Goal: Information Seeking & Learning: Learn about a topic

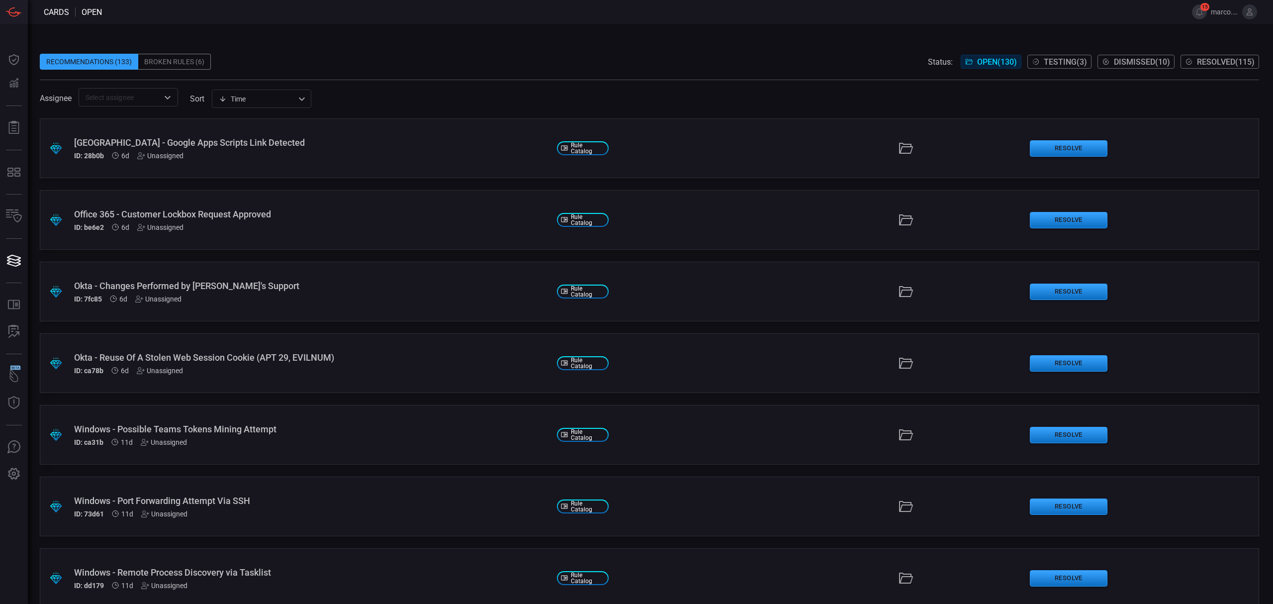
click at [1051, 60] on span "Testing ( 3 )" at bounding box center [1065, 61] width 43 height 9
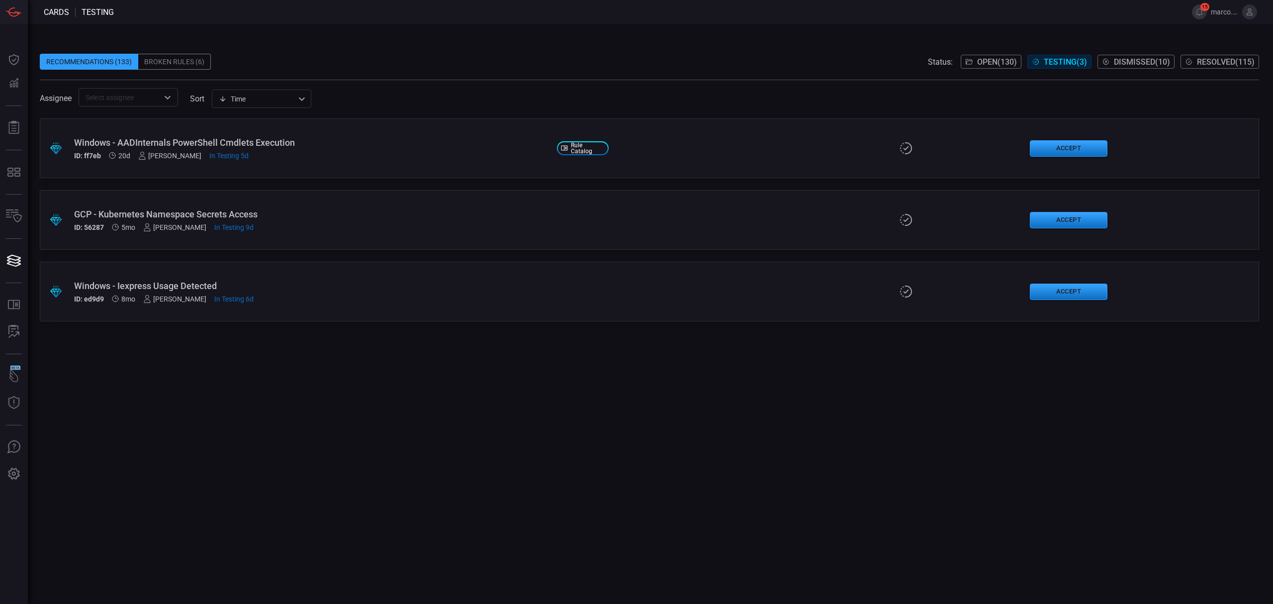
click at [989, 57] on span "Open ( 130 )" at bounding box center [997, 61] width 40 height 9
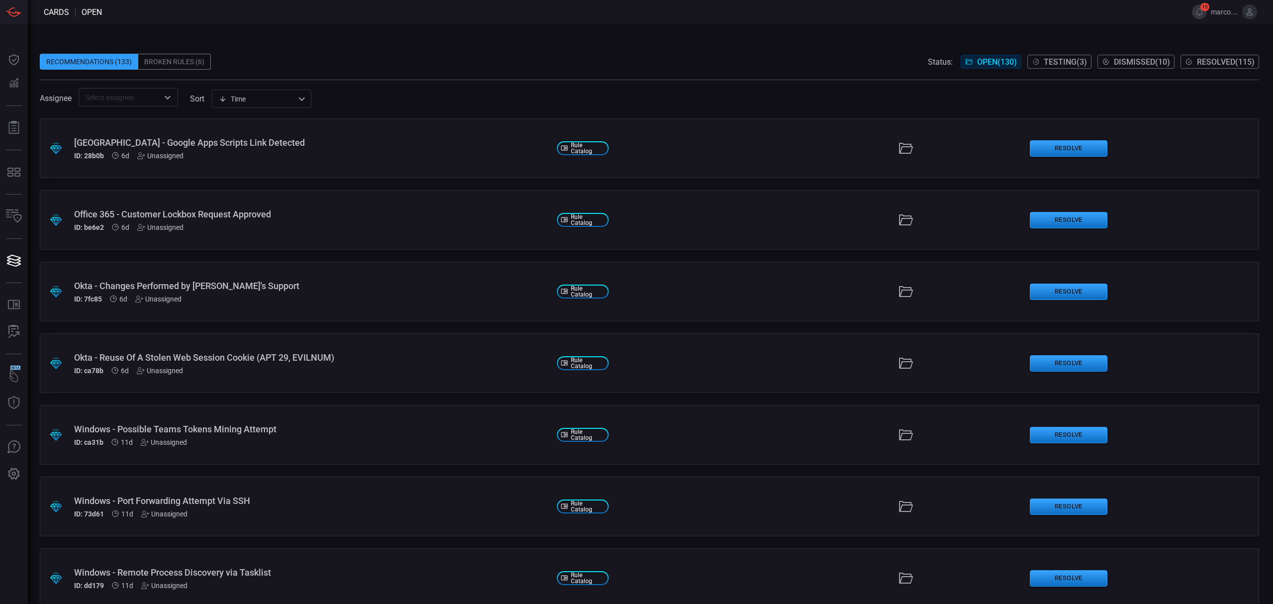
click at [385, 21] on span at bounding box center [641, 12] width 1078 height 24
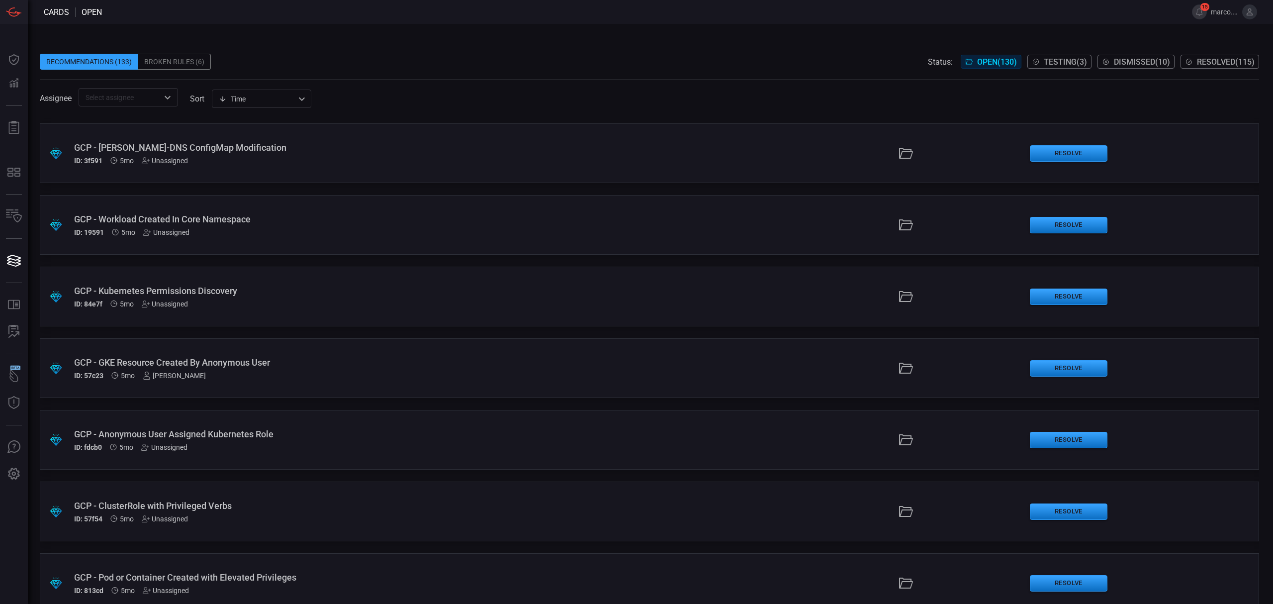
click at [160, 95] on div "​" at bounding box center [128, 97] width 99 height 18
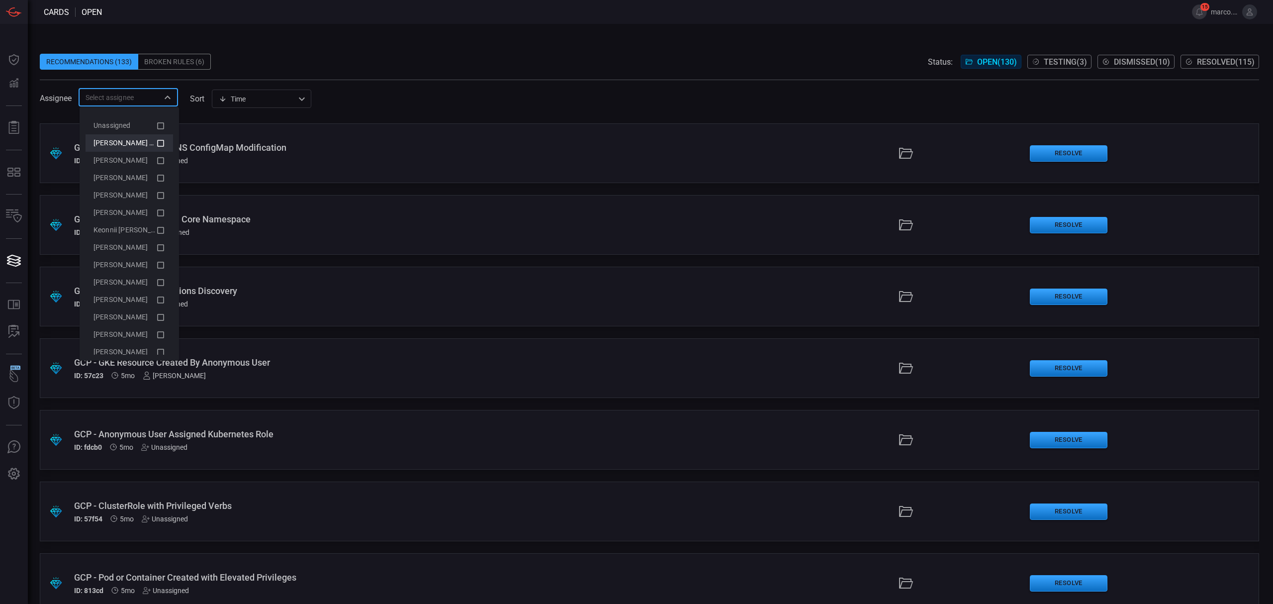
click at [156, 143] on li "[PERSON_NAME] (Myself)" at bounding box center [130, 142] width 88 height 17
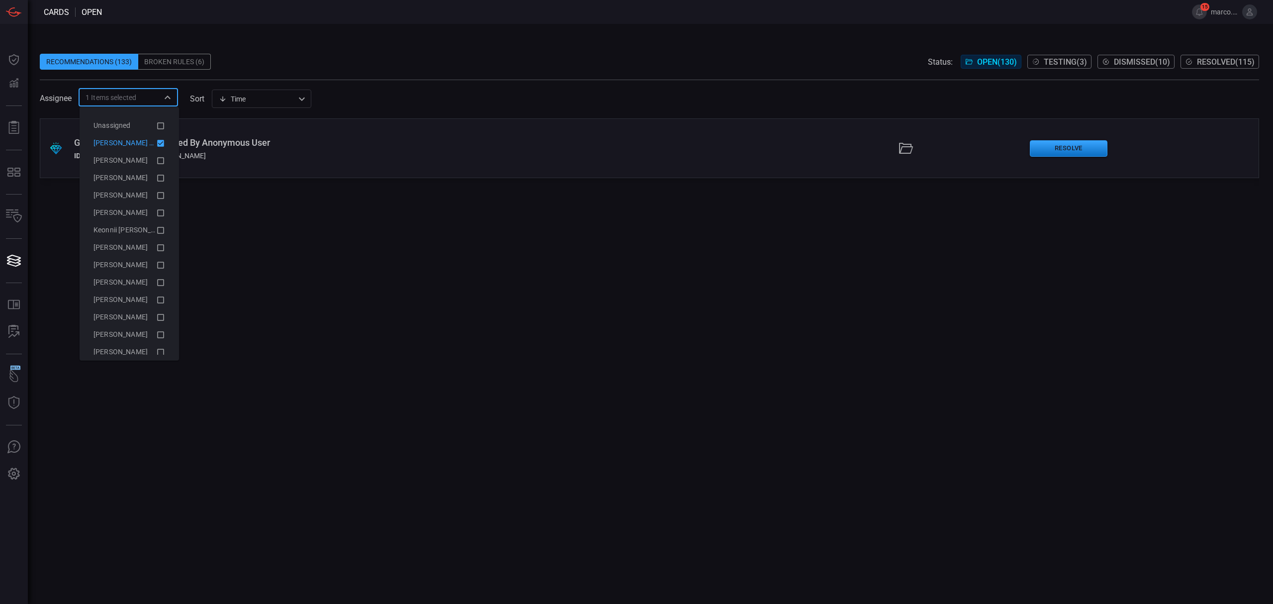
click at [749, 344] on div ".suggested_cards_icon{fill:url(#suggested_cards_icon);} GCP - GKE Resource Crea…" at bounding box center [649, 360] width 1219 height 485
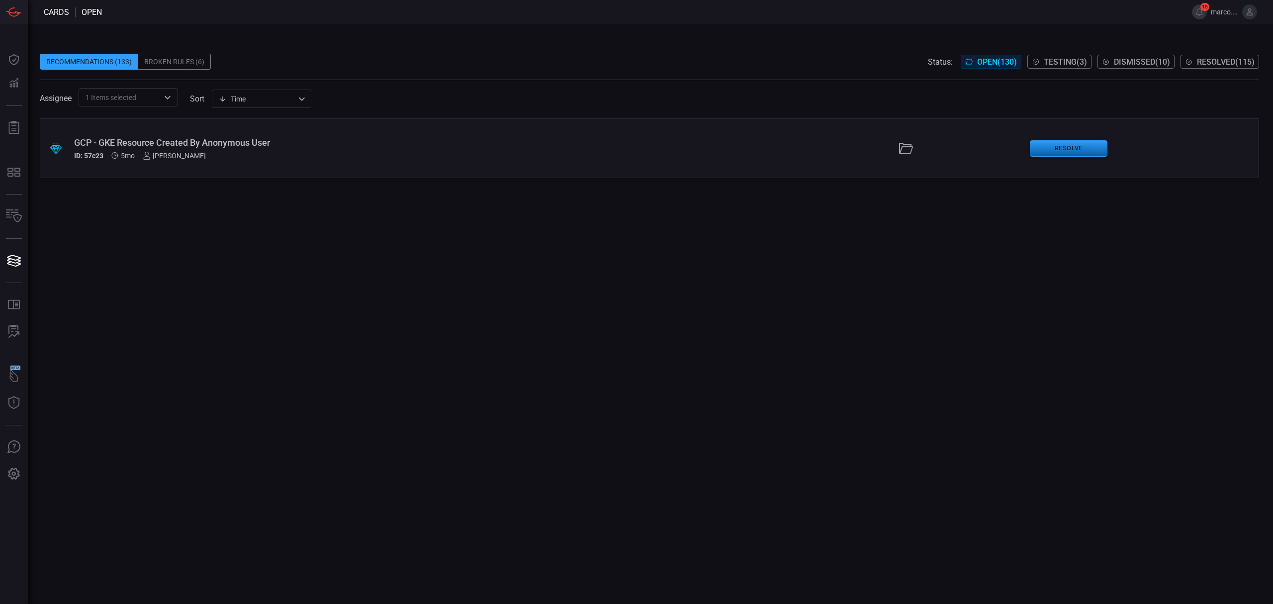
click at [1072, 153] on button "Resolve" at bounding box center [1069, 148] width 78 height 16
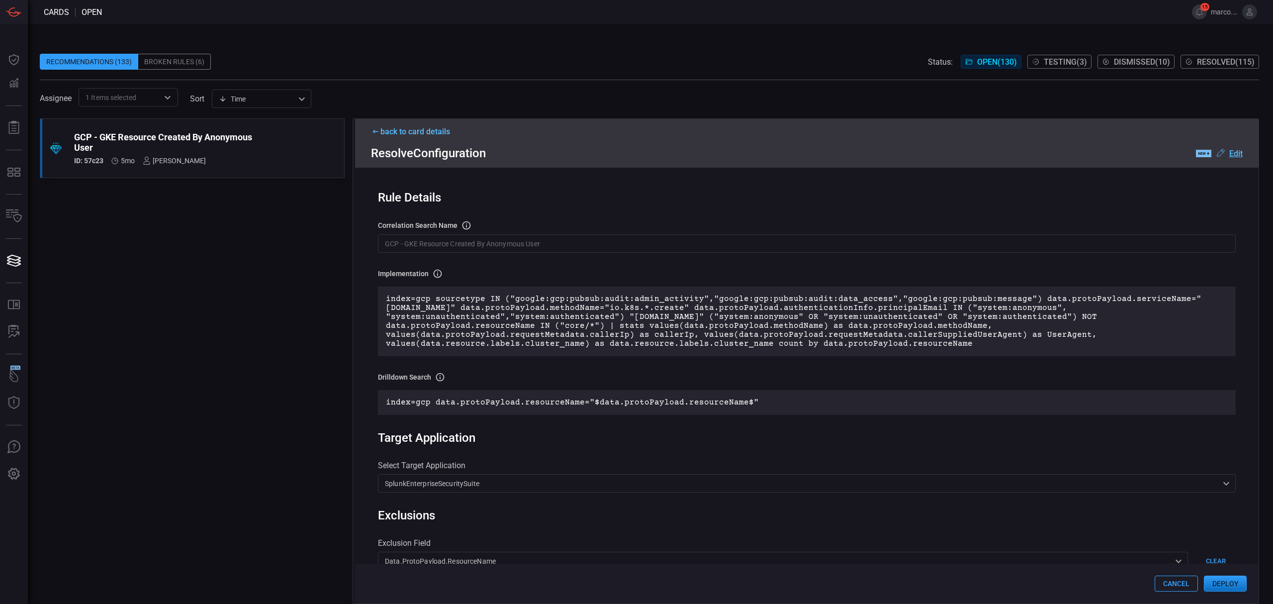
click at [1234, 150] on u "Edit" at bounding box center [1235, 153] width 13 height 9
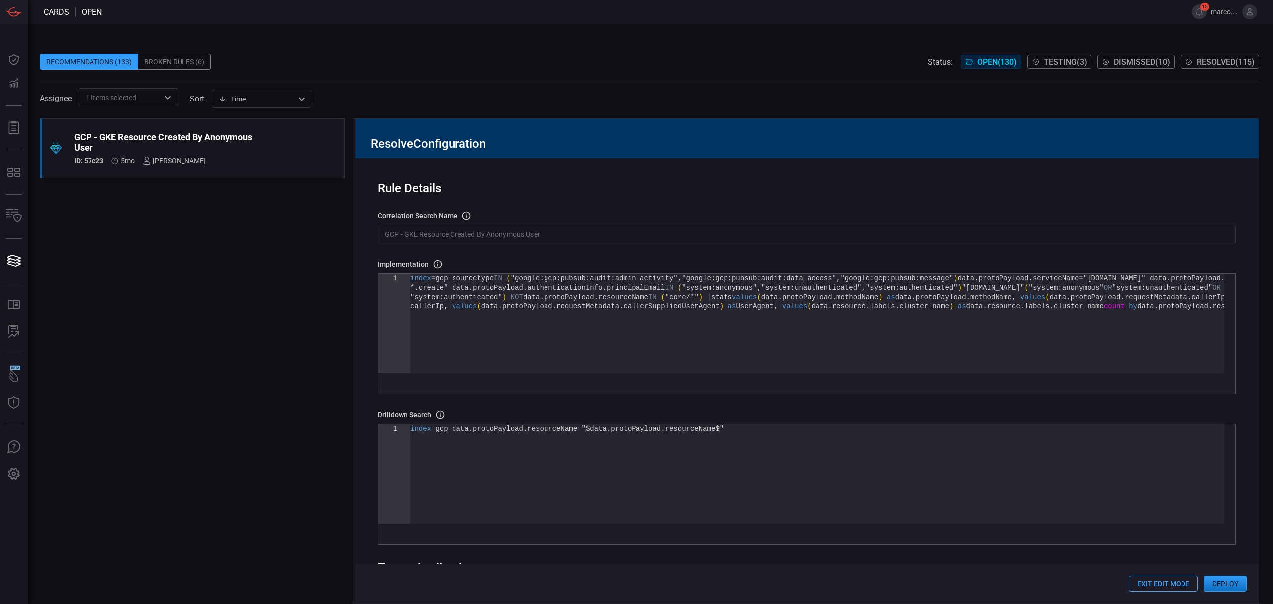
click at [579, 237] on input "GCP - GKE Resource Created By Anonymous User" at bounding box center [807, 234] width 858 height 18
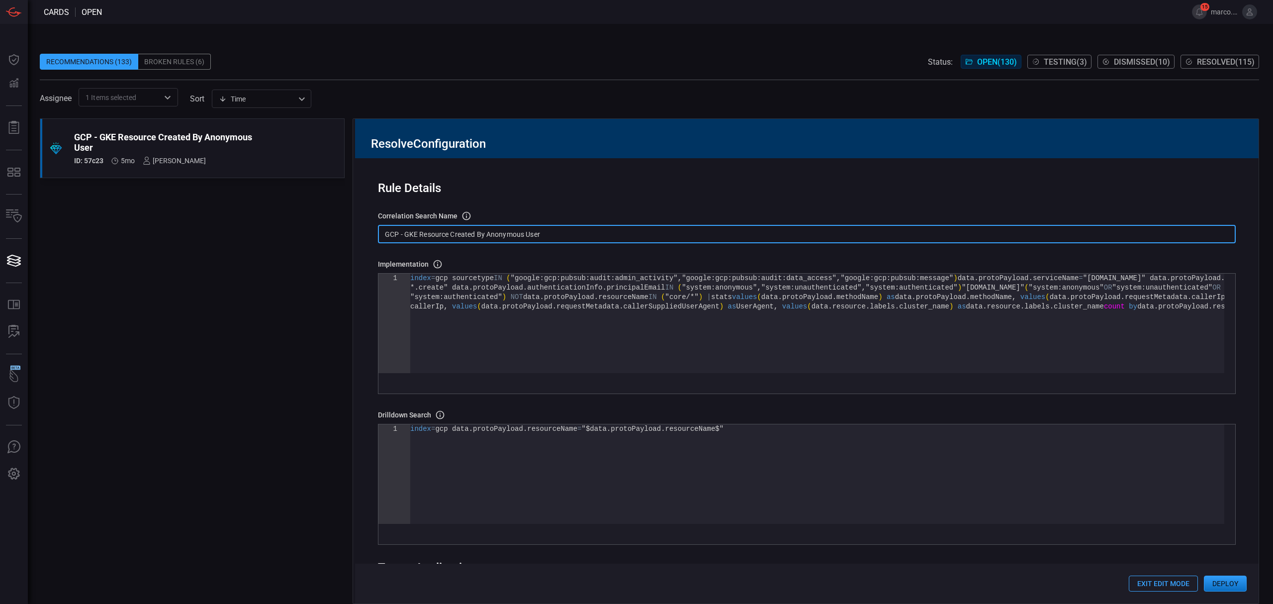
drag, startPoint x: 541, startPoint y: 229, endPoint x: 363, endPoint y: 226, distance: 178.0
click at [363, 226] on div "Rule Details correlation search Name Name of the correlation search that will b…" at bounding box center [806, 380] width 903 height 445
paste input "T1610 - GCP - GKE Resource Created By Anonymous Use"
type input "T1610 - GCP - GKE Resource Created By Anonymous Use"
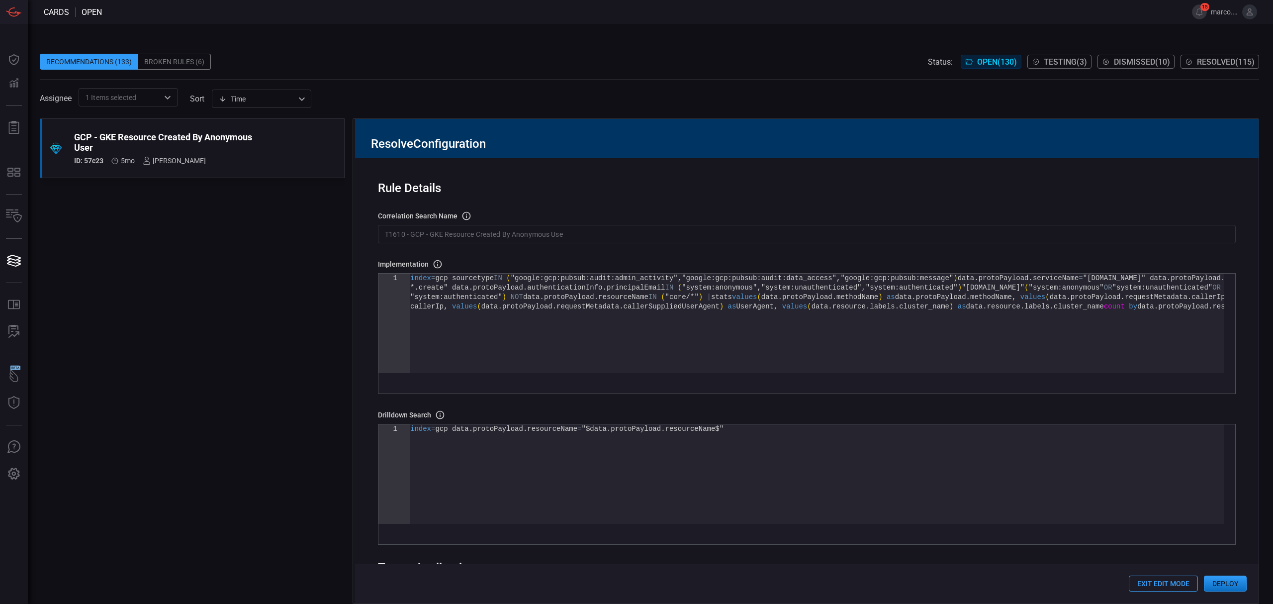
click at [835, 309] on div "index = gcp sourcetype IN ( "google:gcp:pubsub:audit:admin_activity" , "google:…" at bounding box center [817, 337] width 814 height 128
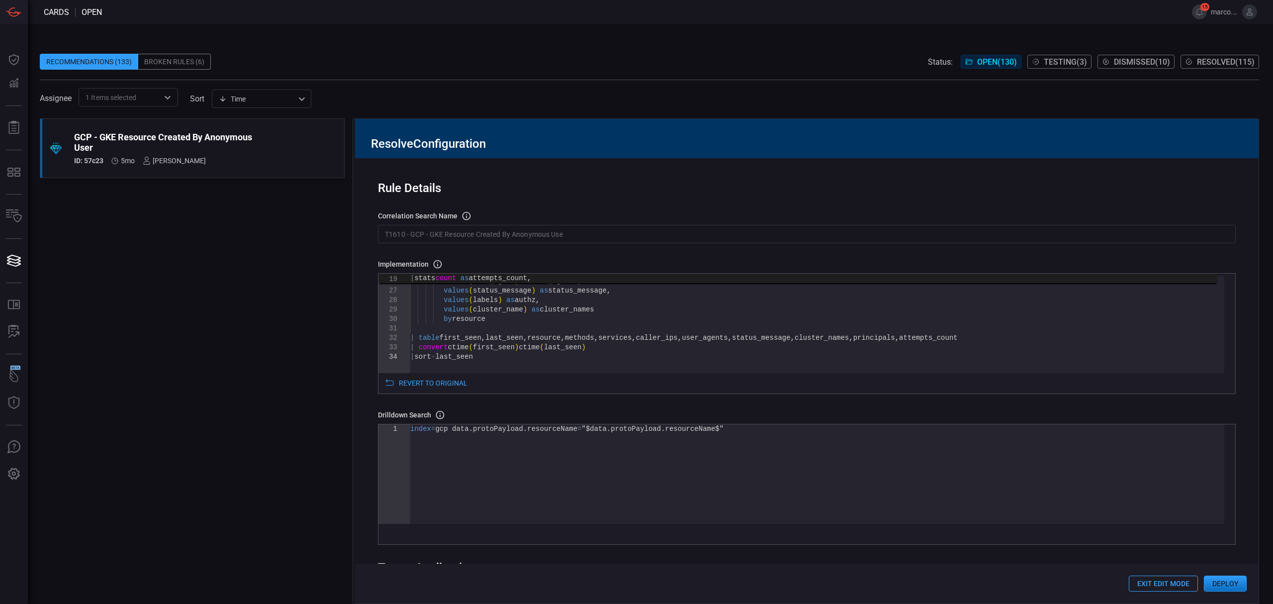
type textarea "max(_time) as last_seen, values(method) as methods, values(service) as services…"
click at [470, 321] on div "values ( caller_ip ) as caller_ips , values ( user_agent ) as user_agents , val…" at bounding box center [817, 245] width 814 height 411
click at [472, 319] on div "values ( caller_ip ) as caller_ips , values ( user_agent ) as user_agents , val…" at bounding box center [817, 245] width 814 height 411
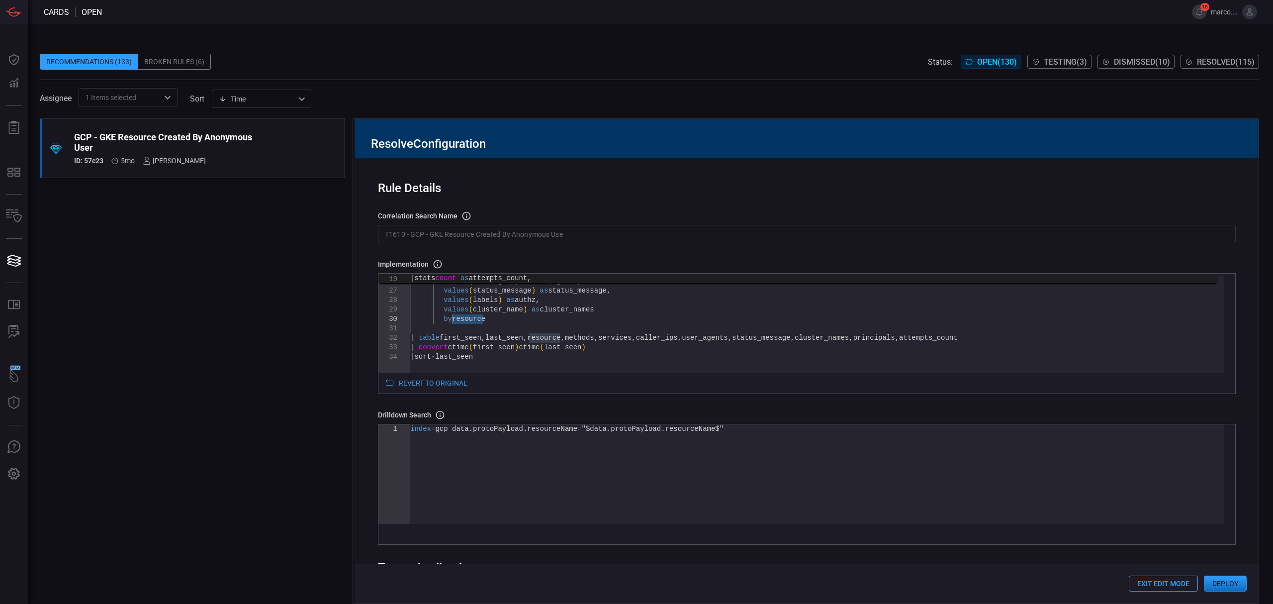
drag, startPoint x: 485, startPoint y: 323, endPoint x: 451, endPoint y: 323, distance: 34.8
click at [451, 323] on div "values ( caller_ip ) as caller_ips , values ( user_agent ) as user_agents , val…" at bounding box center [817, 245] width 814 height 411
drag, startPoint x: 689, startPoint y: 435, endPoint x: 575, endPoint y: 435, distance: 113.4
click at [575, 435] on div "index = gcp data . protoPayload . resourceName = "$data.protoPayload.resourceNa…" at bounding box center [817, 473] width 814 height 99
type textarea "index=gcp data.protoPayload.resourceName="$resource$""
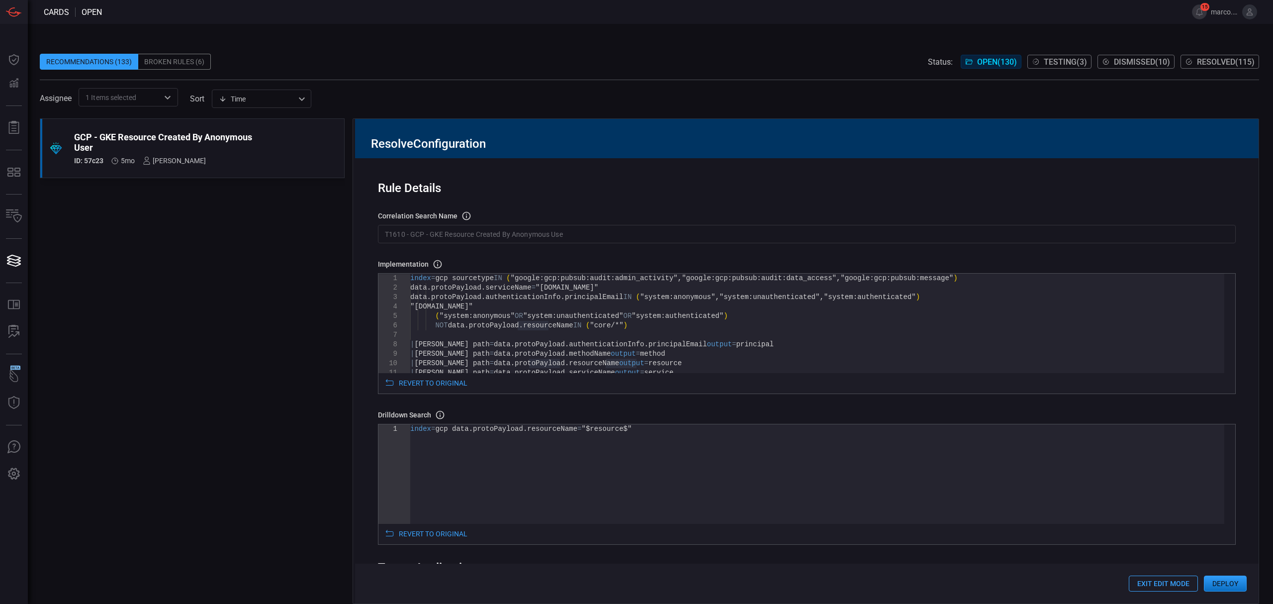
click at [1149, 587] on button "Exit Edit Mode" at bounding box center [1163, 583] width 69 height 16
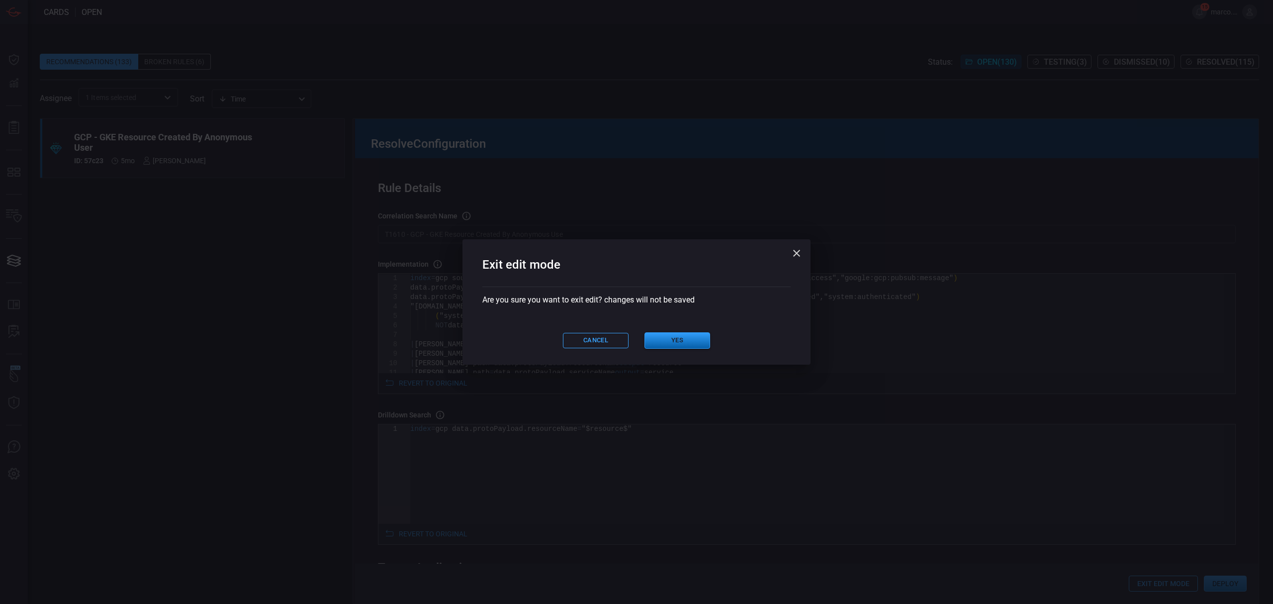
click at [673, 345] on button "Yes" at bounding box center [677, 340] width 66 height 16
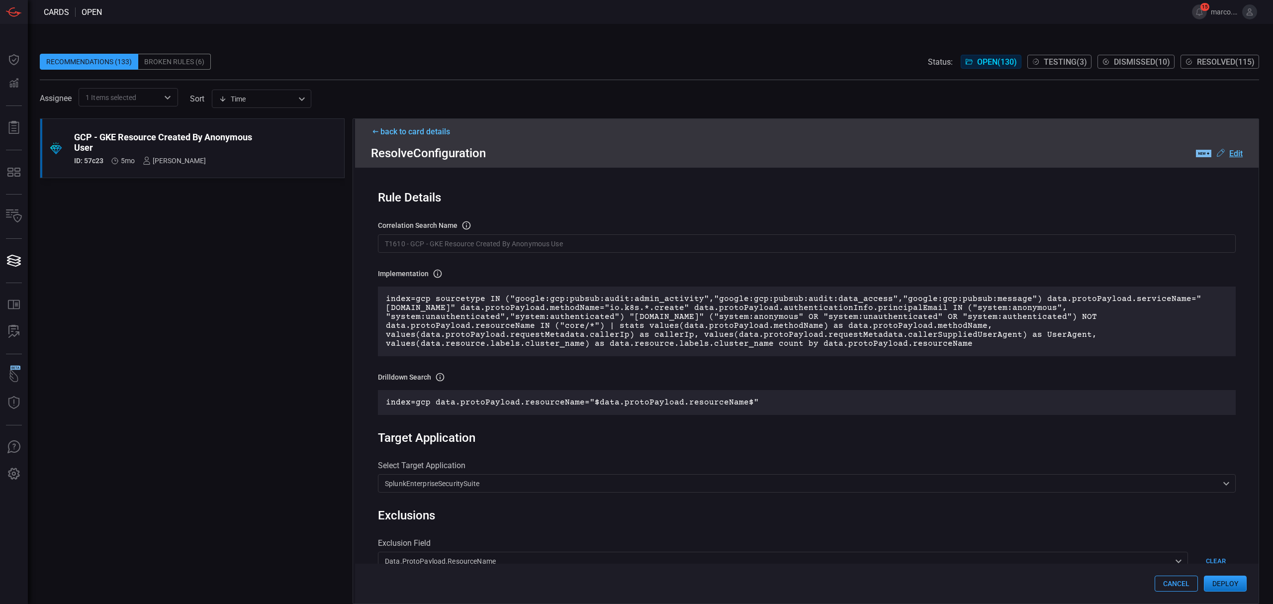
click at [1170, 584] on button "Cancel" at bounding box center [1176, 583] width 43 height 16
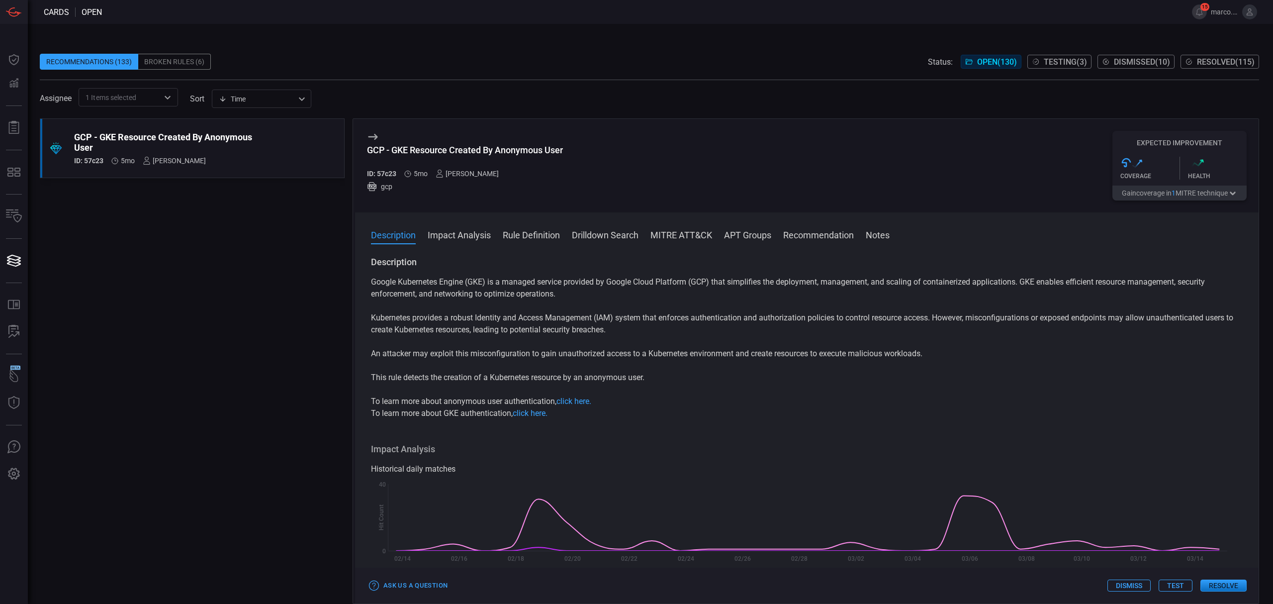
click at [1174, 582] on button "Test" at bounding box center [1176, 585] width 34 height 12
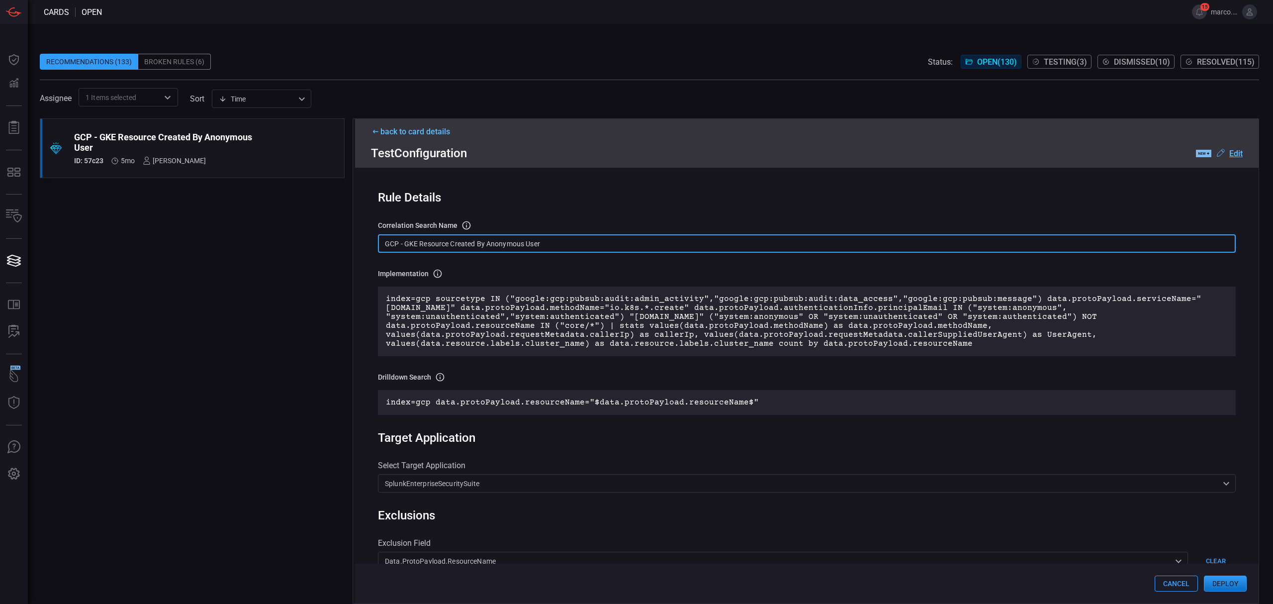
click at [1114, 247] on input "GCP - GKE Resource Created By Anonymous User" at bounding box center [807, 243] width 858 height 18
drag, startPoint x: 1099, startPoint y: 247, endPoint x: 251, endPoint y: 236, distance: 848.4
click at [251, 236] on div ".suggested_cards_icon{fill:url(#suggested_cards_icon);} GCP - GKE Resource Crea…" at bounding box center [649, 360] width 1219 height 485
paste input "T1610 -"
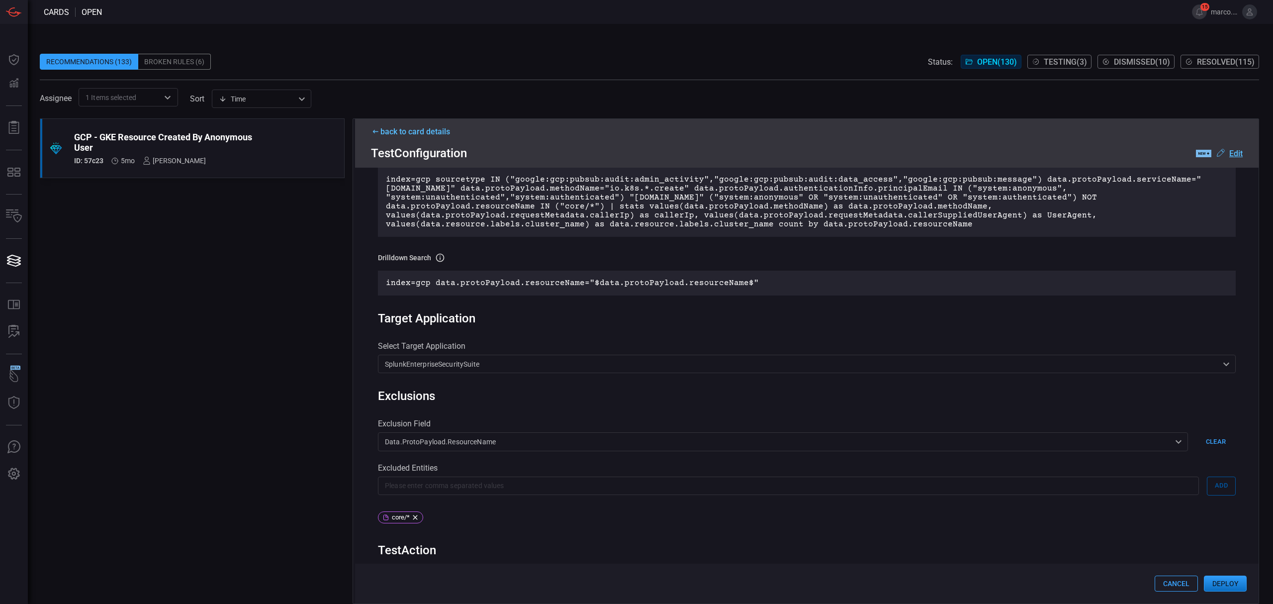
scroll to position [66, 0]
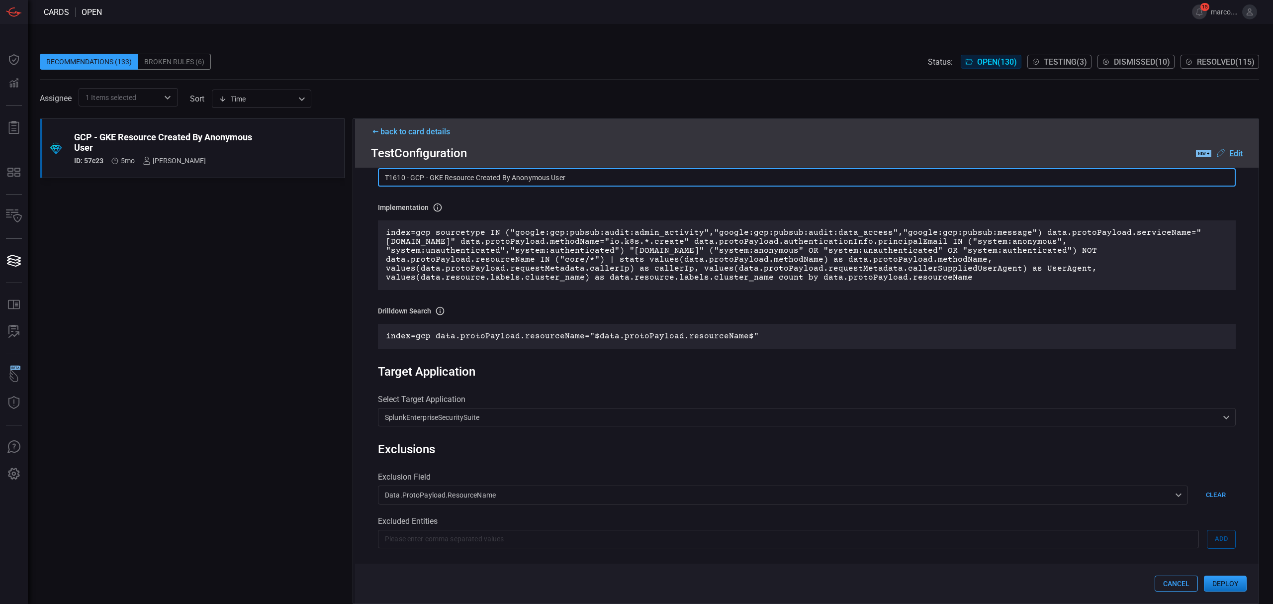
type input "T1610 - GCP - GKE Resource Created By Anonymous User"
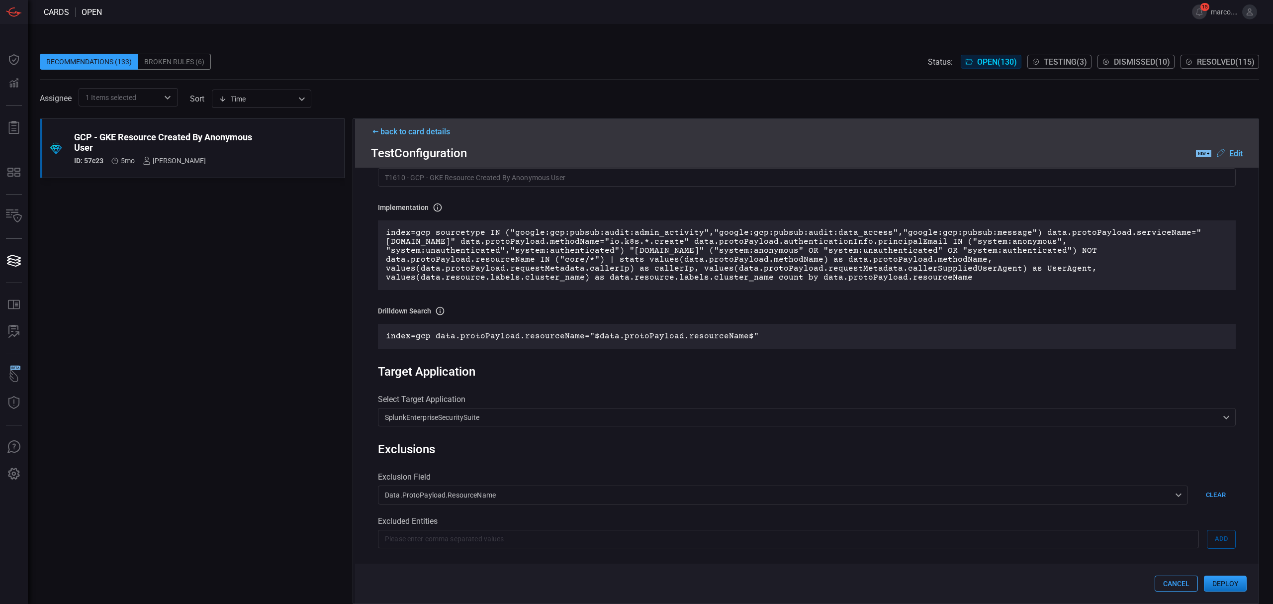
click at [551, 275] on p "index=gcp sourcetype IN ("google:gcp:pubsub:audit:admin_activity","google:gcp:p…" at bounding box center [807, 255] width 842 height 54
click at [1240, 156] on u "Edit" at bounding box center [1235, 153] width 13 height 9
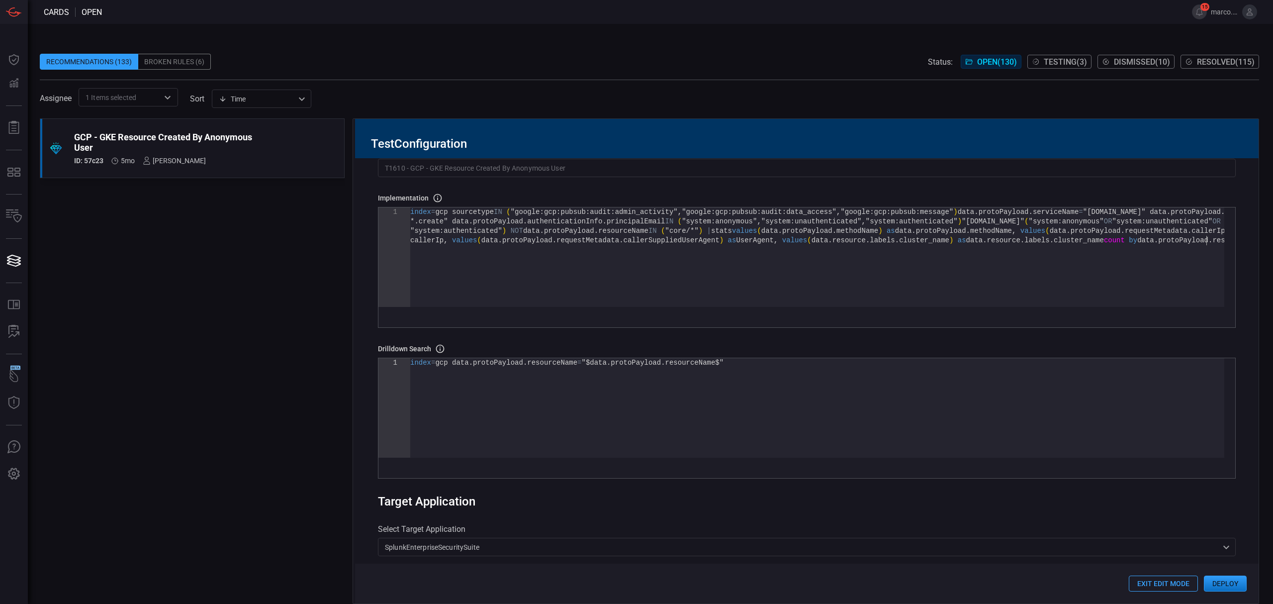
scroll to position [0, 0]
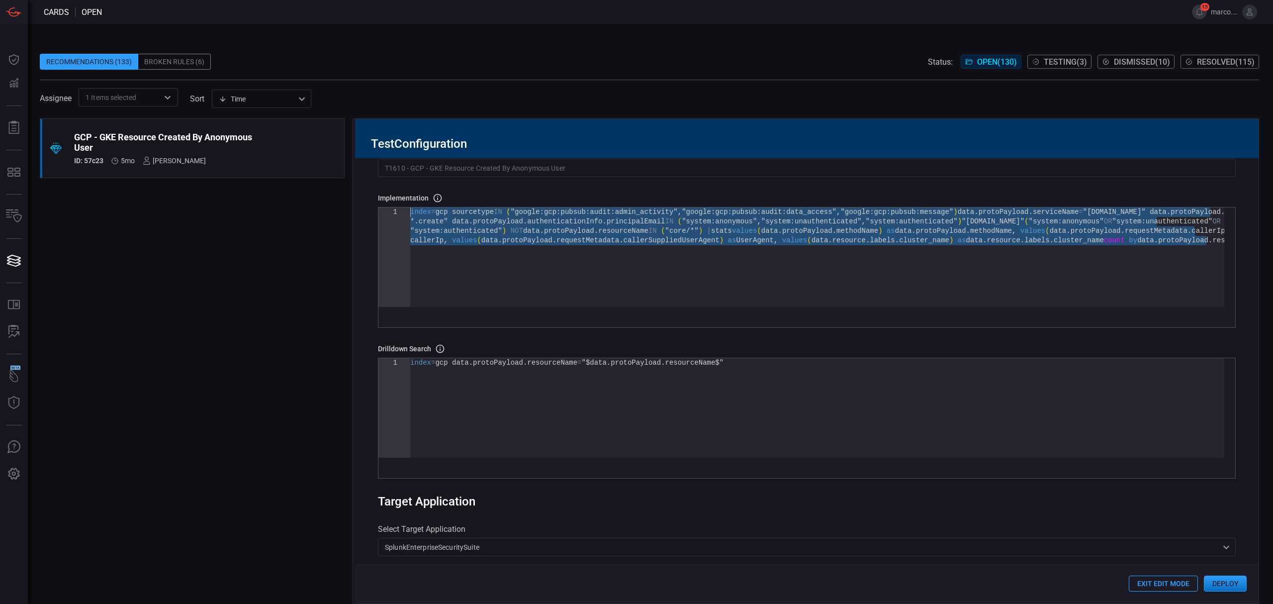
drag, startPoint x: 772, startPoint y: 290, endPoint x: 396, endPoint y: 200, distance: 386.2
click at [410, 207] on div "index = gcp sourcetype IN ( "google:gcp:pubsub:audit:admin_activity" , "google:…" at bounding box center [817, 271] width 814 height 128
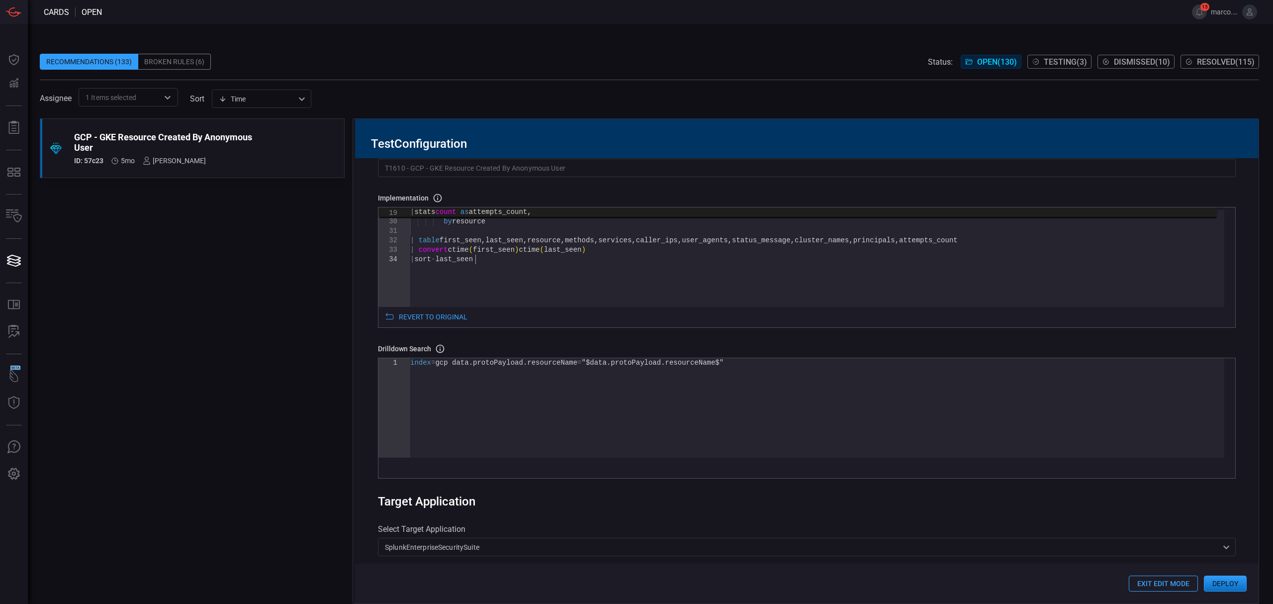
type textarea "max(_time) as last_seen, values(method) as methods, values(service) as services…"
click at [473, 227] on div "values ( cluster_name ) as cluster_names by resource | table first_seen , last_…" at bounding box center [817, 148] width 814 height 411
drag, startPoint x: 573, startPoint y: 365, endPoint x: 691, endPoint y: 363, distance: 117.4
click at [691, 363] on div "index = gcp data . protoPayload . resourceName = "$data.protoPayload.resourceNa…" at bounding box center [817, 407] width 814 height 99
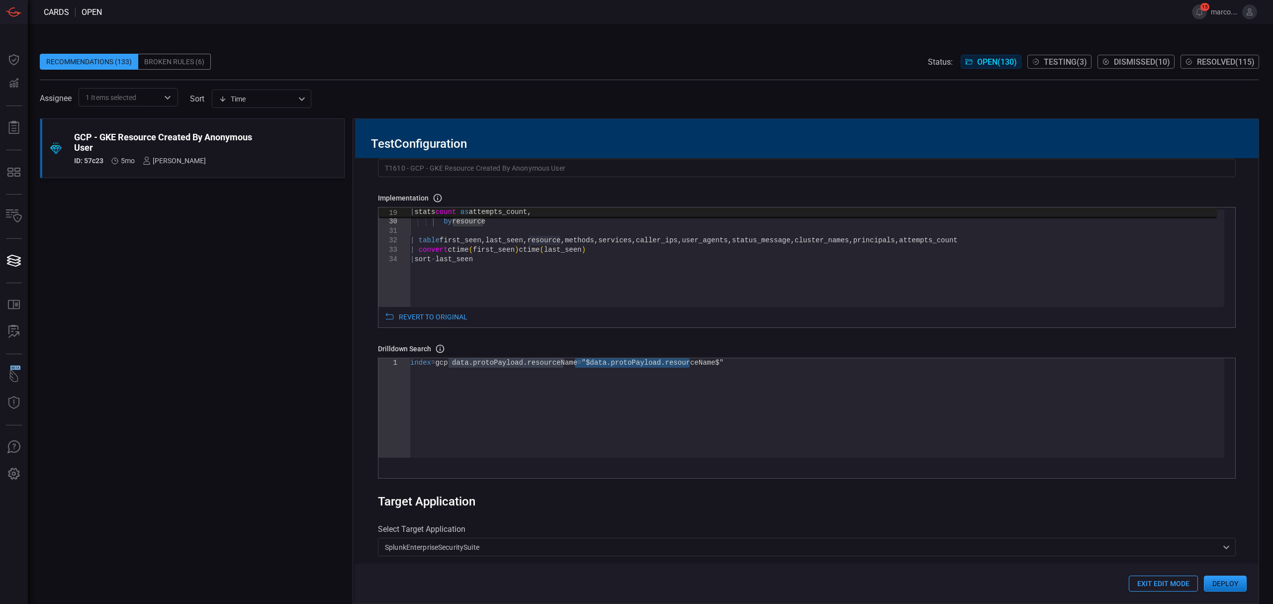
type textarea "index=gcp data.protoPayload.resourceName="$resource$""
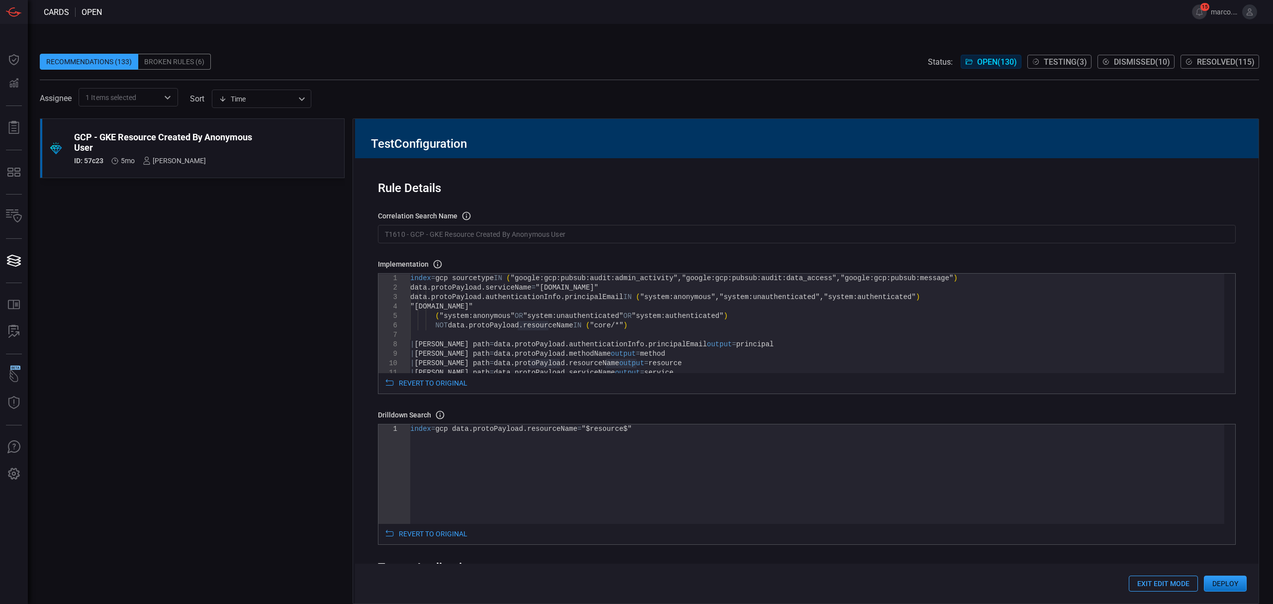
click at [1224, 583] on button "Deploy" at bounding box center [1225, 583] width 43 height 16
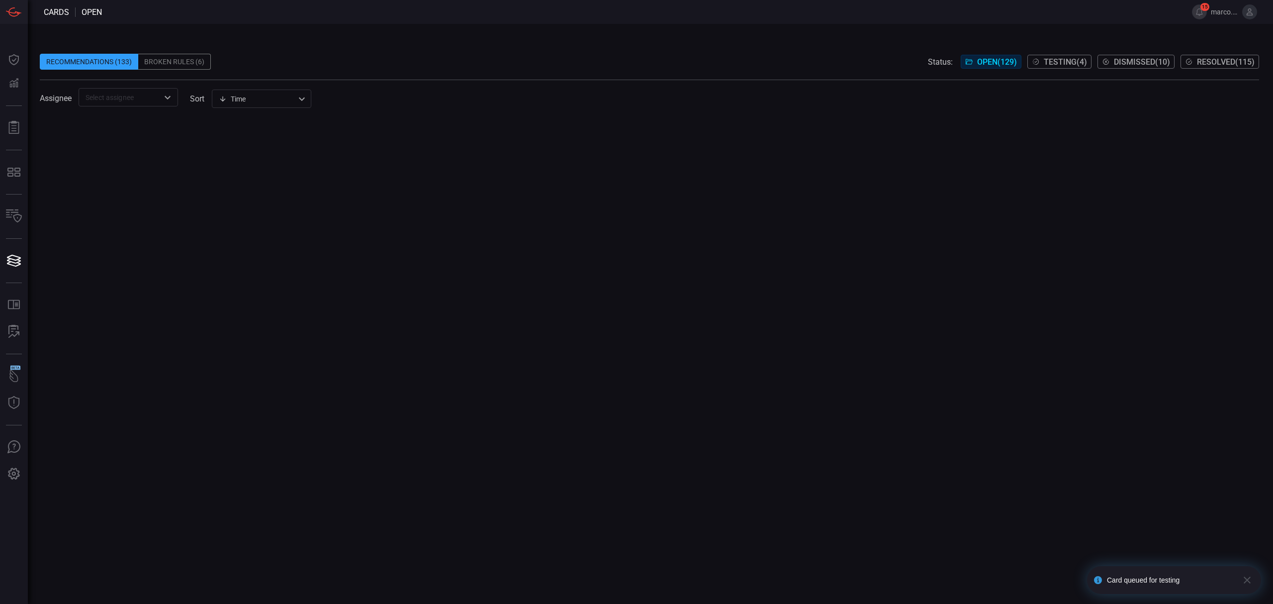
click at [1051, 59] on span "Testing ( 4 )" at bounding box center [1065, 61] width 43 height 9
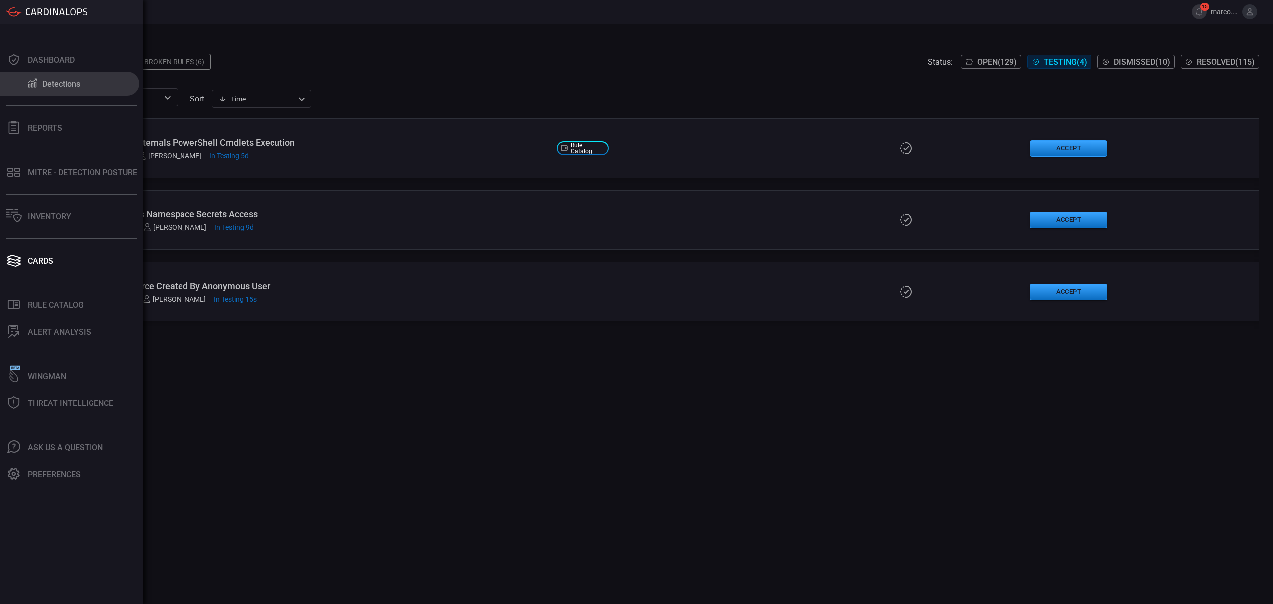
click at [57, 87] on div "Detections" at bounding box center [61, 83] width 38 height 9
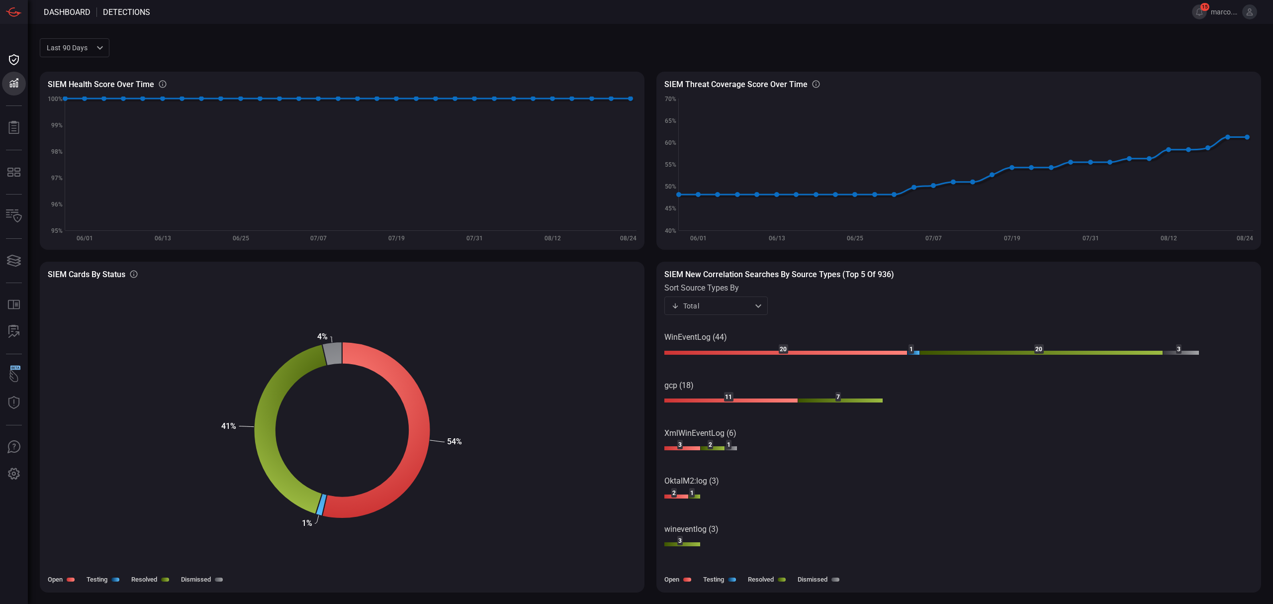
click at [78, 45] on div "Last 90 days quarter ​" at bounding box center [75, 47] width 70 height 18
click at [89, 67] on li "Last 30 days" at bounding box center [75, 69] width 70 height 16
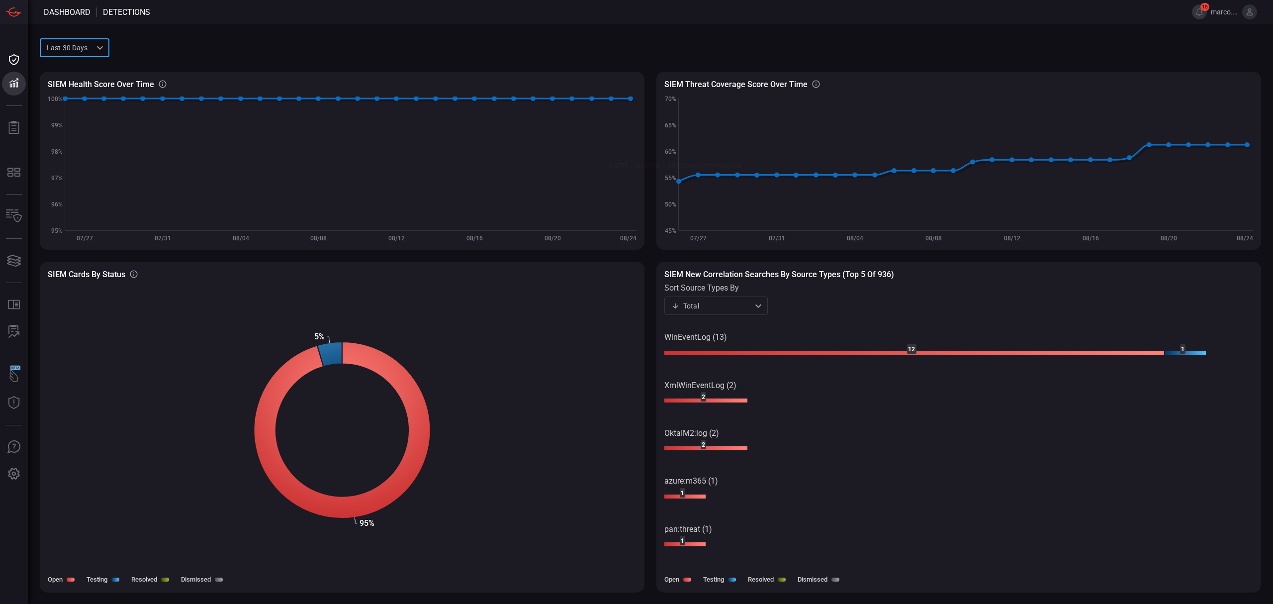
click at [99, 48] on div "Last 30 days month ​" at bounding box center [75, 47] width 70 height 18
click at [93, 86] on li "Last 90 days" at bounding box center [75, 86] width 70 height 16
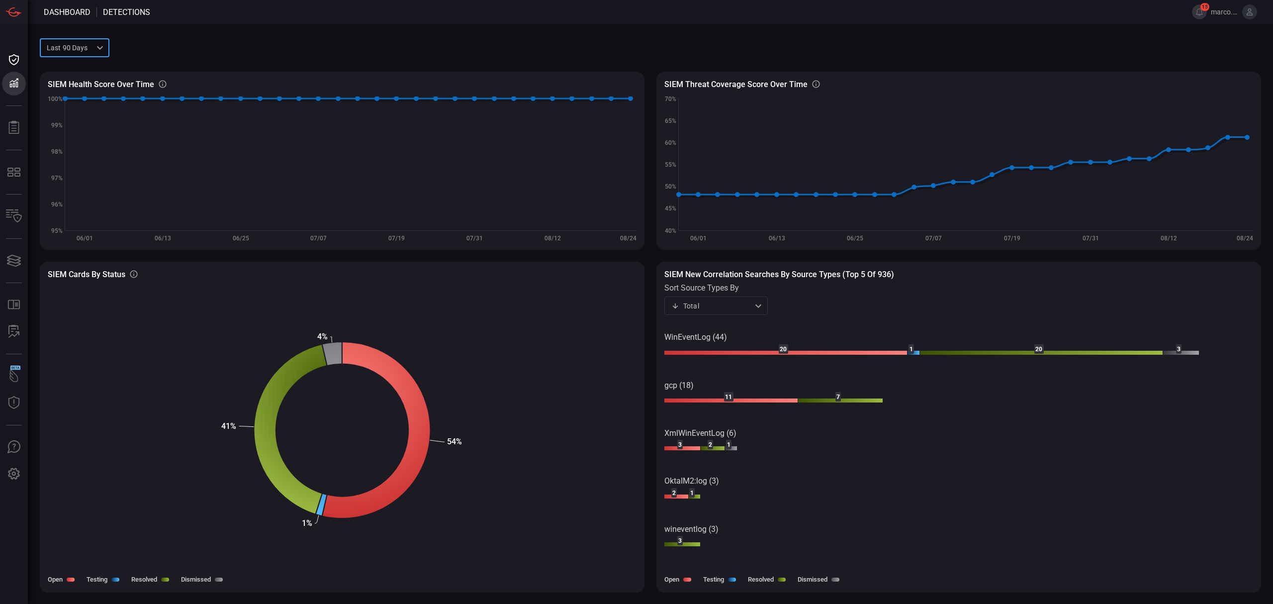
click at [98, 46] on div "Last 90 days quarter ​" at bounding box center [75, 47] width 70 height 18
click at [88, 102] on div "Last 180 days" at bounding box center [70, 102] width 45 height 10
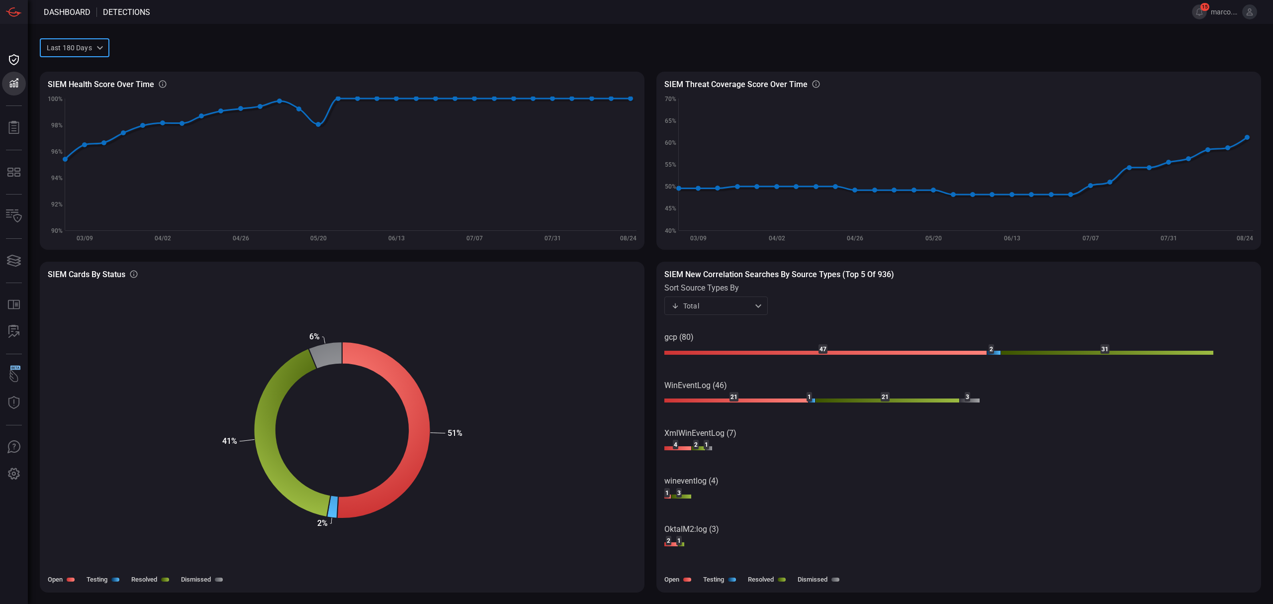
click at [94, 40] on div "Last 180 days sixMonths ​" at bounding box center [75, 47] width 70 height 18
click at [74, 114] on div "Last year" at bounding box center [63, 118] width 30 height 10
type input "year"
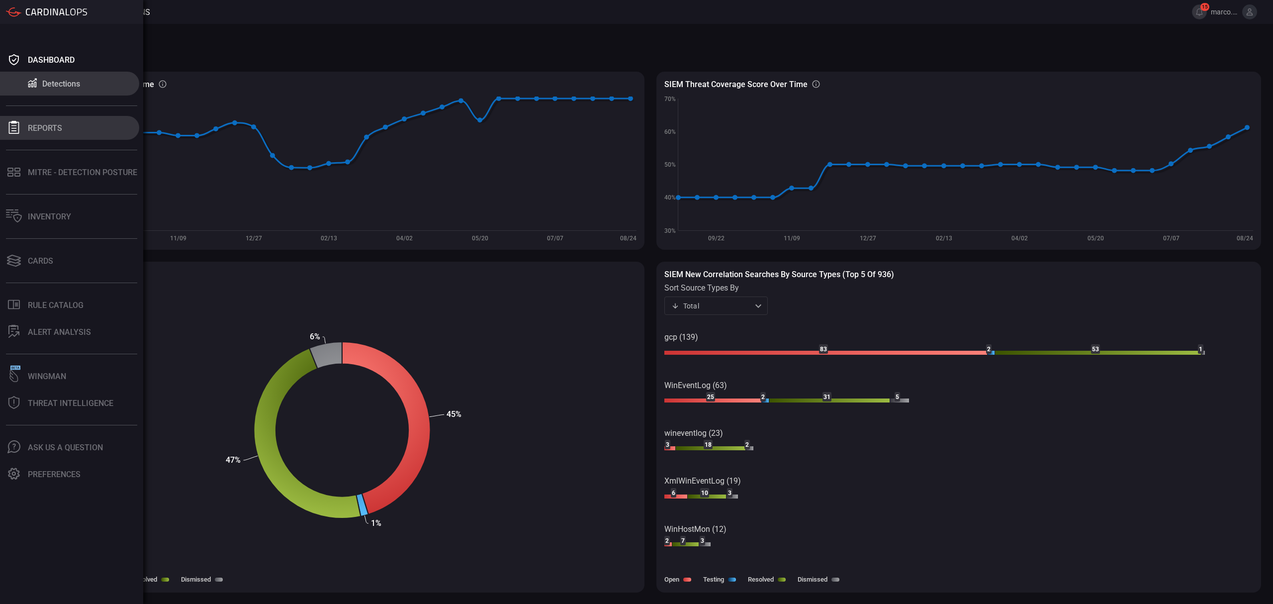
click at [31, 123] on div "Reports" at bounding box center [45, 127] width 34 height 9
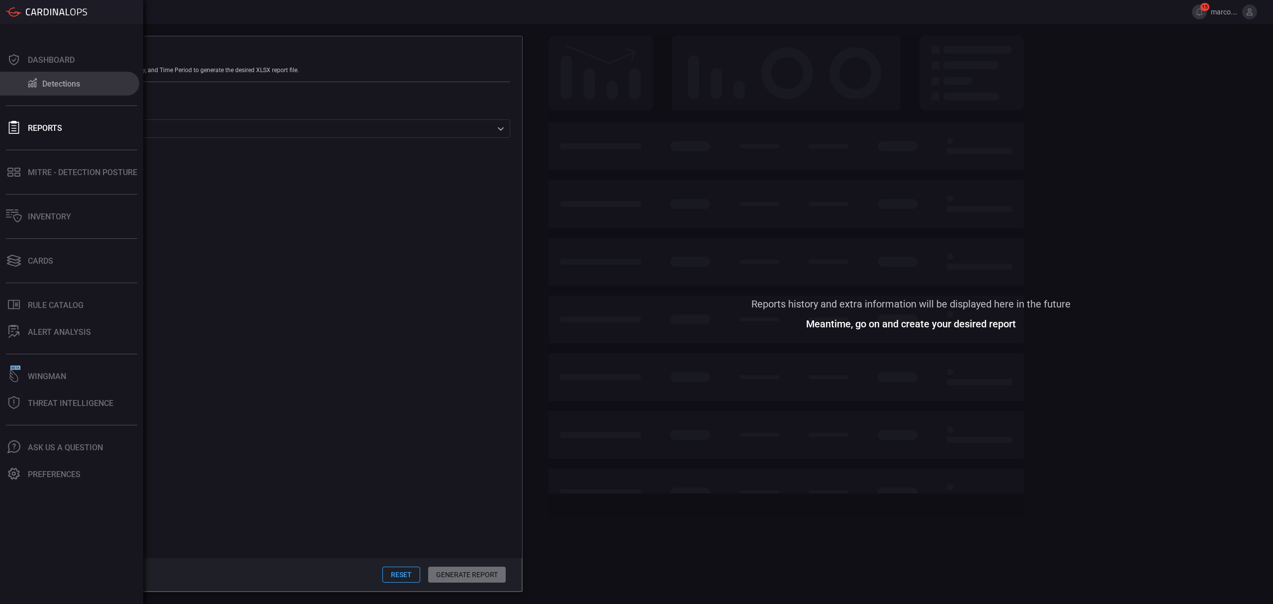
click at [50, 88] on div "Detections" at bounding box center [61, 83] width 38 height 9
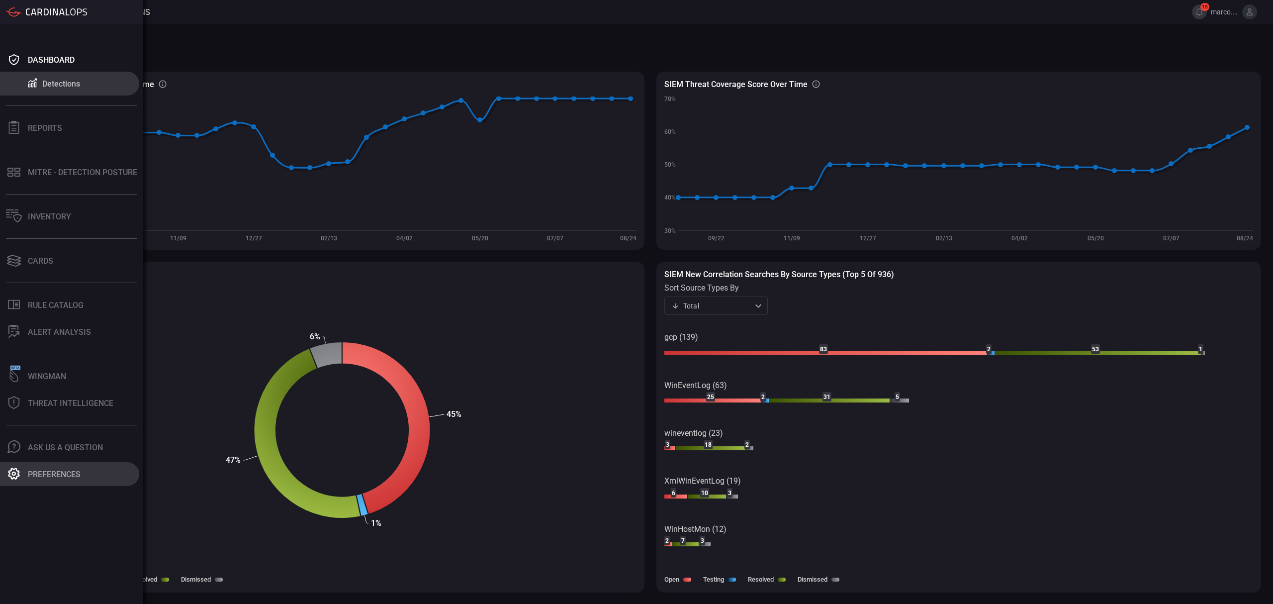
click at [55, 472] on div "Preferences" at bounding box center [54, 473] width 53 height 9
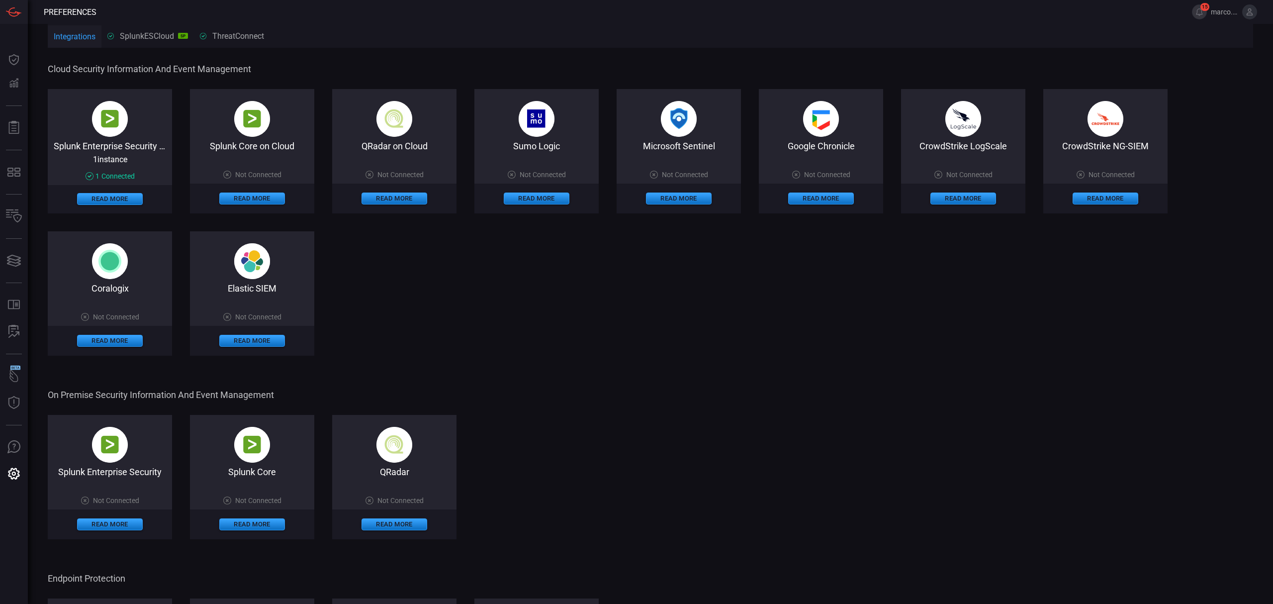
click at [141, 38] on div "SplunkESCloud SP" at bounding box center [147, 35] width 81 height 9
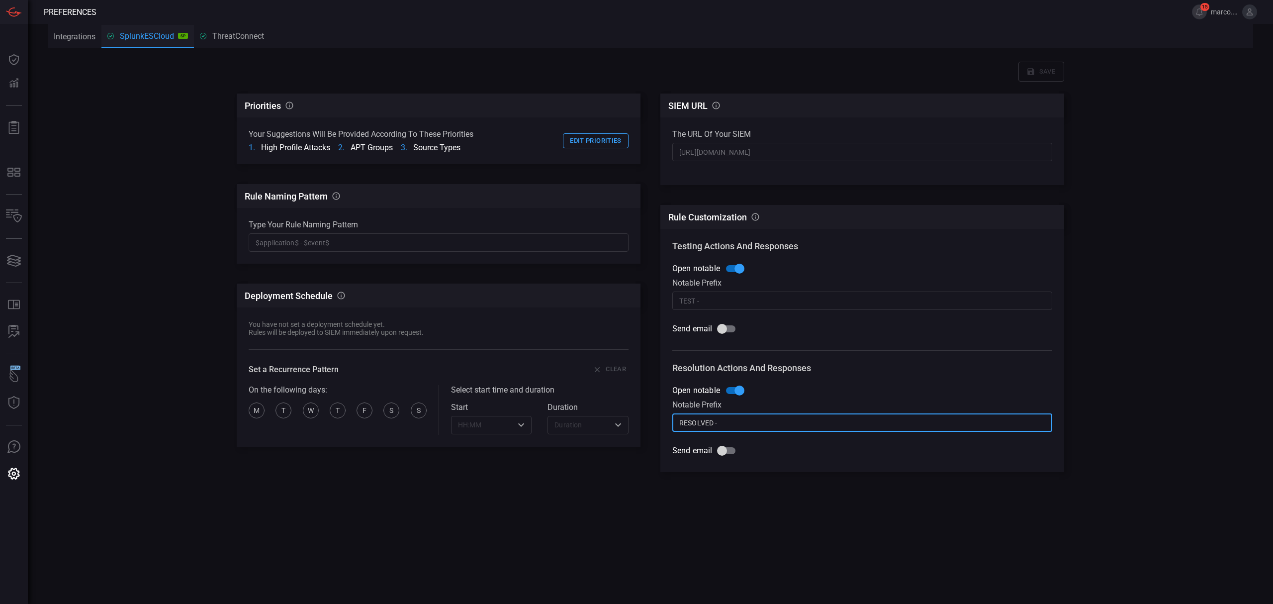
click at [699, 426] on input "RESOLVED -" at bounding box center [862, 422] width 380 height 18
click at [722, 302] on input "TEST -" at bounding box center [862, 300] width 380 height 18
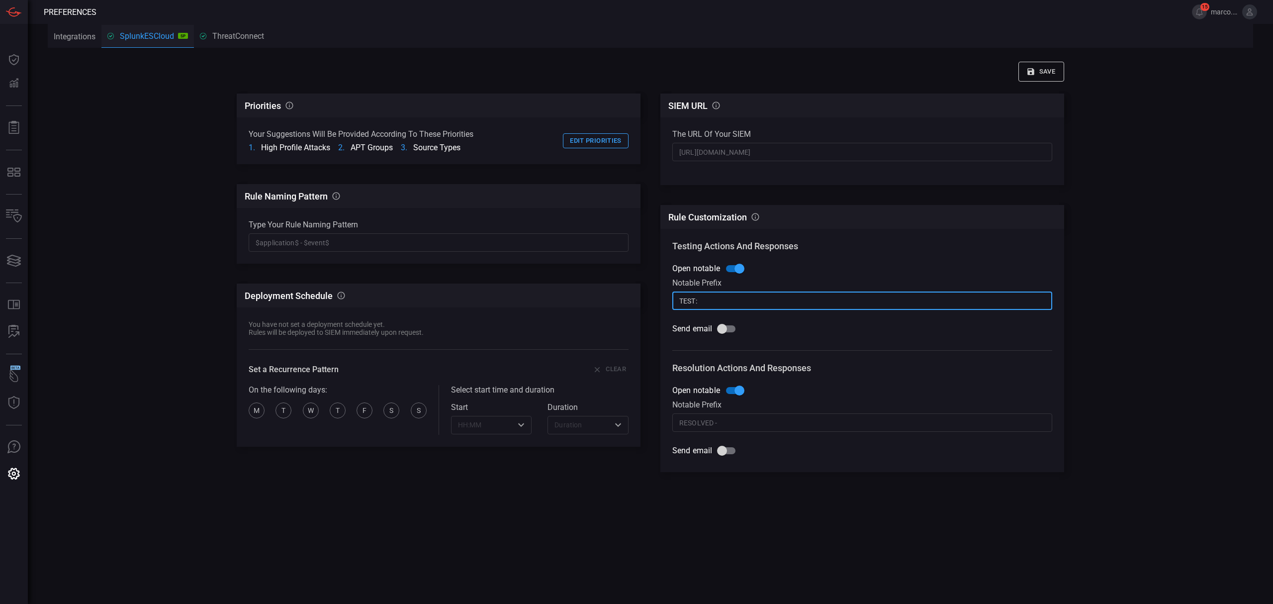
type input "TEST:"
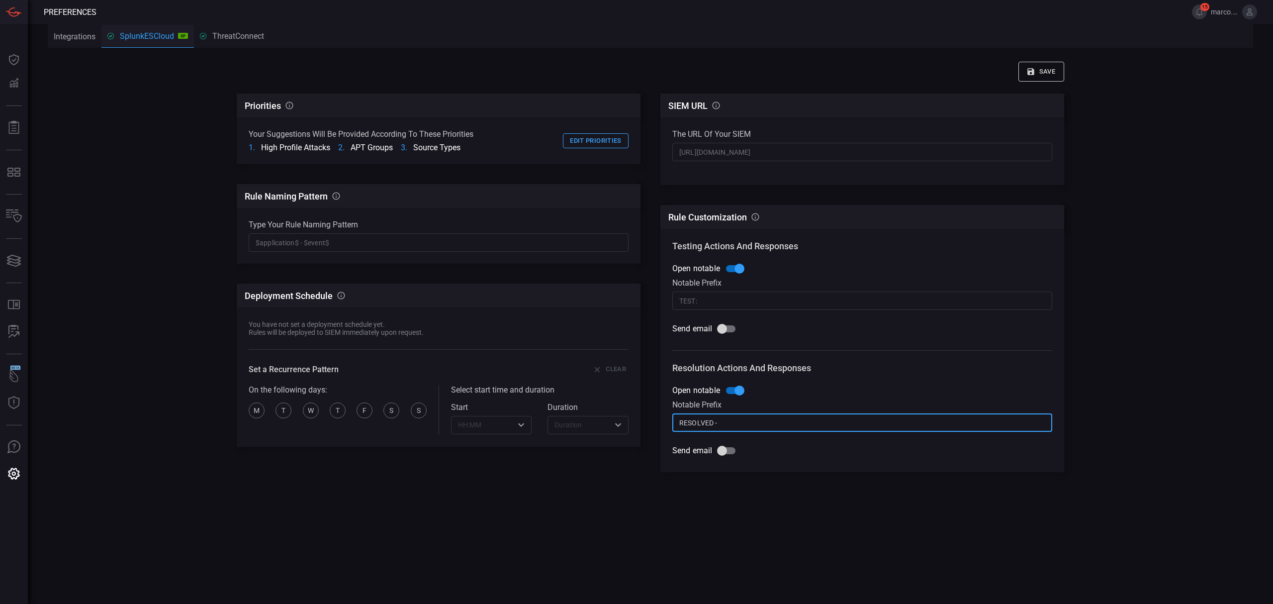
drag, startPoint x: 727, startPoint y: 426, endPoint x: 624, endPoint y: 424, distance: 103.4
click at [624, 424] on div "Priorities CardinalOps will prioritize rule recommendations according to these …" at bounding box center [650, 314] width 827 height 442
type input "RES:"
click at [726, 327] on input "Send email" at bounding box center [722, 328] width 57 height 19
checkbox input "true"
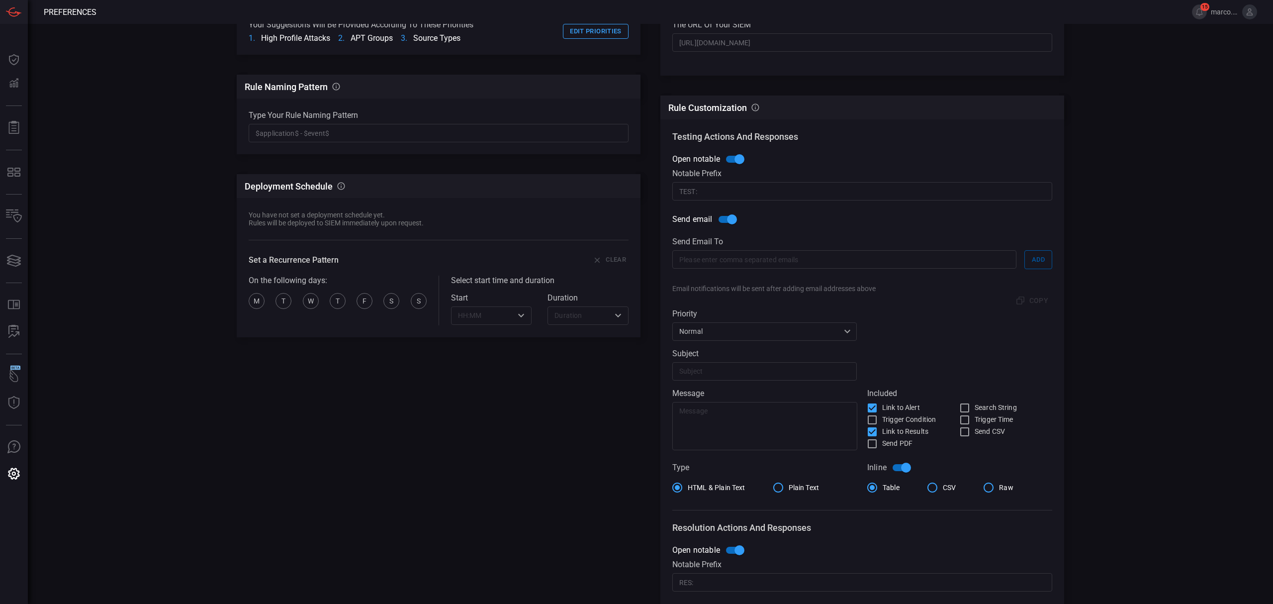
scroll to position [132, 0]
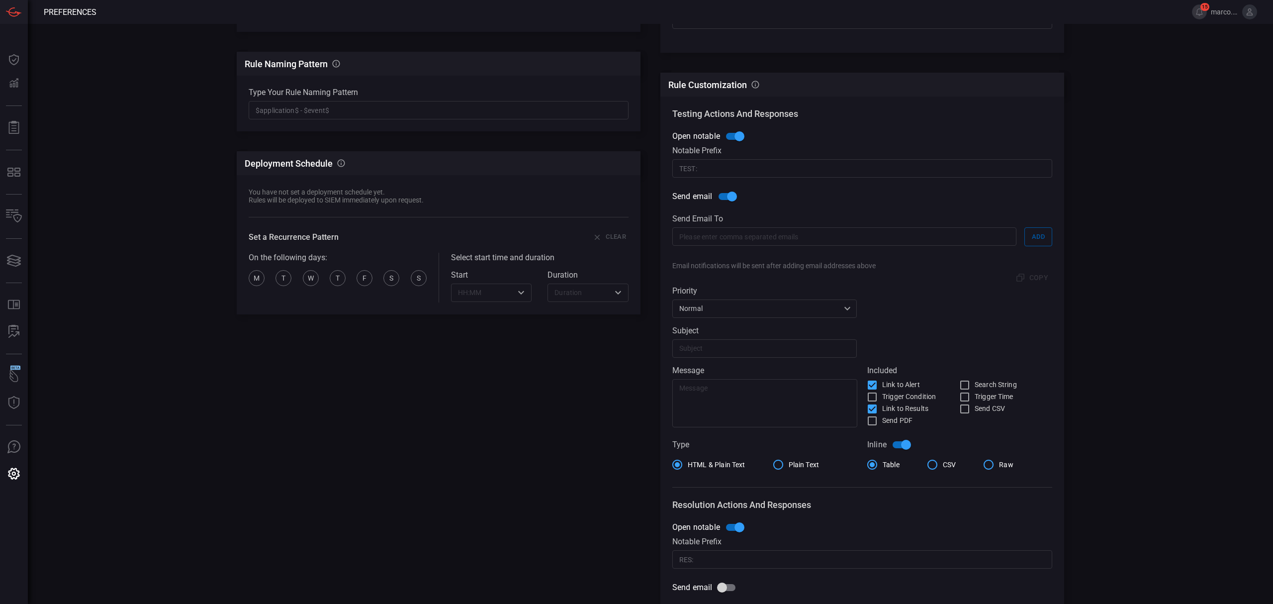
click at [897, 394] on span "Trigger Condition" at bounding box center [909, 396] width 54 height 10
click at [878, 394] on input "Trigger Condition" at bounding box center [872, 397] width 12 height 12
checkbox input "true"
click at [978, 380] on span "Search String" at bounding box center [996, 384] width 42 height 10
click at [971, 380] on input "Search String" at bounding box center [965, 385] width 12 height 12
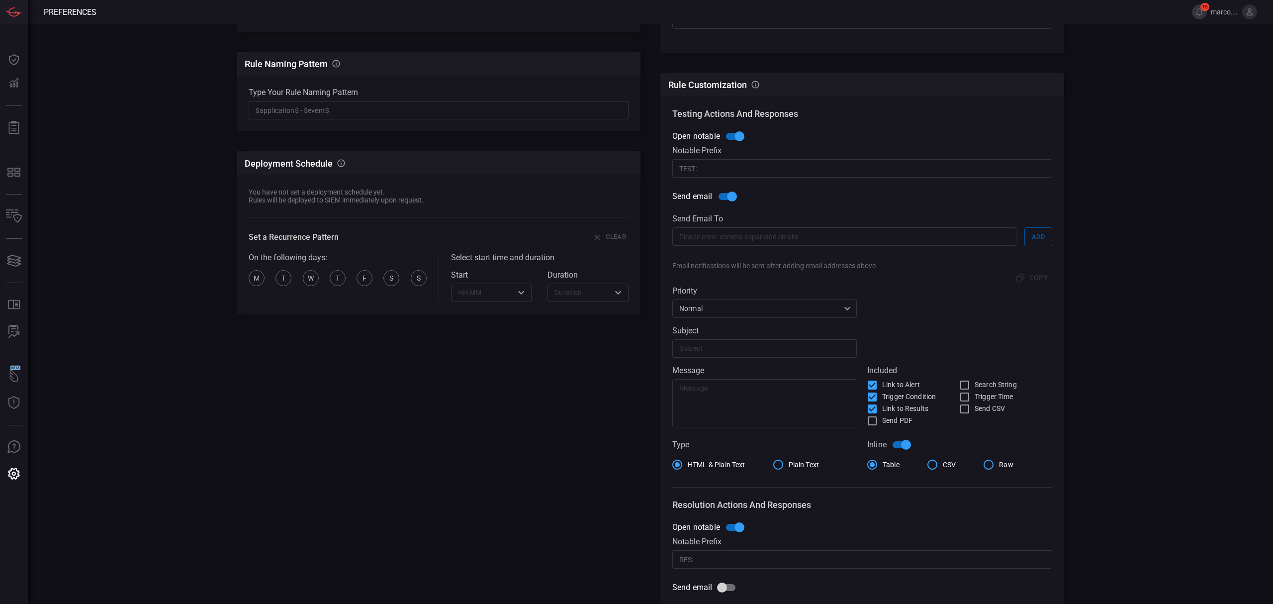
checkbox input "true"
click at [979, 392] on span "Trigger Time" at bounding box center [994, 396] width 39 height 10
click at [971, 392] on input "Trigger Time" at bounding box center [965, 397] width 12 height 12
checkbox input "true"
click at [824, 238] on input "text" at bounding box center [844, 236] width 344 height 18
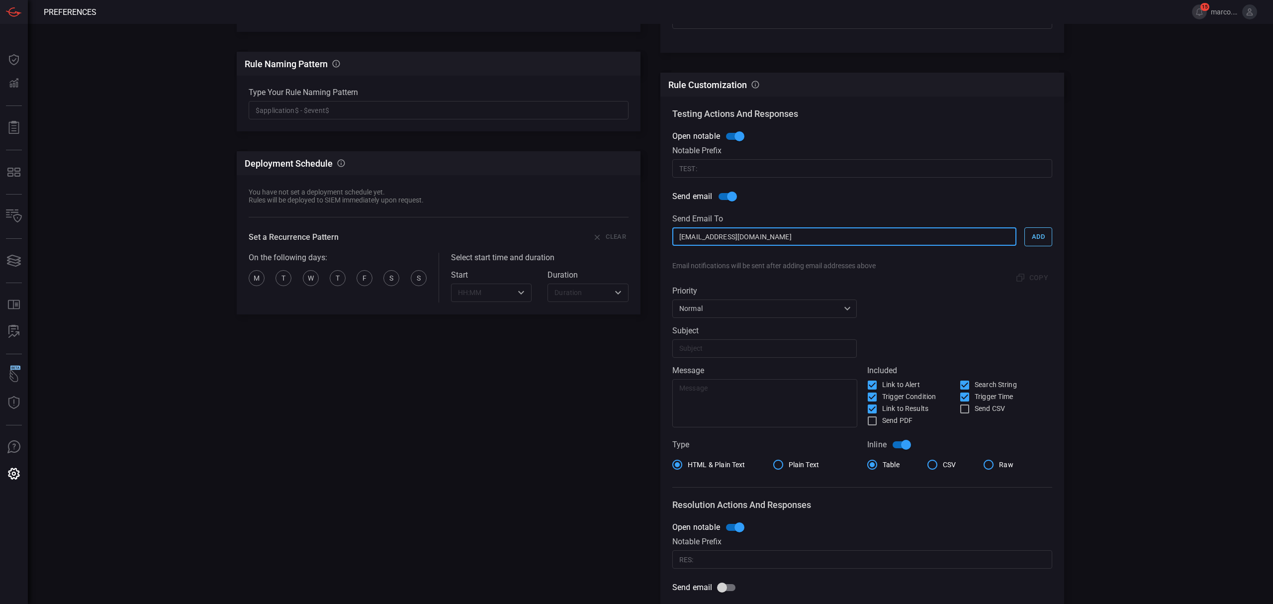
type input "[EMAIL_ADDRESS][DOMAIN_NAME]"
click at [1043, 231] on button "Add" at bounding box center [1038, 236] width 28 height 19
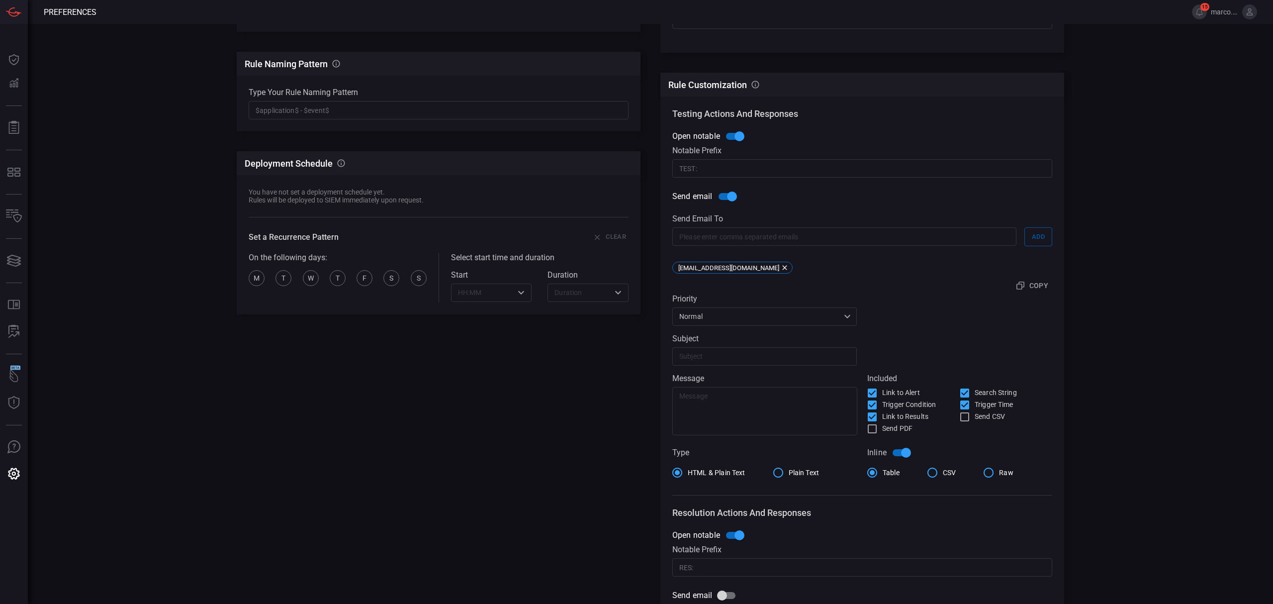
scroll to position [199, 0]
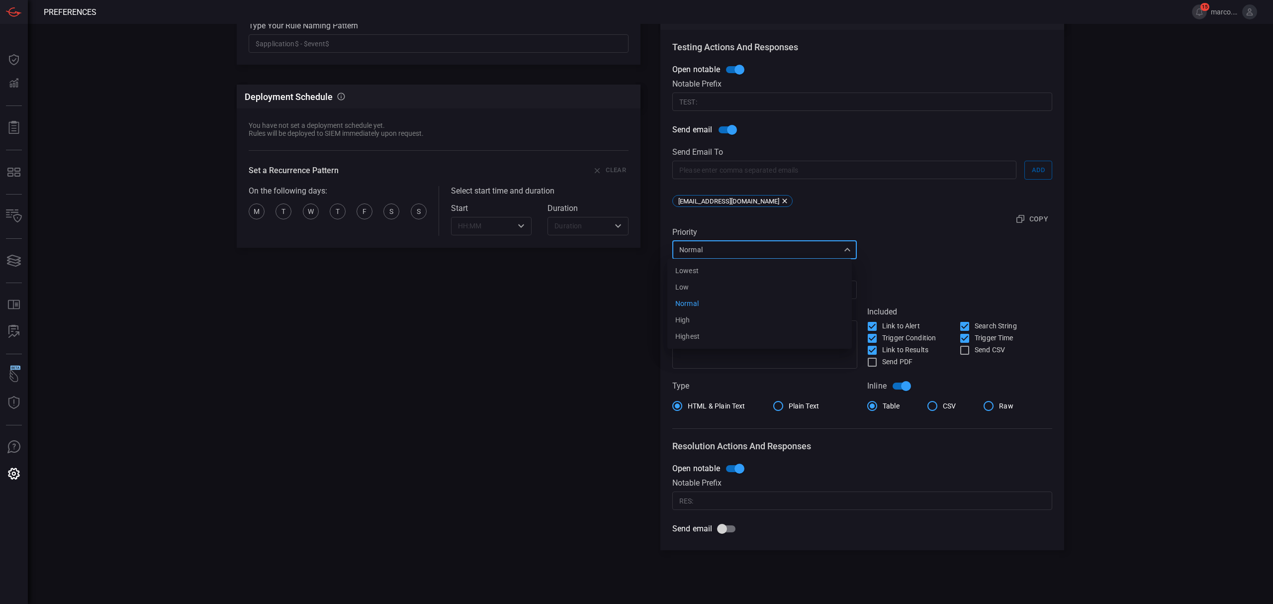
click at [802, 244] on div "Normal 3 Lowest Low Normal High Highest ​" at bounding box center [764, 250] width 184 height 18
click at [957, 248] on div at bounding box center [636, 302] width 1273 height 604
click at [758, 285] on input "text" at bounding box center [764, 289] width 184 height 18
click at [898, 360] on span "Send PDF" at bounding box center [897, 362] width 30 height 10
click at [878, 360] on input "Send PDF" at bounding box center [872, 362] width 12 height 12
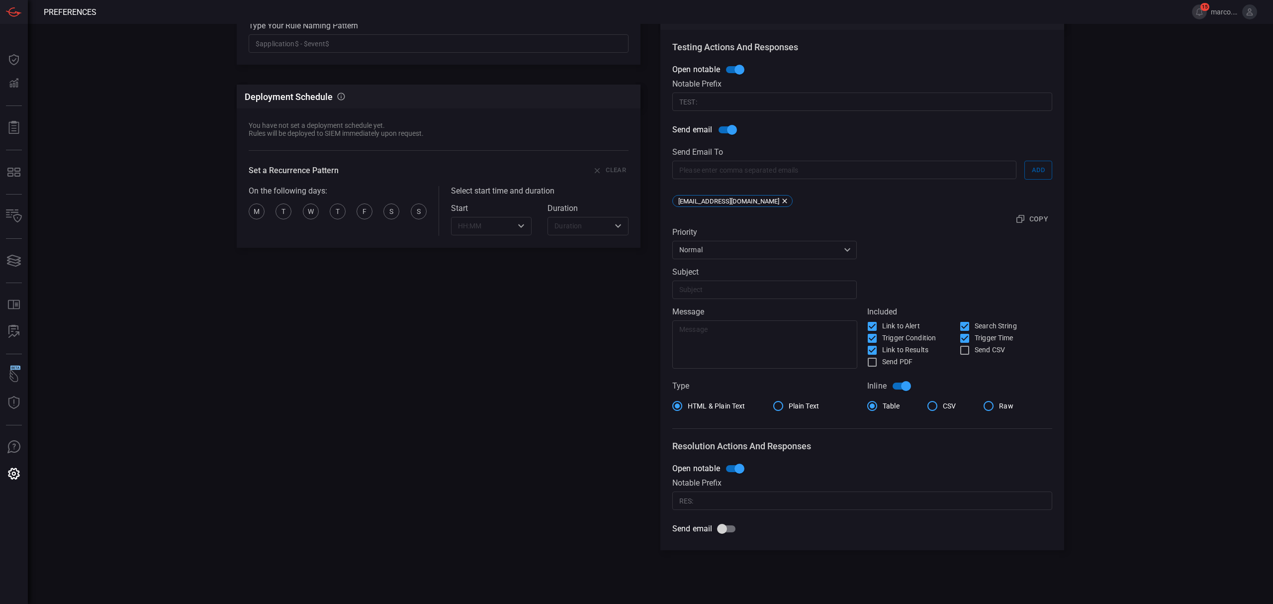
checkbox input "true"
click at [980, 350] on span "Send CSV" at bounding box center [990, 350] width 30 height 10
click at [971, 350] on input "Send CSV" at bounding box center [965, 350] width 12 height 12
checkbox input "true"
click at [811, 324] on textarea at bounding box center [764, 344] width 171 height 40
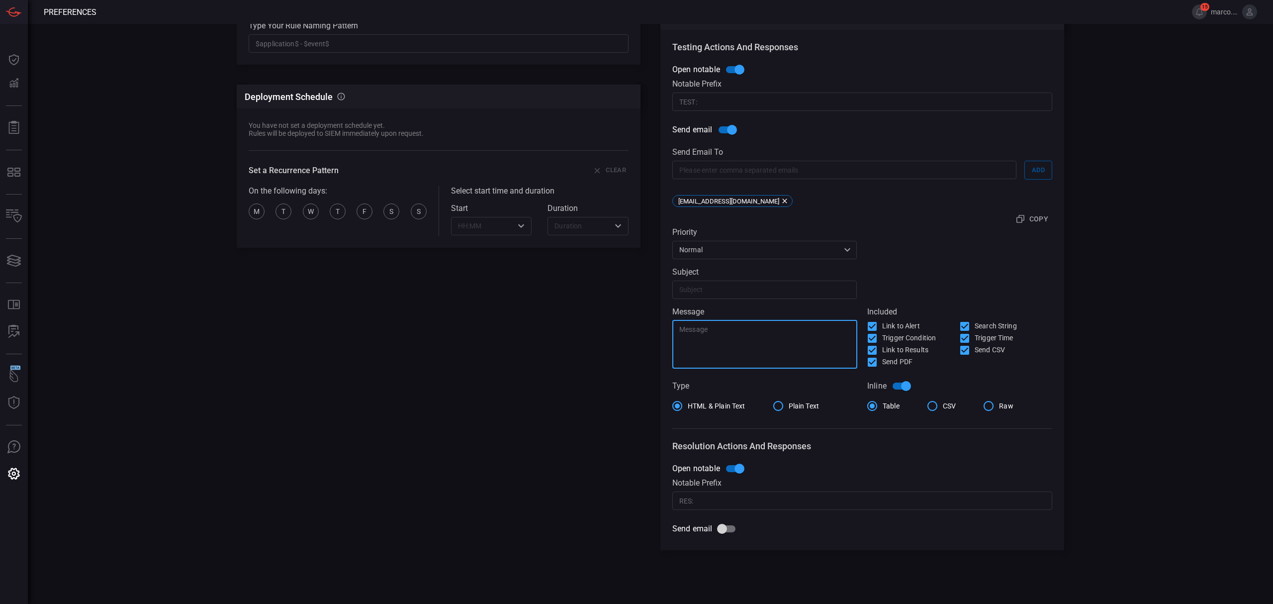
click at [799, 283] on input "text" at bounding box center [764, 289] width 184 height 18
click at [755, 290] on input "TEST: Simulated Detectopm = Mp Actopm Reqiored" at bounding box center [764, 289] width 184 height 18
drag, startPoint x: 837, startPoint y: 289, endPoint x: 766, endPoint y: 288, distance: 71.1
click at [766, 288] on input "TEST: Simulated Detection= Mp Actopm Reqiored" at bounding box center [764, 289] width 184 height 18
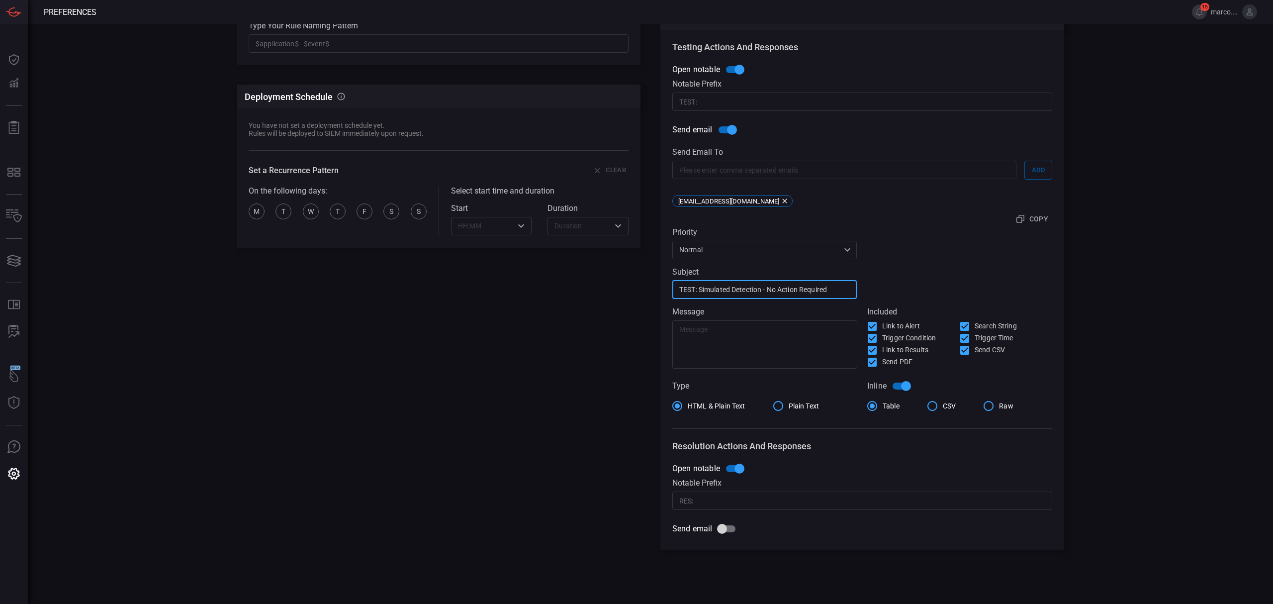
type input "TEST: Simulated Detection - No Action Required"
click at [783, 339] on textarea at bounding box center [764, 344] width 171 height 40
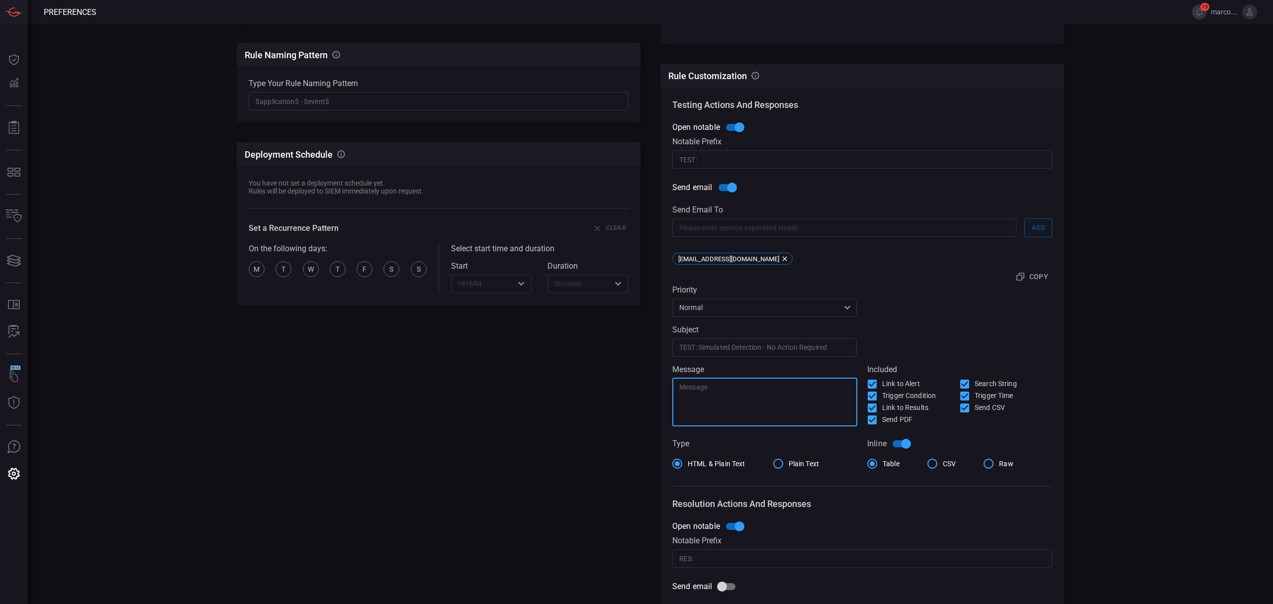
scroll to position [207, 0]
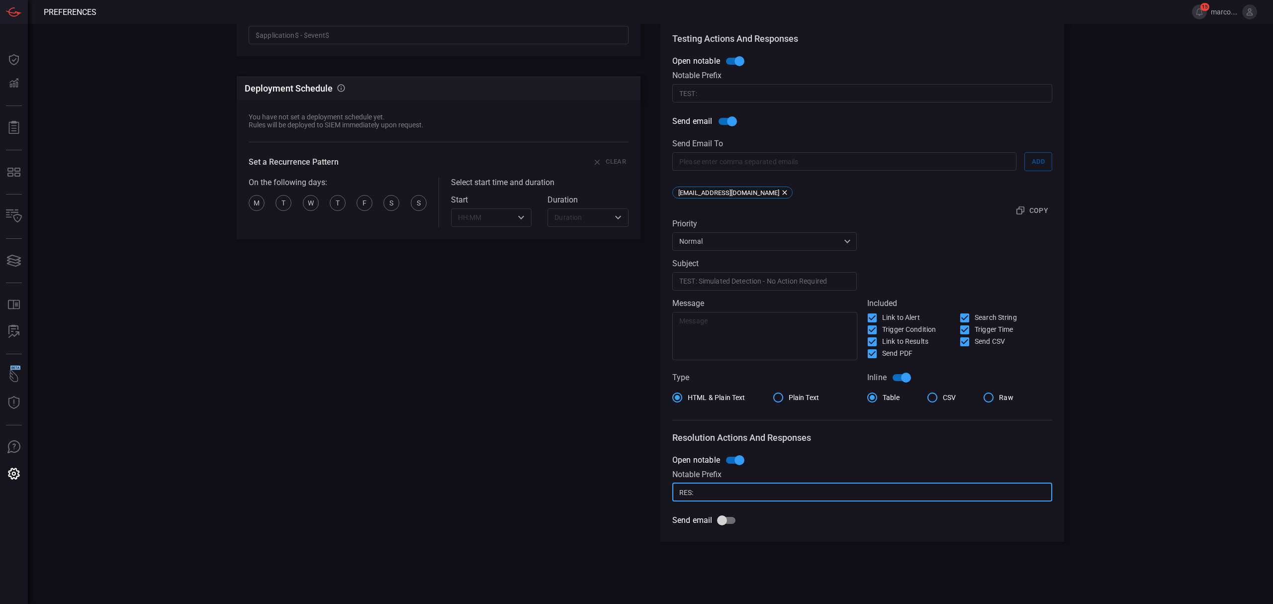
click at [810, 493] on input "RES:" at bounding box center [862, 492] width 380 height 18
click at [724, 520] on input "Send email" at bounding box center [722, 520] width 57 height 19
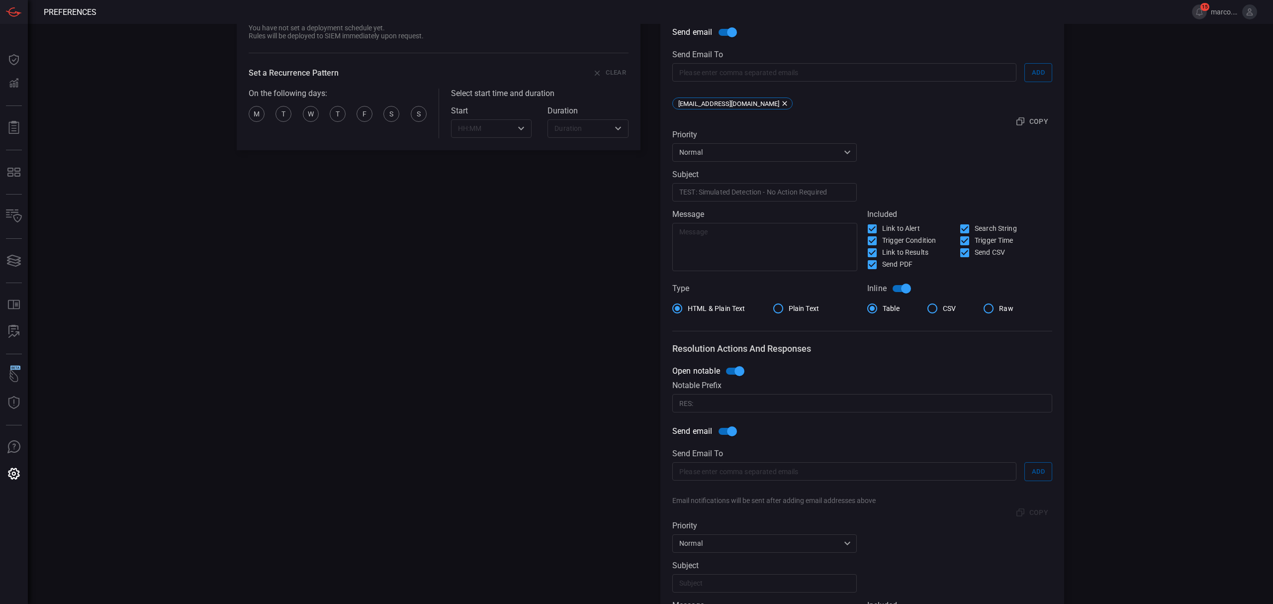
scroll to position [285, 0]
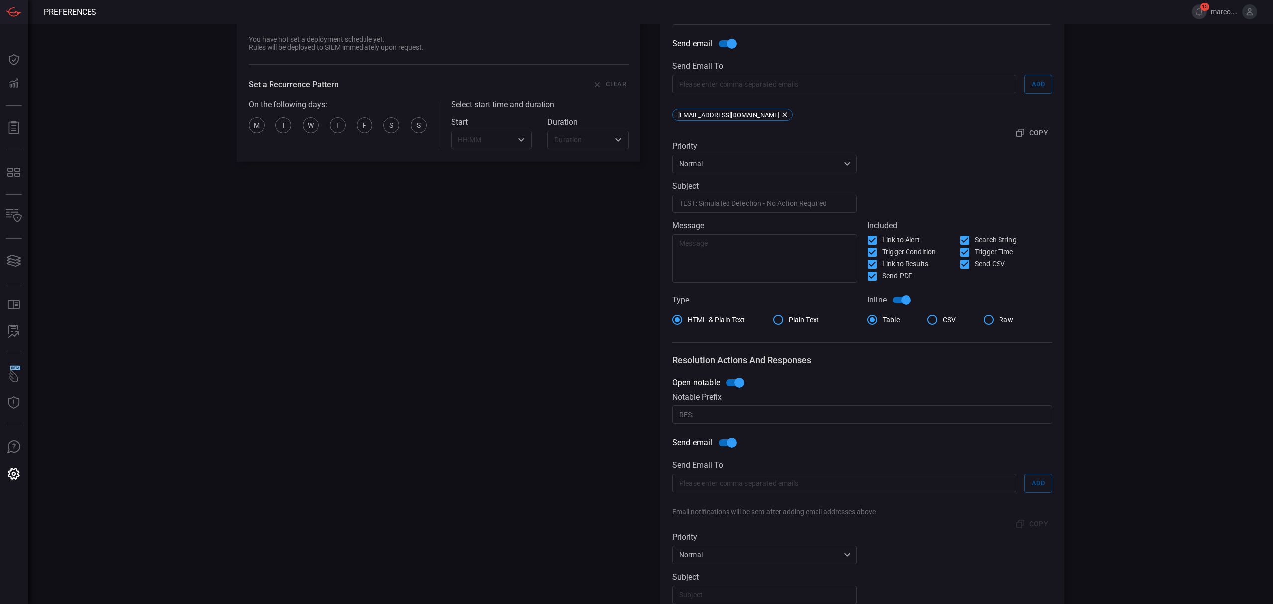
click at [722, 440] on input "Send email" at bounding box center [732, 442] width 57 height 19
checkbox input "false"
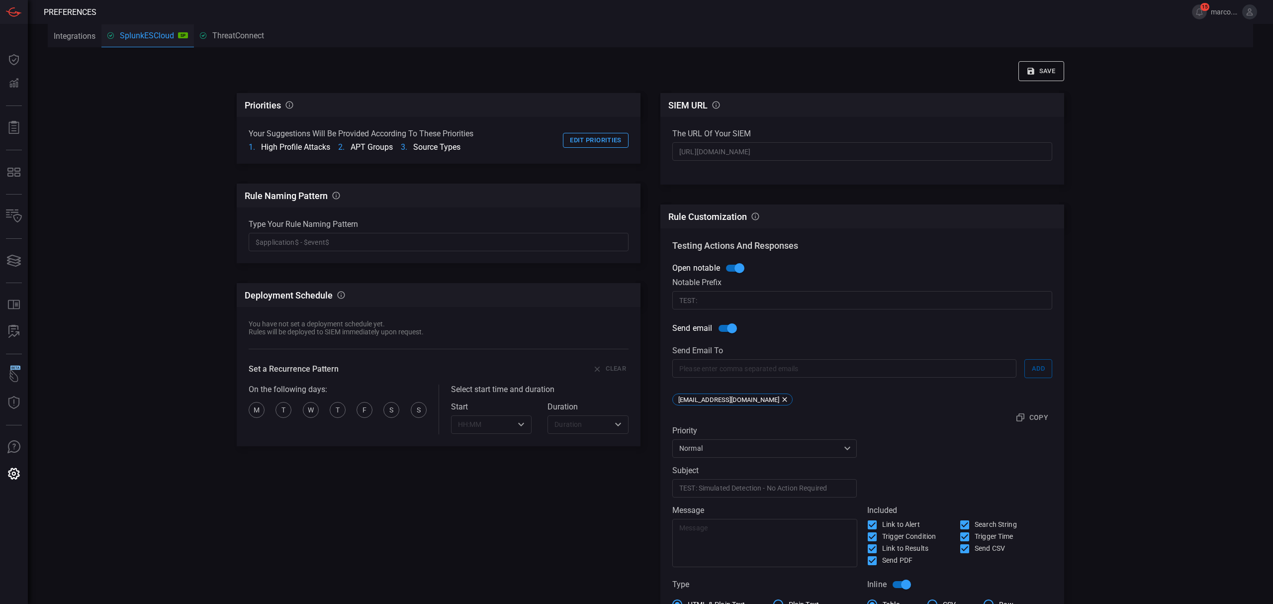
scroll to position [0, 0]
click at [1034, 75] on button "Save" at bounding box center [1041, 72] width 46 height 20
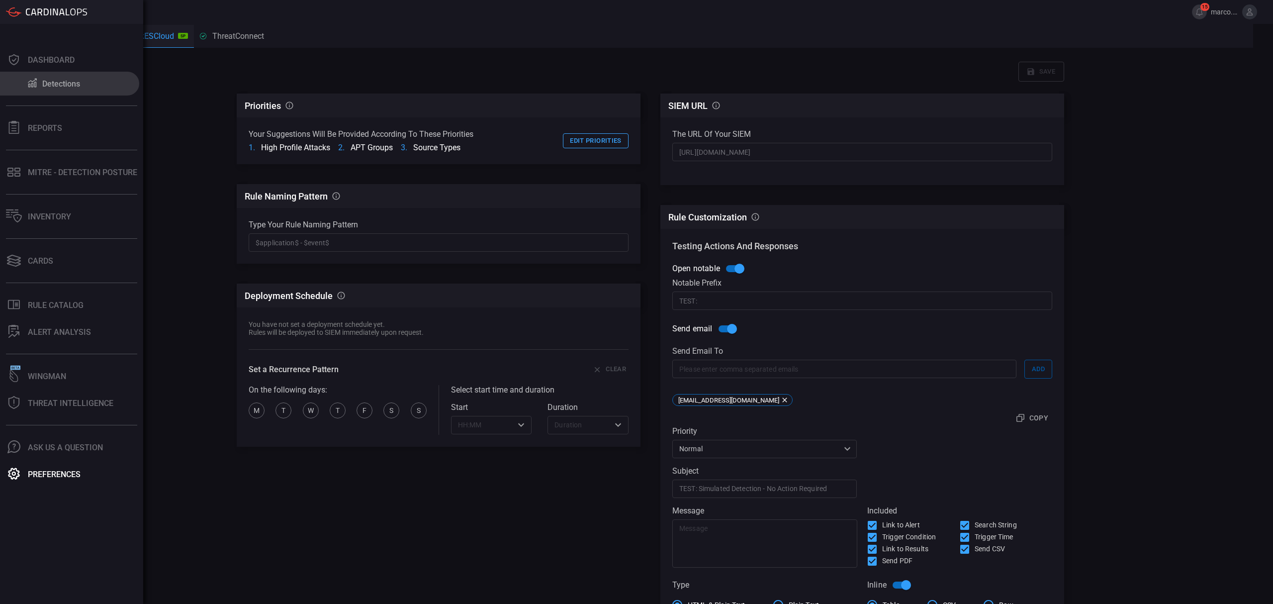
click at [58, 83] on div "Detections" at bounding box center [61, 83] width 38 height 9
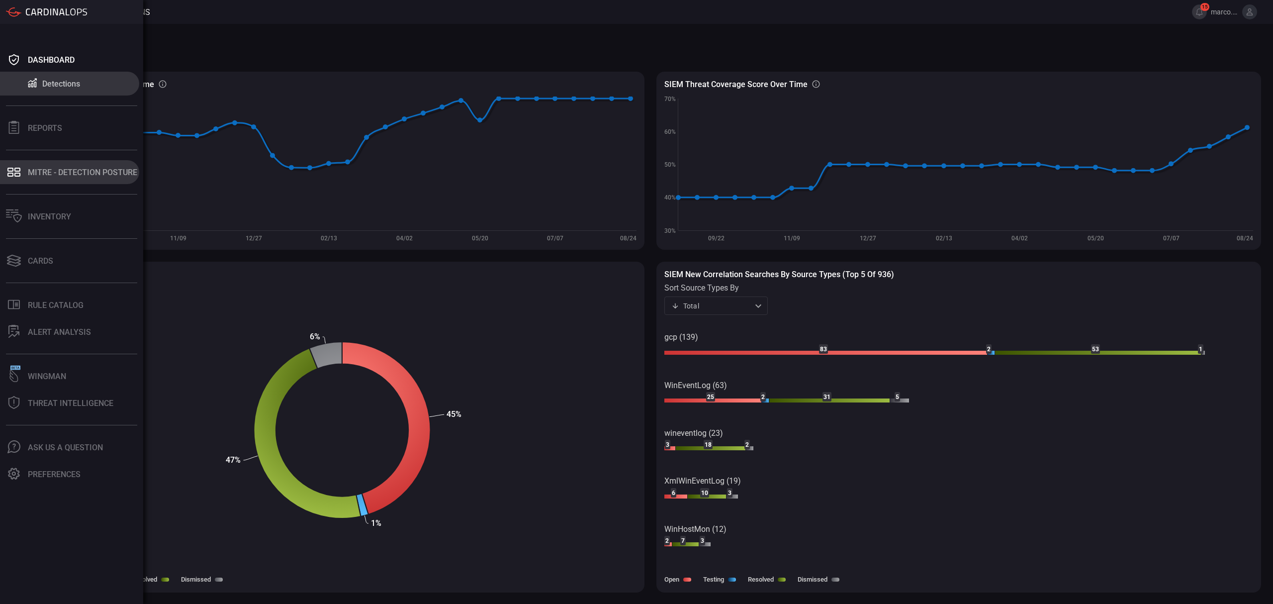
click at [67, 173] on div "MITRE - Detection Posture" at bounding box center [82, 172] width 109 height 9
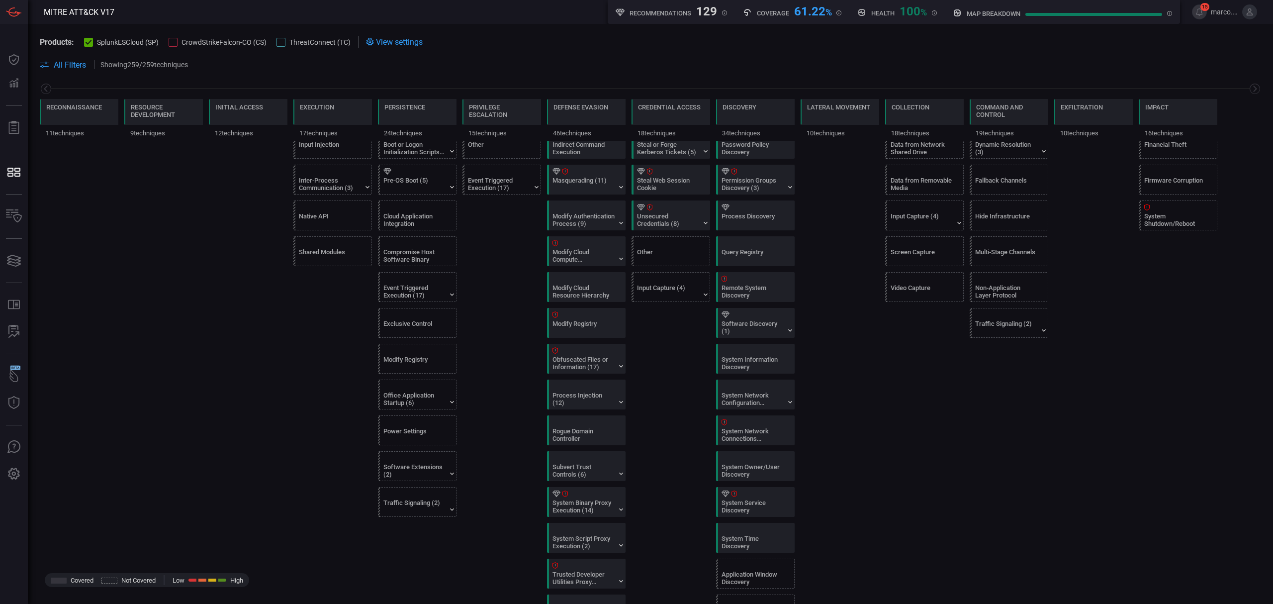
scroll to position [398, 0]
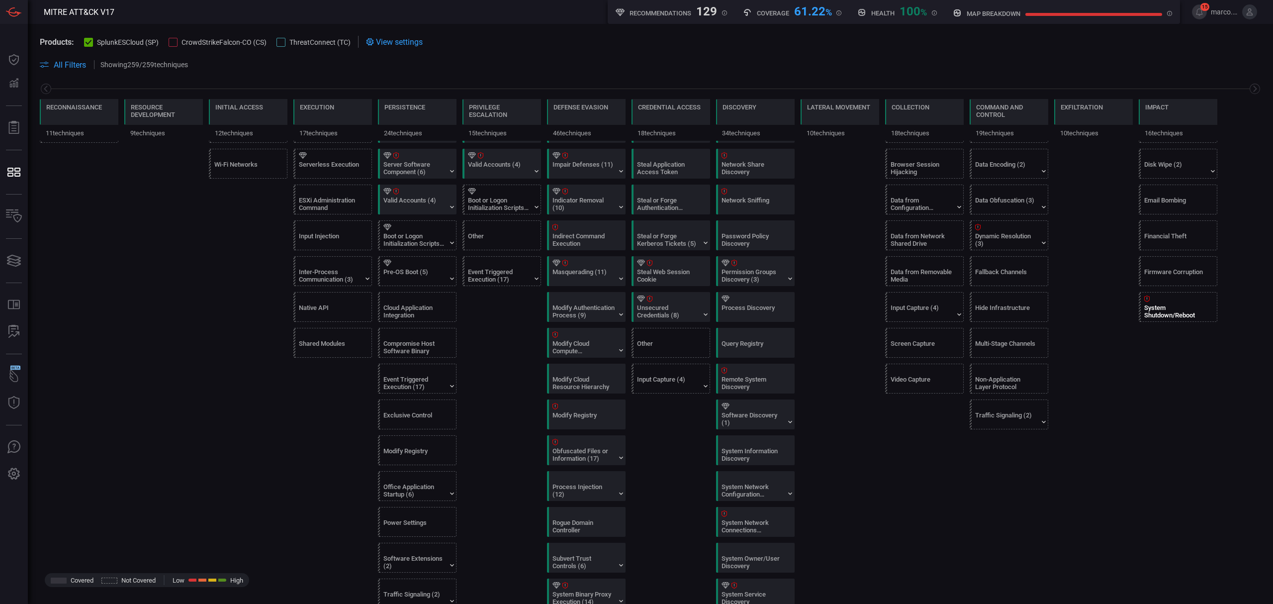
click at [1177, 308] on div "System Shutdown/Reboot" at bounding box center [1180, 306] width 79 height 29
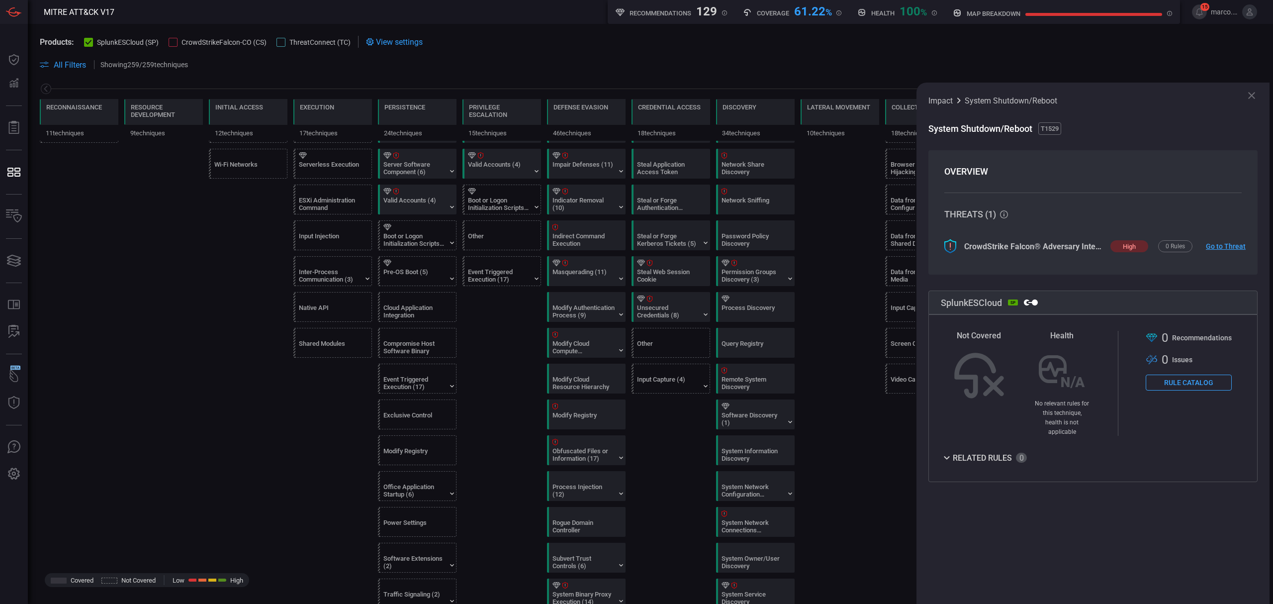
click at [1176, 378] on button "Rule Catalog" at bounding box center [1189, 382] width 86 height 16
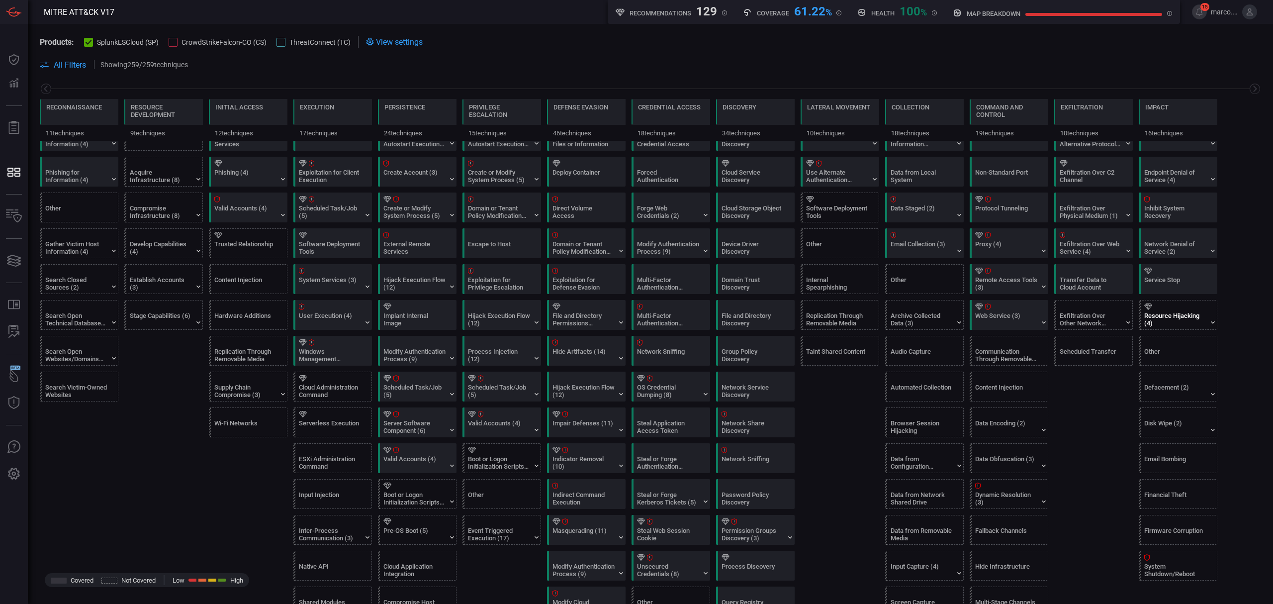
scroll to position [199, 0]
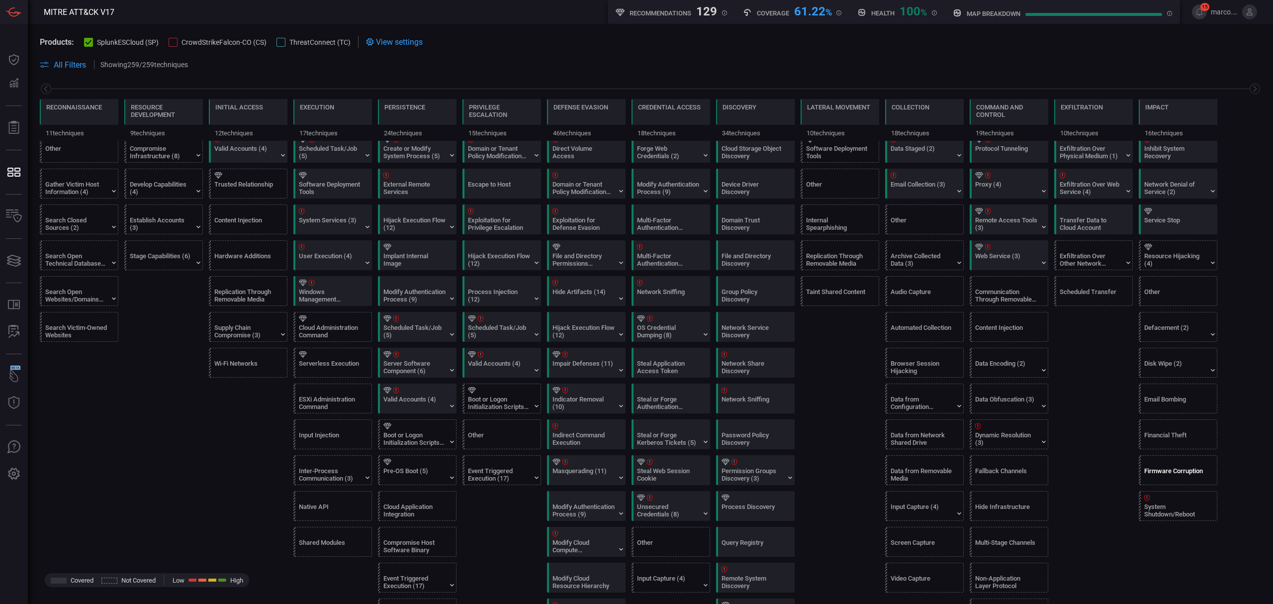
click at [1174, 477] on div "Firmware Corruption" at bounding box center [1175, 474] width 62 height 15
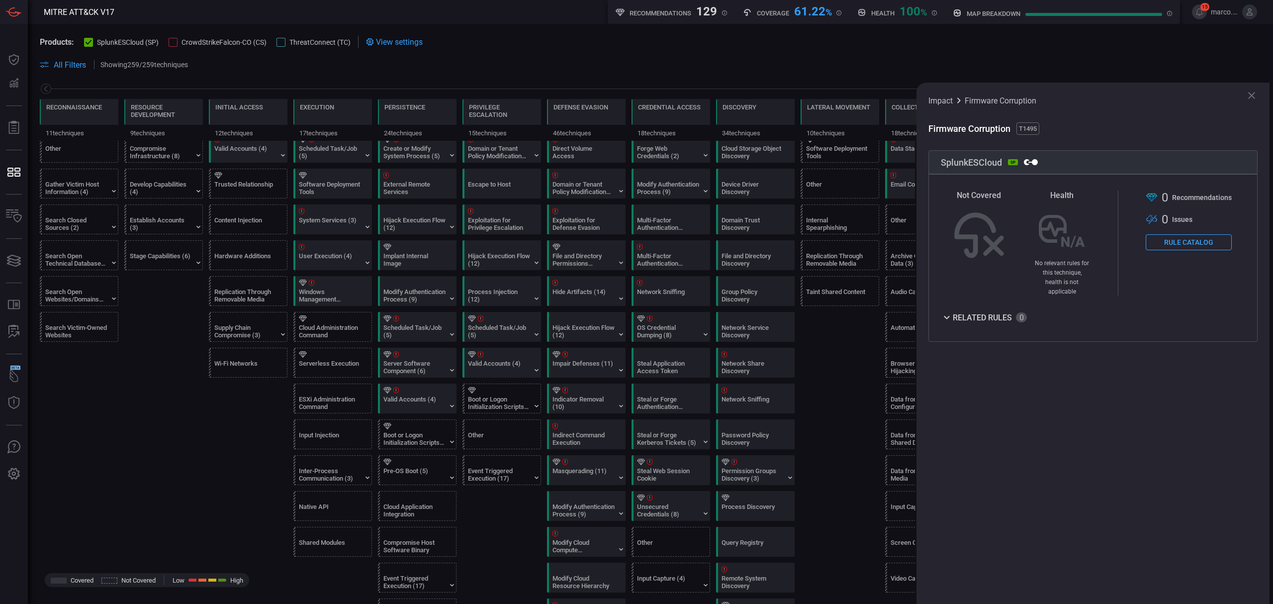
click at [1190, 245] on button "Rule Catalog" at bounding box center [1189, 242] width 86 height 16
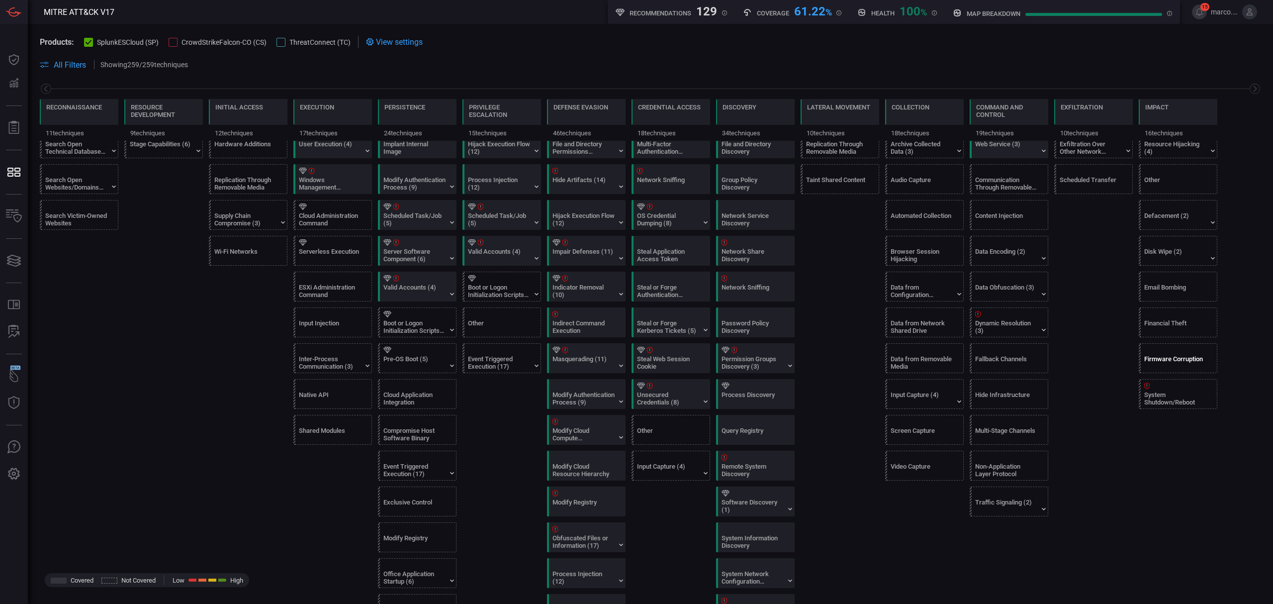
scroll to position [265, 0]
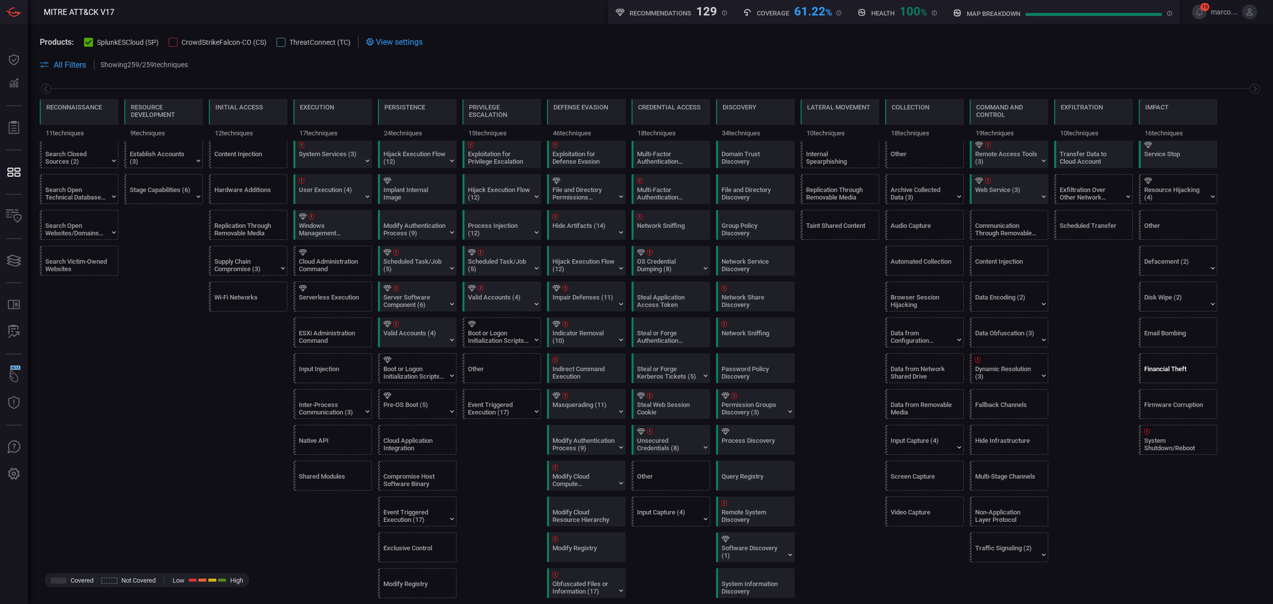
click at [1181, 375] on div "Financial Theft" at bounding box center [1175, 372] width 62 height 15
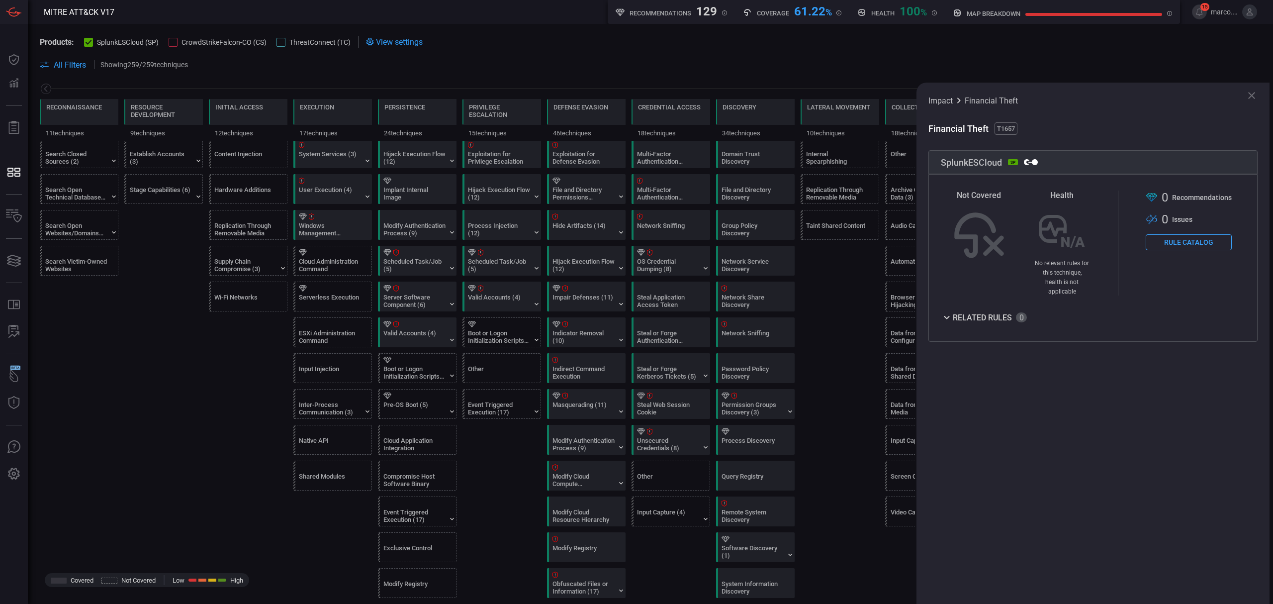
click at [1199, 249] on button "Rule Catalog" at bounding box center [1189, 242] width 86 height 16
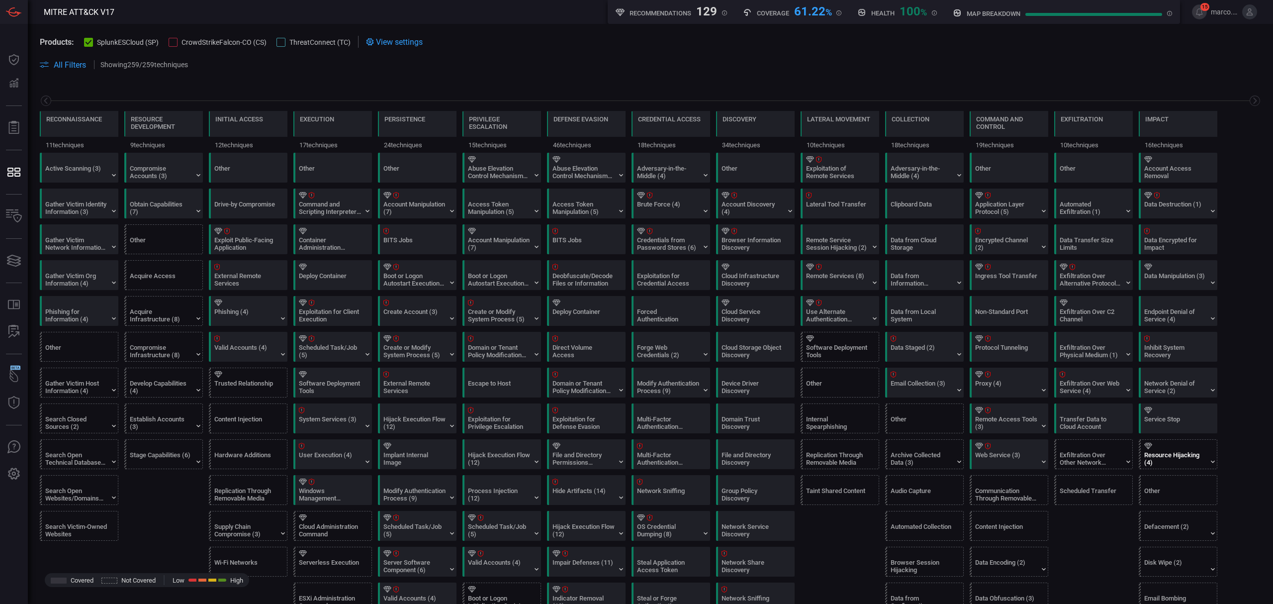
click at [1185, 457] on div "Resource Hijacking (4)" at bounding box center [1175, 458] width 62 height 15
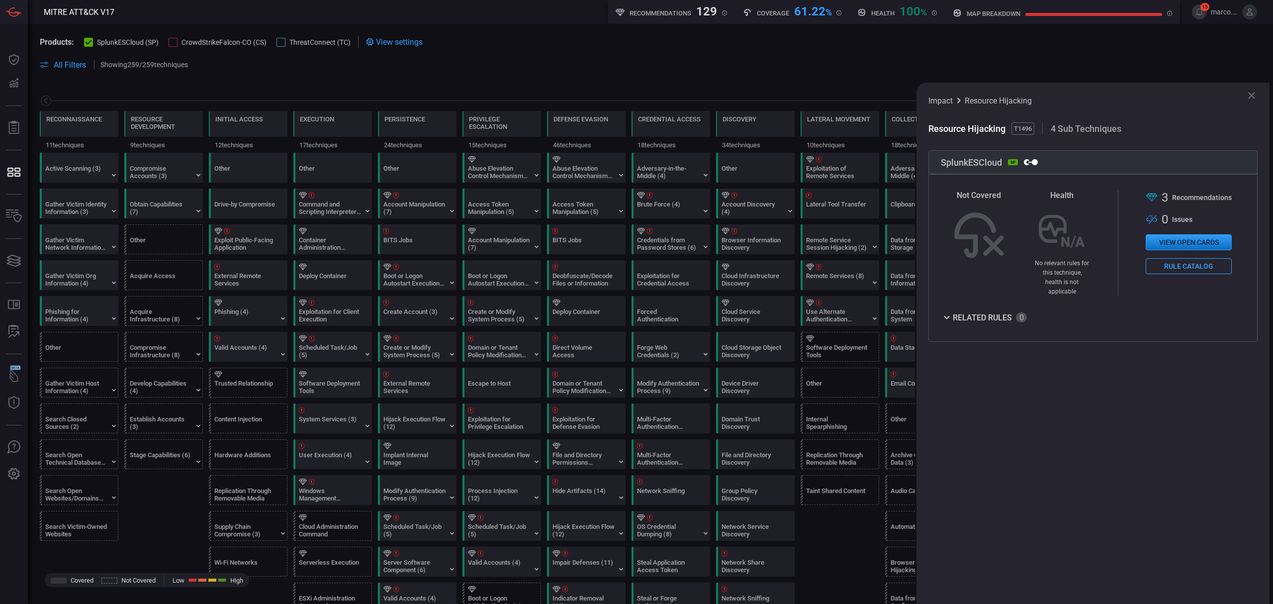
click at [1193, 241] on button "View open cards" at bounding box center [1189, 242] width 86 height 16
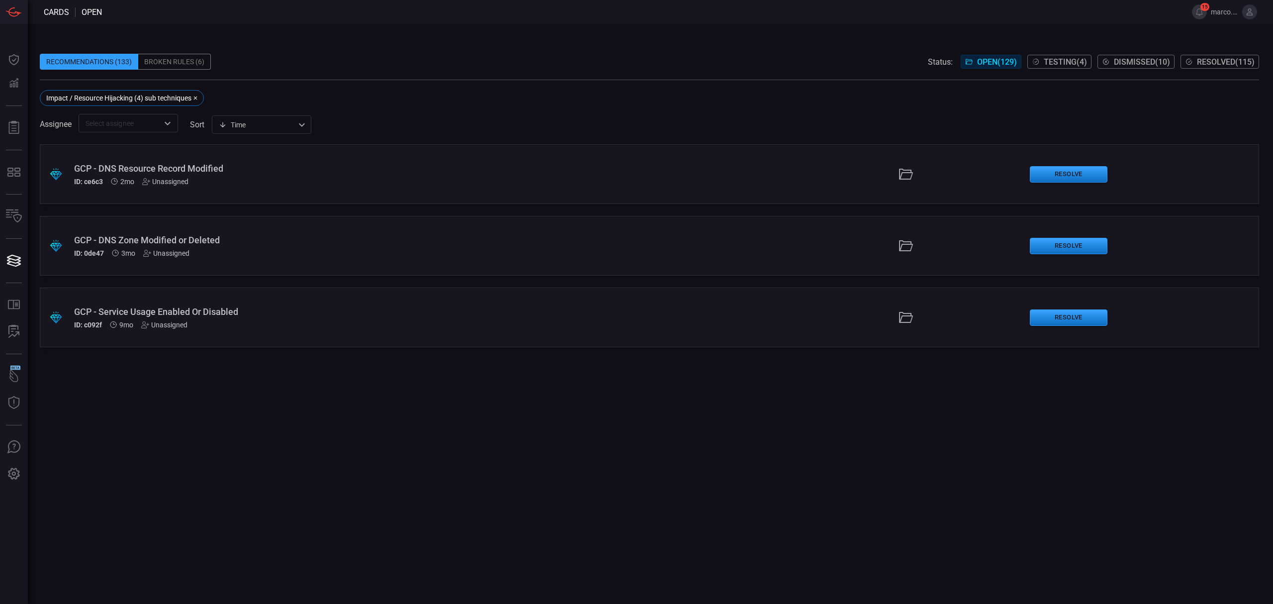
click at [313, 174] on div "GCP - DNS Resource Record Modified ID: ce6c3 2mo Unassigned" at bounding box center [311, 174] width 475 height 22
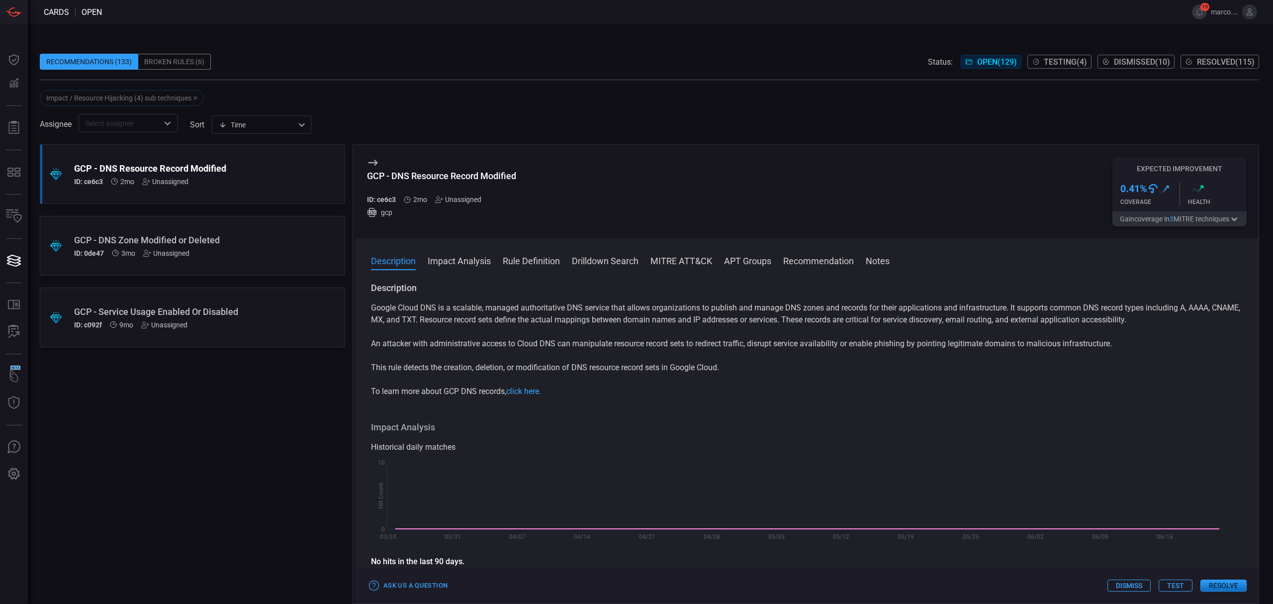
click at [238, 251] on div "ID: 0de47 3mo Unassigned" at bounding box center [173, 253] width 198 height 8
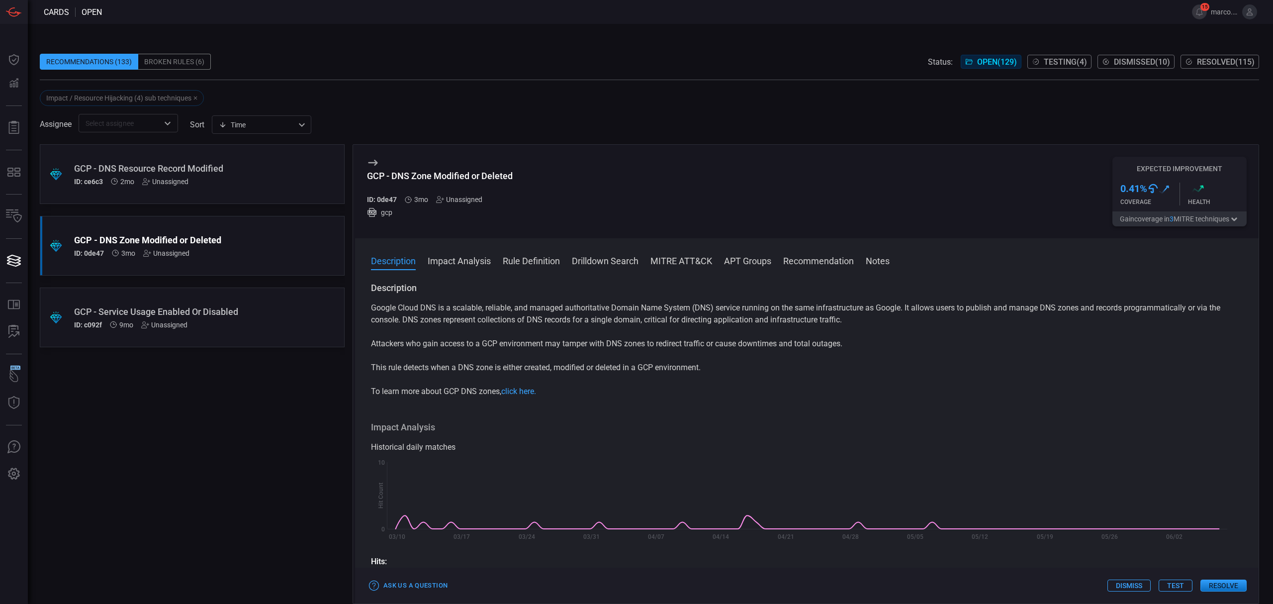
click at [271, 328] on div "ID: c092f 9mo Unassigned" at bounding box center [173, 325] width 198 height 8
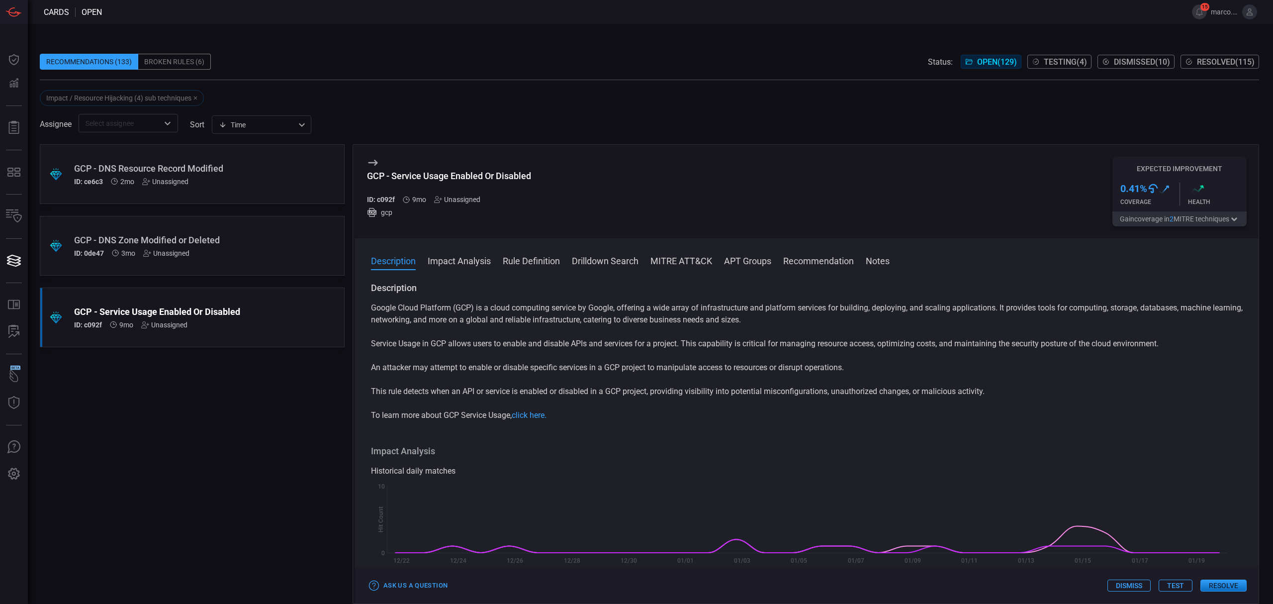
click at [230, 166] on div "GCP - DNS Resource Record Modified" at bounding box center [173, 168] width 198 height 10
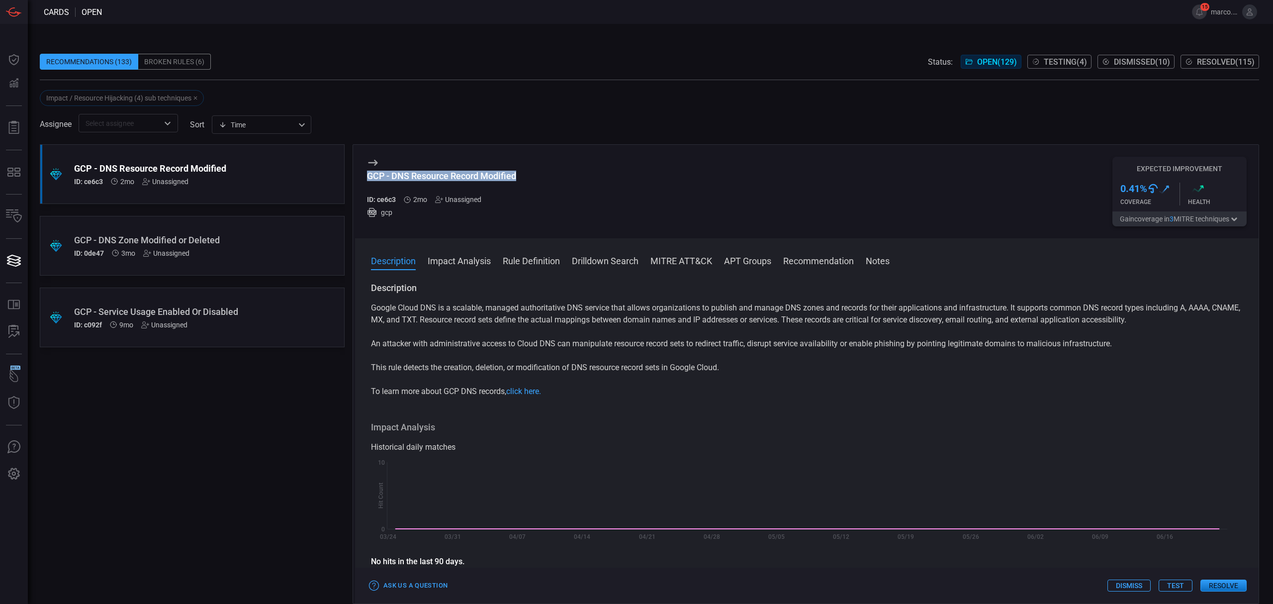
drag, startPoint x: 526, startPoint y: 177, endPoint x: 353, endPoint y: 179, distance: 172.6
click at [353, 179] on div "GCP - DNS Resource Record Modified ID: ce6c3 2mo Unassigned gcp Expected Improv…" at bounding box center [806, 373] width 906 height 459
copy div "GCP - DNS Resource Record Modified"
click at [584, 162] on div "GCP - DNS Resource Record Modified ID: ce6c3 2mo Unassigned gcp Expected Improv…" at bounding box center [806, 191] width 903 height 93
drag, startPoint x: 528, startPoint y: 183, endPoint x: 400, endPoint y: 182, distance: 128.3
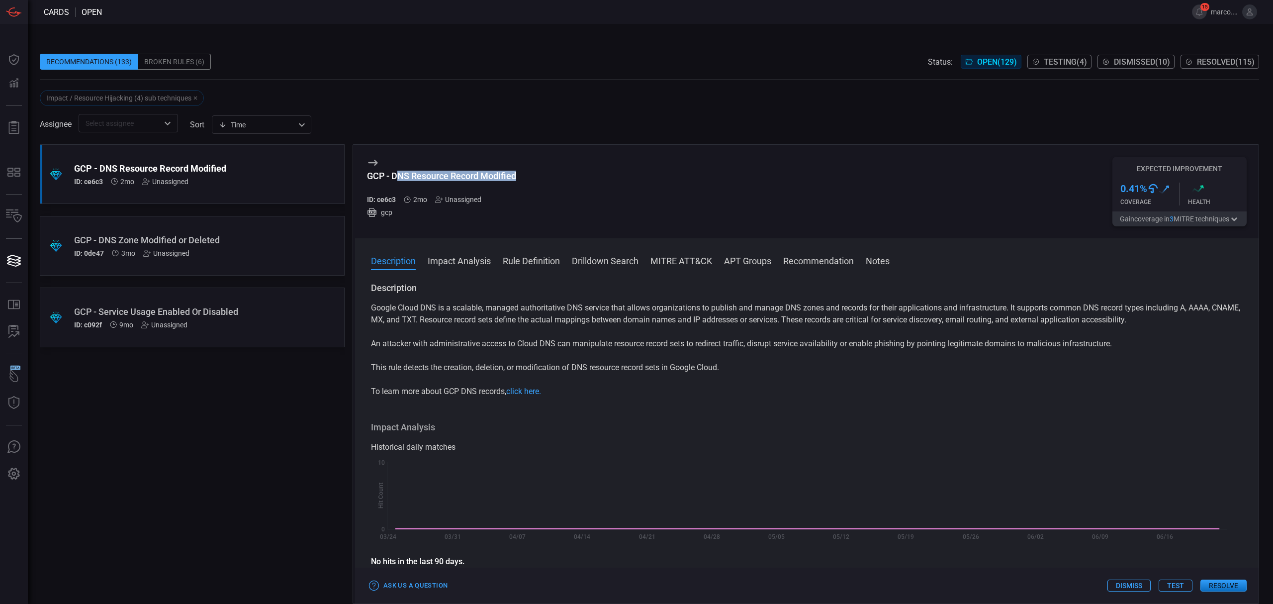
click at [400, 182] on div "GCP - DNS Resource Record Modified ID: ce6c3 2mo Unassigned gcp Expected Improv…" at bounding box center [806, 191] width 903 height 93
click at [231, 164] on div "GCP - DNS Resource Record Modified" at bounding box center [173, 168] width 198 height 10
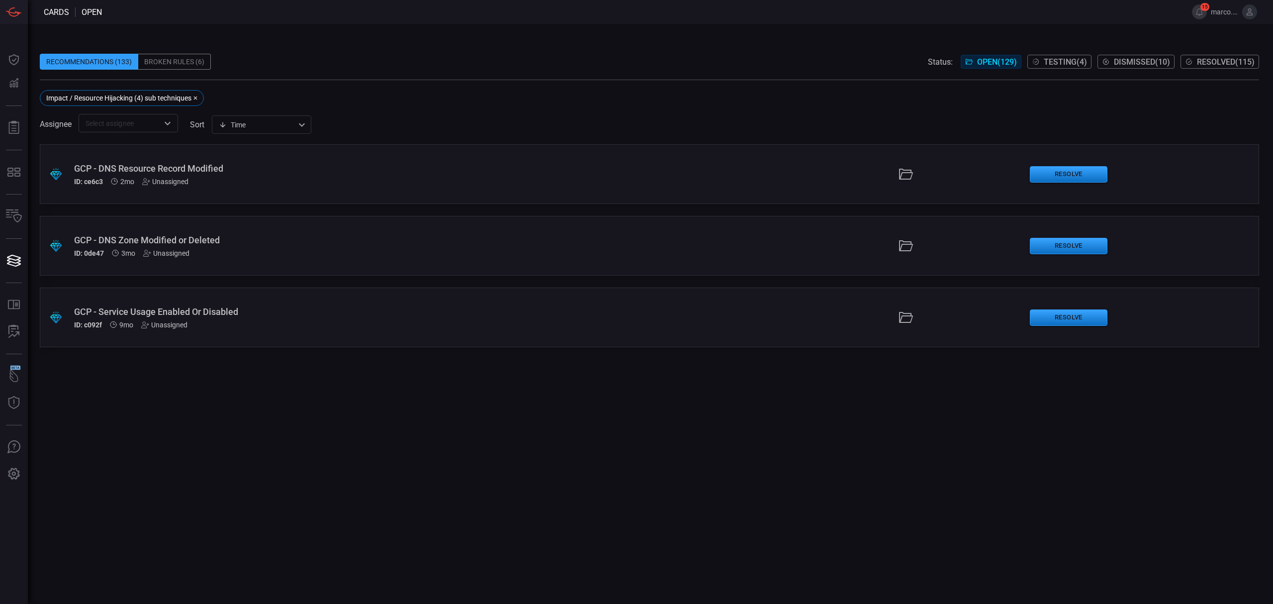
click at [295, 180] on div "ID: ce6c3 2mo Unassigned" at bounding box center [311, 182] width 475 height 8
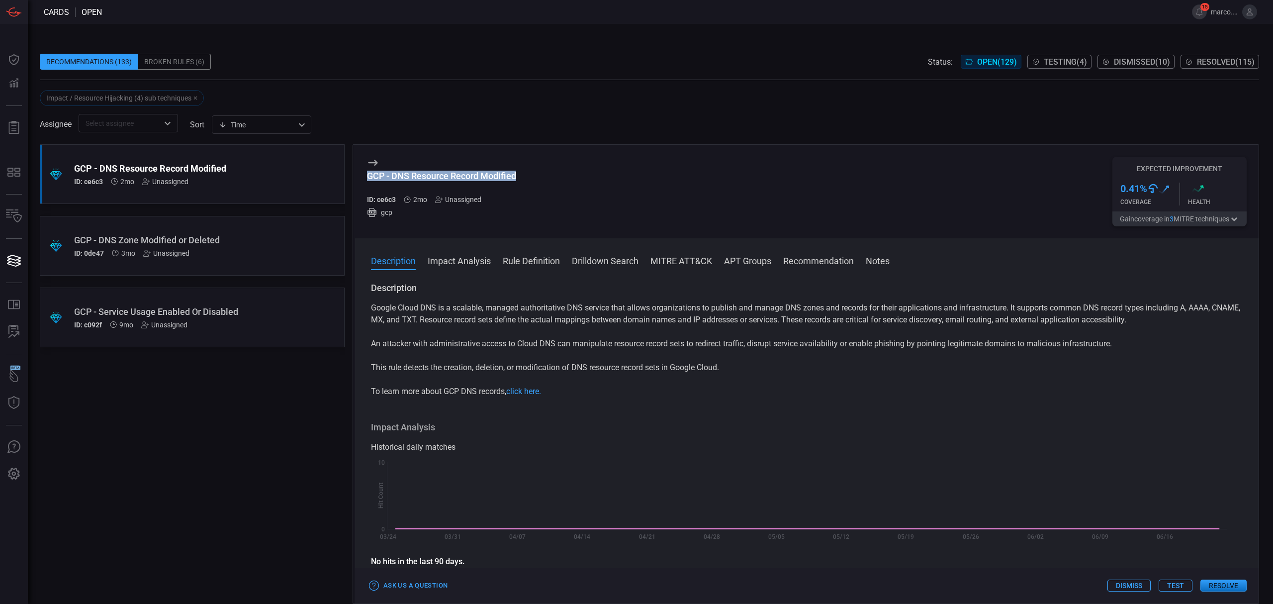
drag, startPoint x: 530, startPoint y: 176, endPoint x: 364, endPoint y: 178, distance: 166.1
click at [364, 178] on div "GCP - DNS Resource Record Modified ID: ce6c3 2mo Unassigned gcp Expected Improv…" at bounding box center [806, 191] width 903 height 93
copy div "GCP - DNS Resource Record Modified"
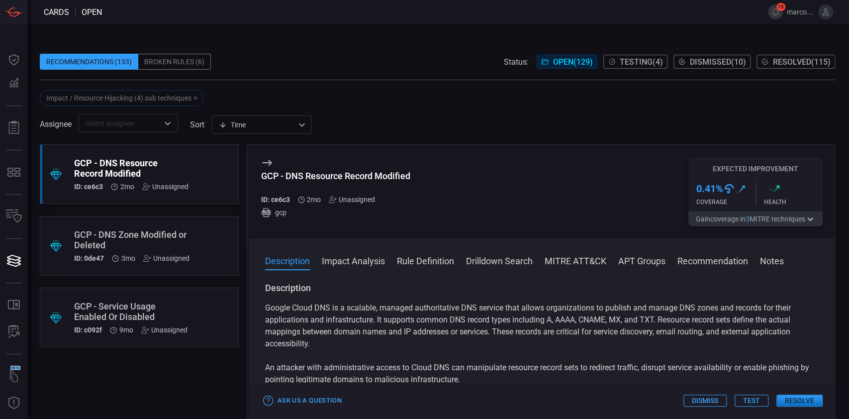
click at [152, 224] on div ".suggested_cards_icon{fill:url(#suggested_cards_icon);} GCP - DNS Zone Modified…" at bounding box center [139, 246] width 199 height 60
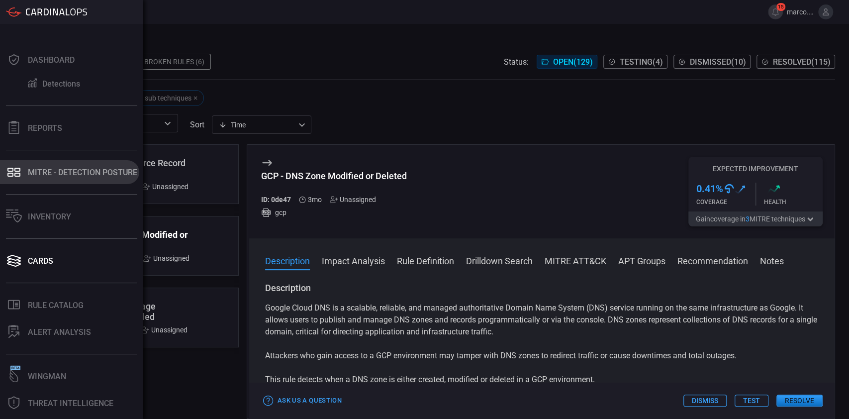
click at [57, 168] on div "MITRE - Detection Posture" at bounding box center [82, 172] width 109 height 9
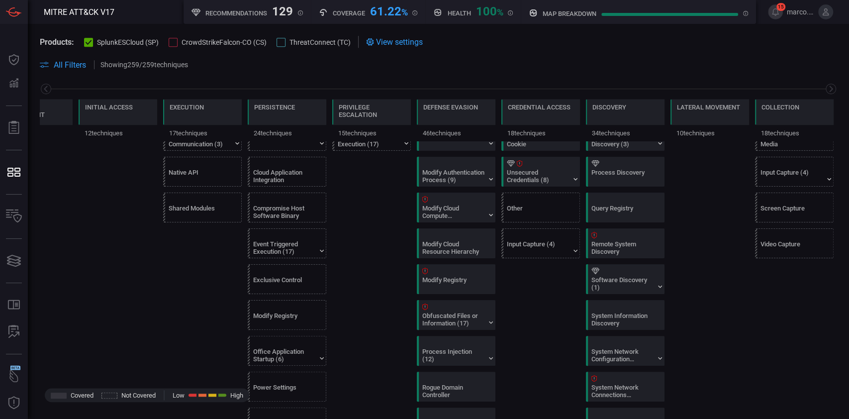
scroll to position [530, 0]
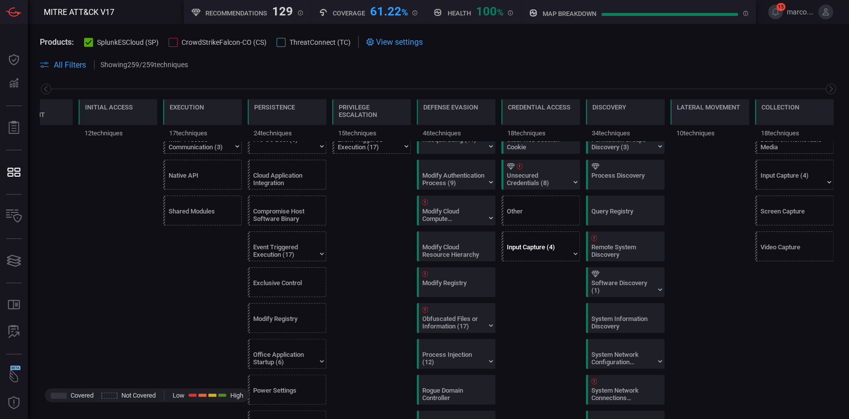
click at [548, 250] on div "Input Capture (4)" at bounding box center [538, 250] width 62 height 15
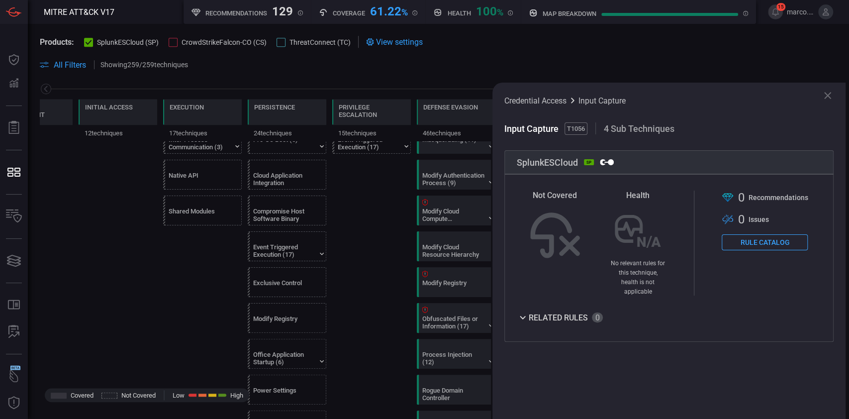
click at [545, 311] on div "Related Rules" at bounding box center [560, 317] width 86 height 12
click at [789, 248] on button "Rule Catalog" at bounding box center [765, 242] width 86 height 16
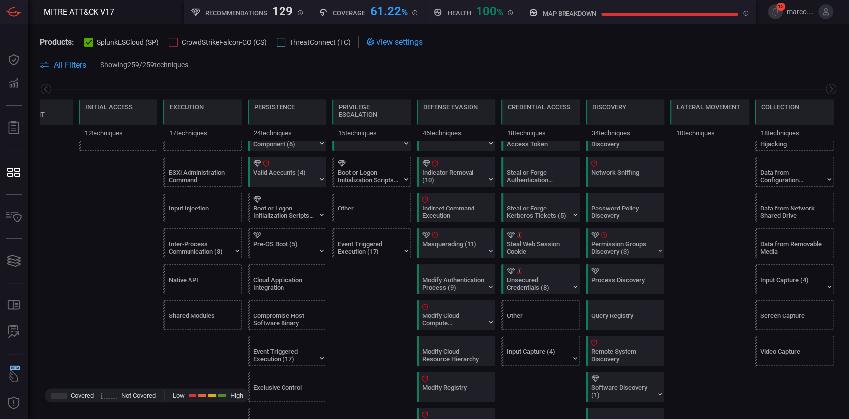
scroll to position [398, 0]
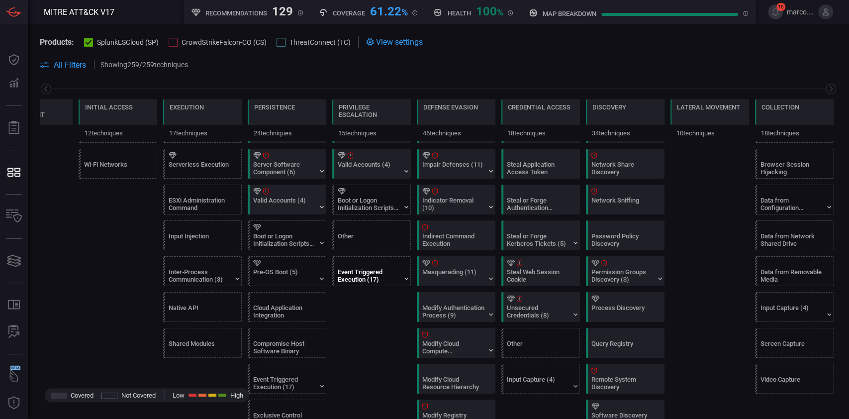
click at [360, 276] on div "Event Triggered Execution (17)" at bounding box center [369, 275] width 62 height 15
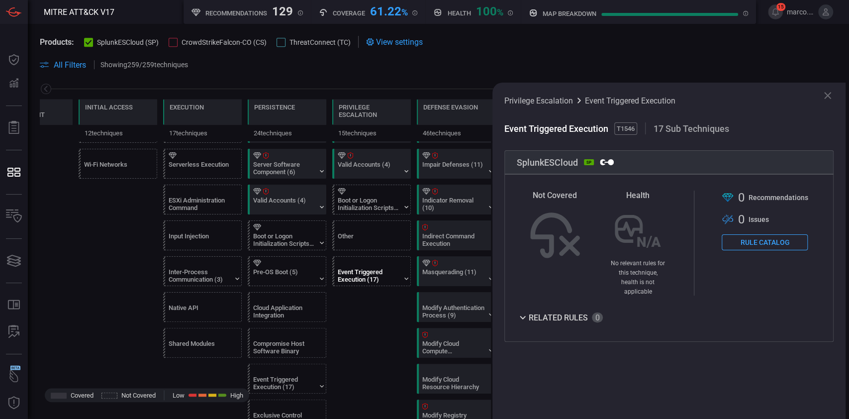
click at [767, 249] on button "Rule Catalog" at bounding box center [765, 242] width 86 height 16
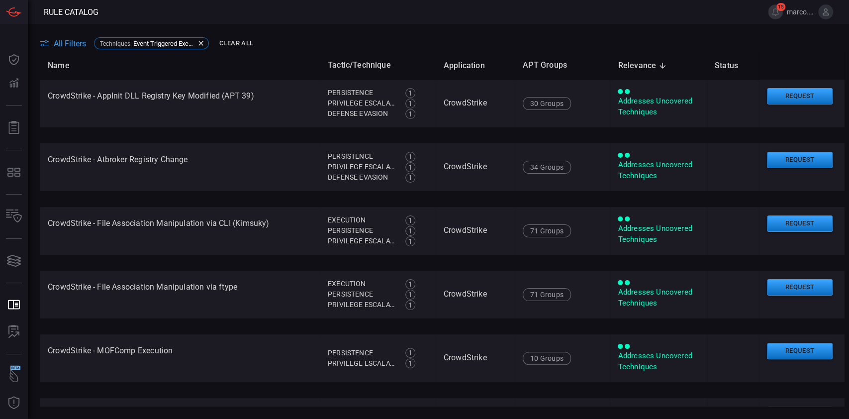
click at [63, 42] on span "All Filters" at bounding box center [70, 43] width 32 height 9
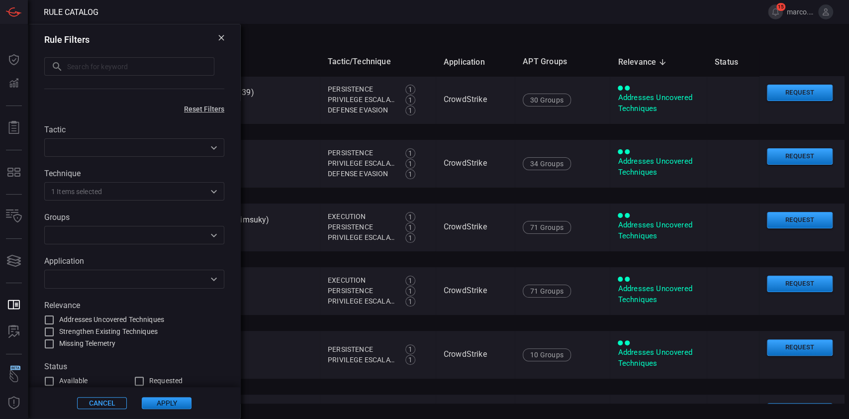
scroll to position [26, 0]
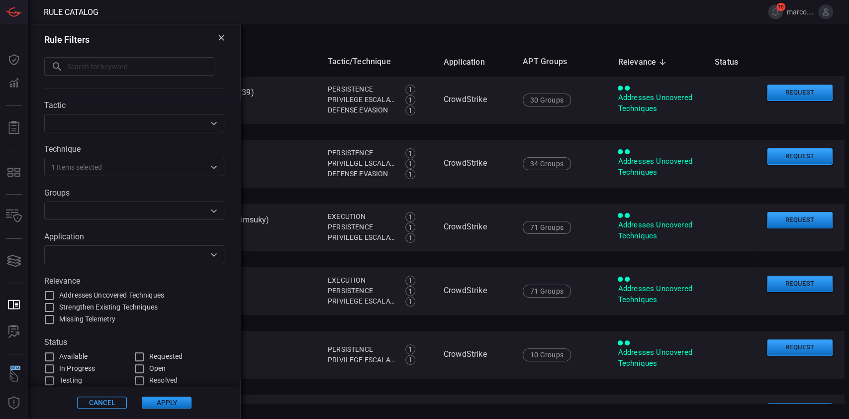
click at [119, 292] on span "Addresses Uncovered Techniques" at bounding box center [111, 295] width 105 height 10
click at [55, 292] on input "Addresses Uncovered Techniques" at bounding box center [49, 295] width 12 height 12
checkbox input "true"
click at [181, 400] on button "Apply" at bounding box center [167, 402] width 50 height 12
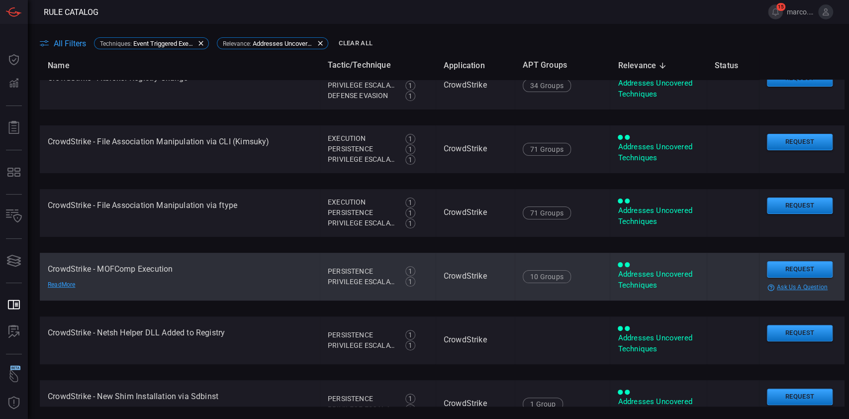
scroll to position [0, 0]
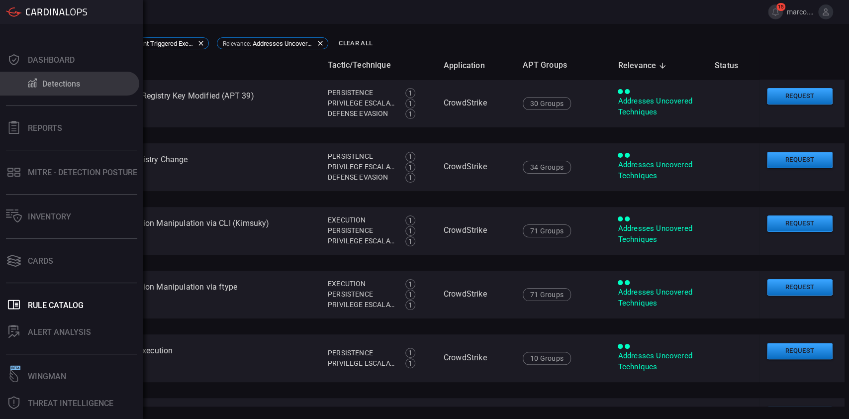
click at [43, 85] on div "Detections" at bounding box center [61, 83] width 38 height 9
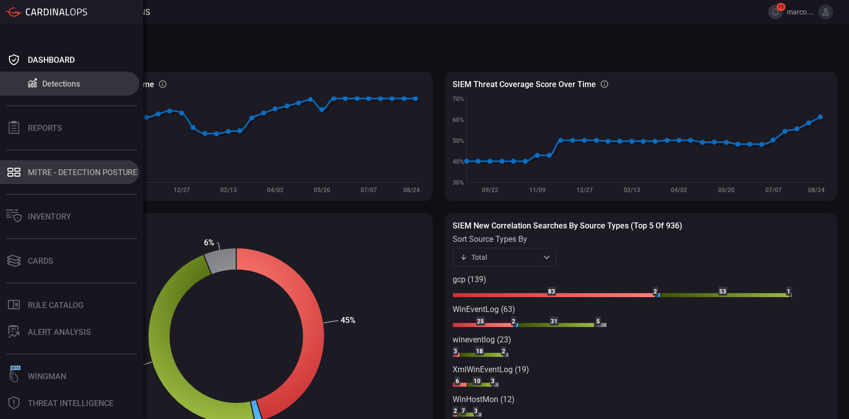
click at [56, 174] on div "MITRE - Detection Posture" at bounding box center [82, 172] width 109 height 9
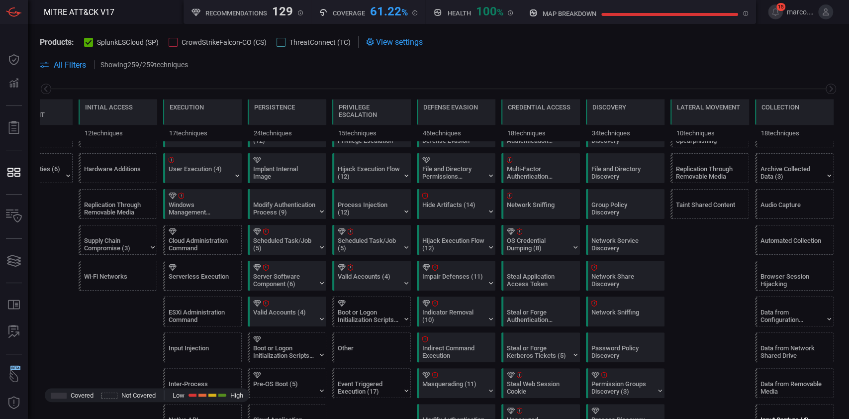
scroll to position [265, 0]
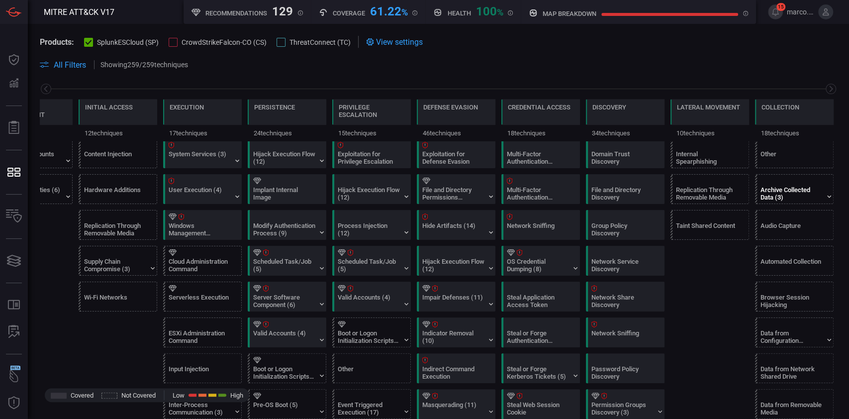
click at [804, 187] on div "Archive Collected Data (3)" at bounding box center [791, 193] width 62 height 15
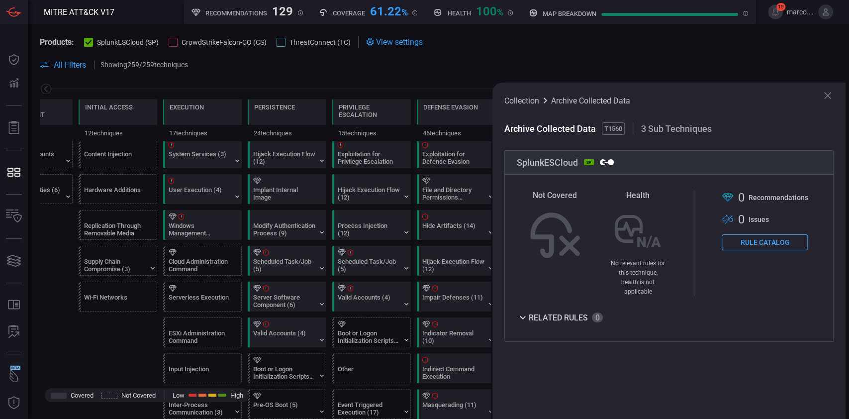
click at [823, 89] on div "Collection Archive Collected Data Archive Collected Data T1560 3 Sub Techniques…" at bounding box center [668, 251] width 353 height 336
click at [826, 99] on icon at bounding box center [827, 96] width 12 height 12
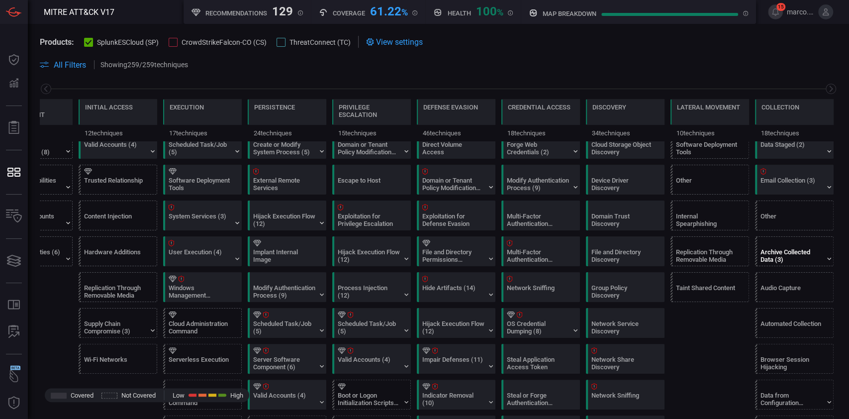
scroll to position [132, 0]
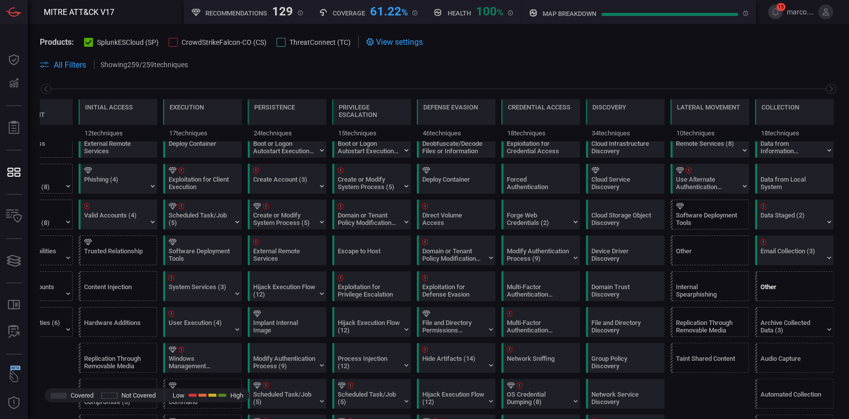
click at [788, 282] on div "Other" at bounding box center [796, 285] width 79 height 29
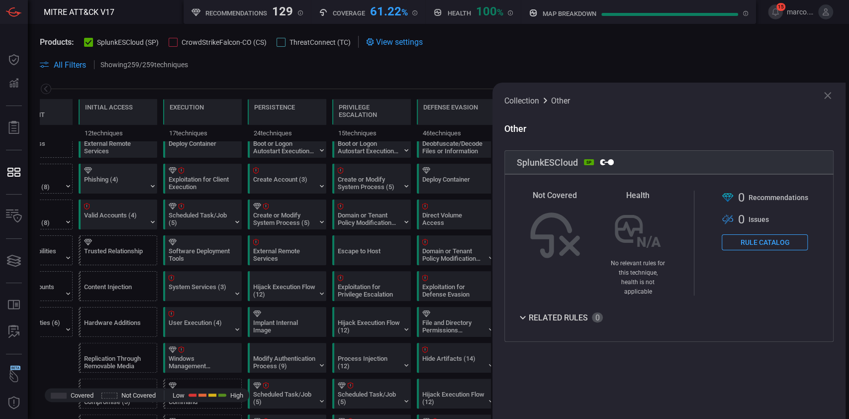
click at [830, 97] on icon at bounding box center [827, 96] width 12 height 12
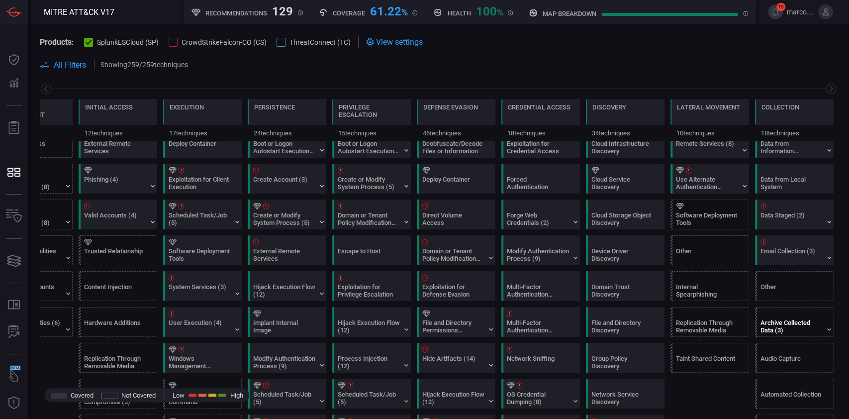
click at [796, 325] on div "Archive Collected Data (3)" at bounding box center [791, 326] width 62 height 15
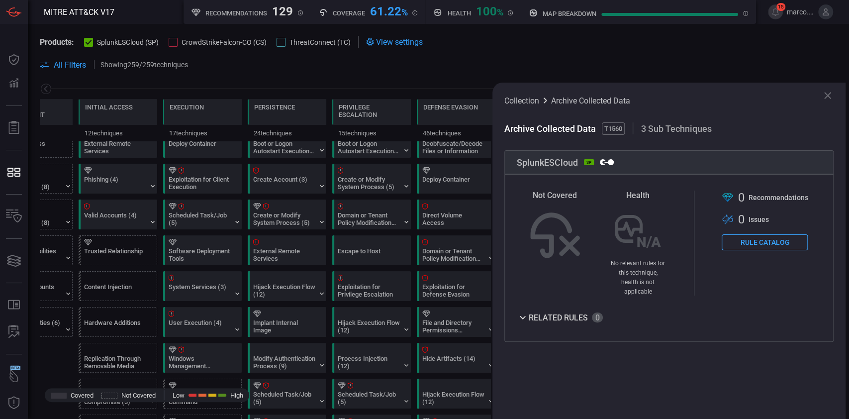
click at [825, 95] on icon at bounding box center [827, 96] width 12 height 12
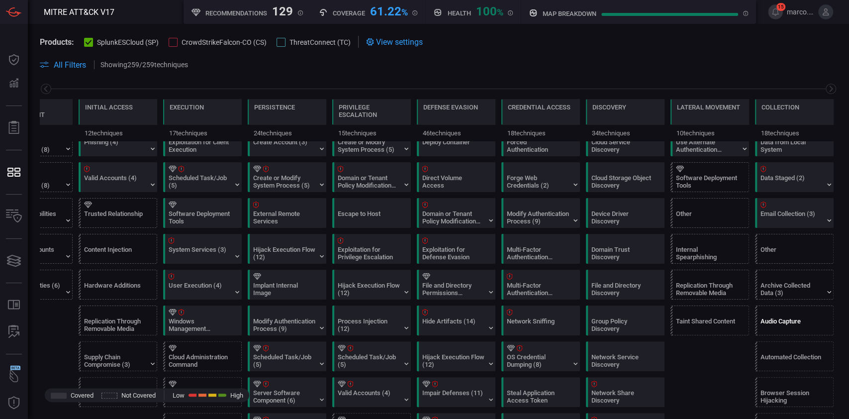
scroll to position [199, 0]
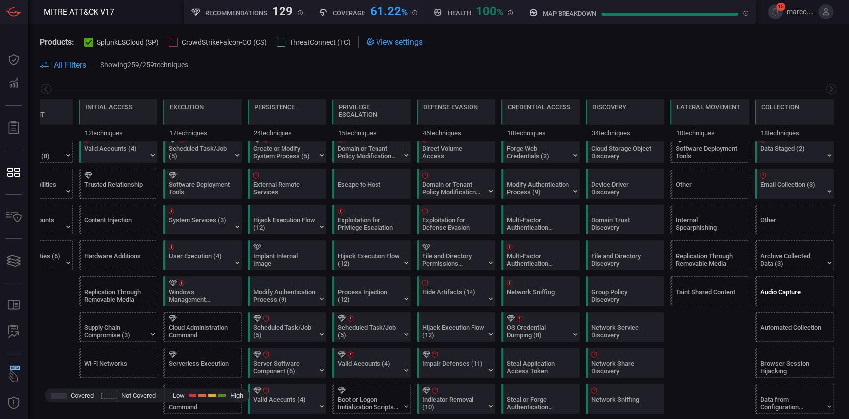
click at [796, 279] on div at bounding box center [796, 282] width 72 height 6
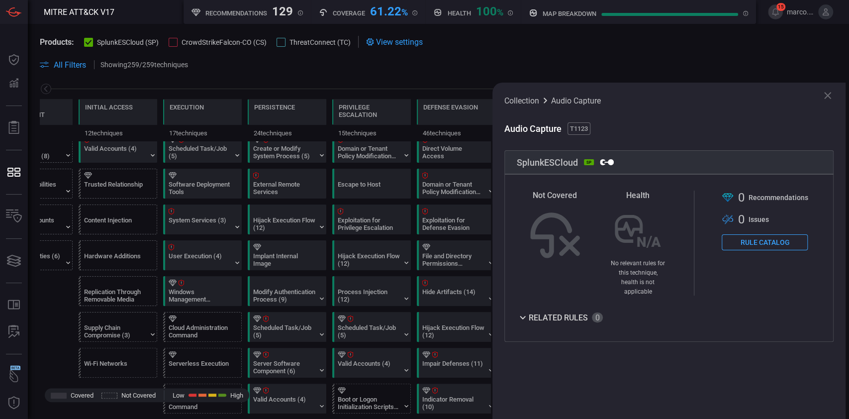
click at [827, 99] on icon at bounding box center [827, 96] width 12 height 12
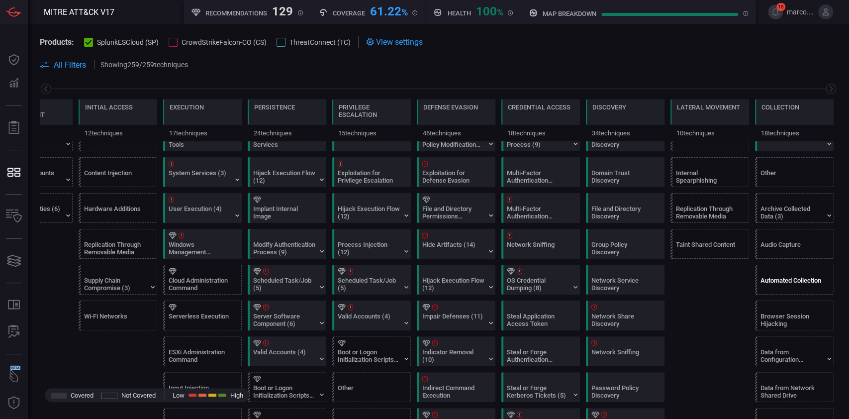
scroll to position [265, 0]
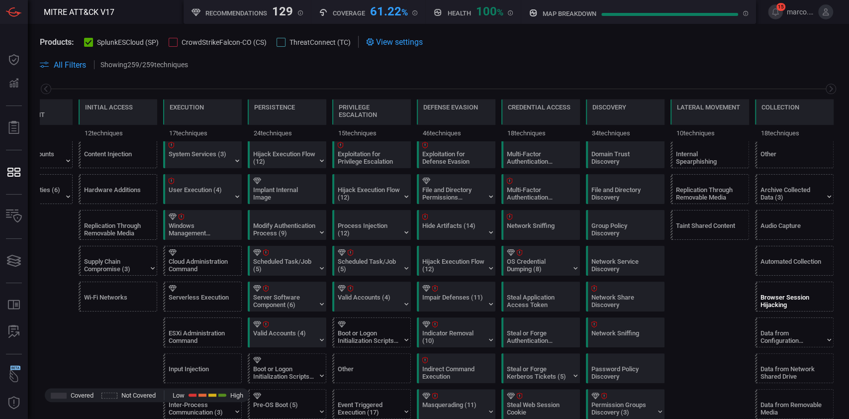
click at [815, 293] on div "Browser Session Hijacking" at bounding box center [791, 300] width 62 height 15
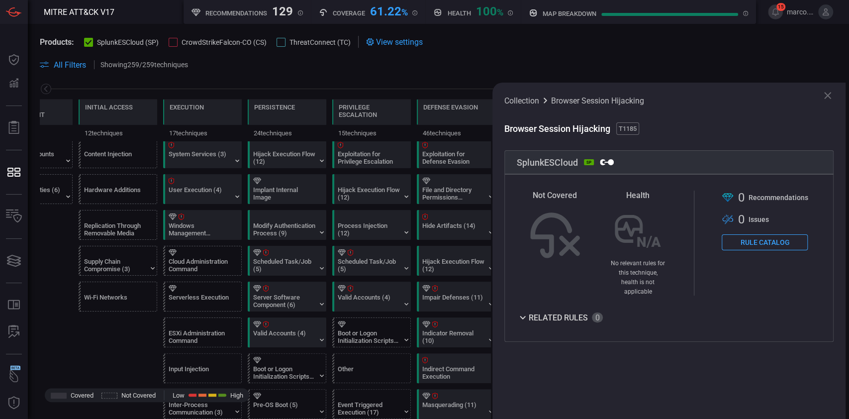
click at [834, 94] on div "Collection Browser Session Hijacking Browser Session Hijacking T1185 SplunkESCl…" at bounding box center [668, 251] width 353 height 336
click at [831, 98] on icon at bounding box center [827, 96] width 12 height 12
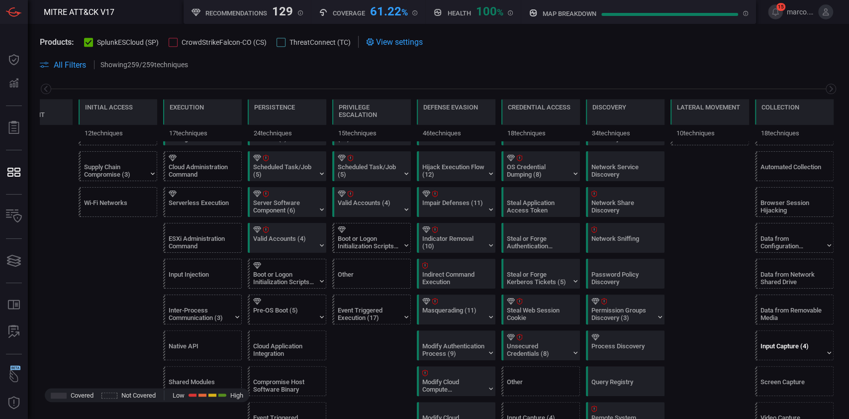
scroll to position [398, 0]
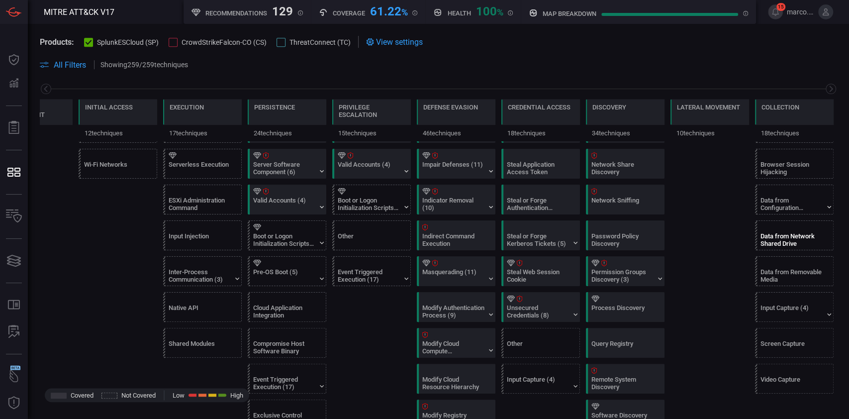
click at [810, 228] on div at bounding box center [796, 227] width 72 height 6
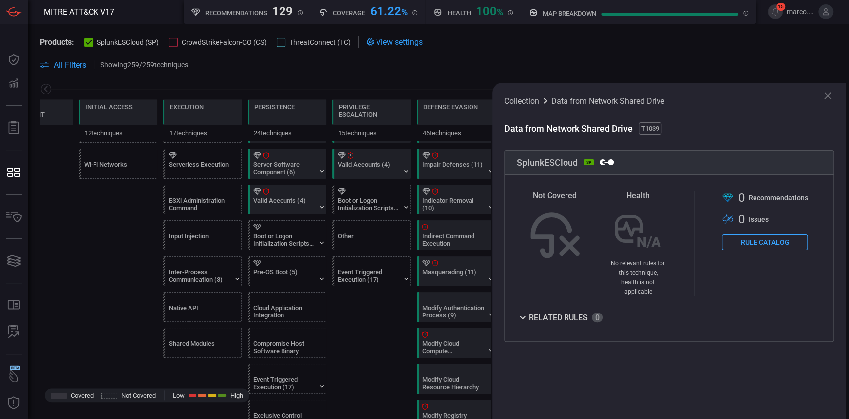
click at [823, 96] on icon at bounding box center [827, 96] width 12 height 12
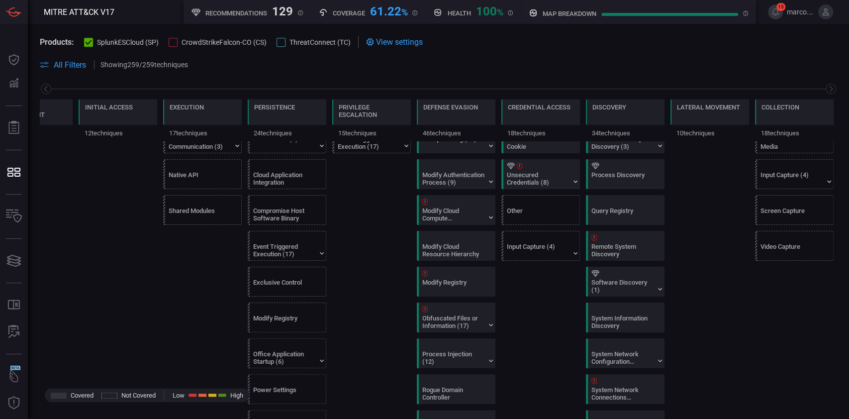
scroll to position [530, 0]
click at [789, 247] on div "Video Capture" at bounding box center [791, 250] width 62 height 15
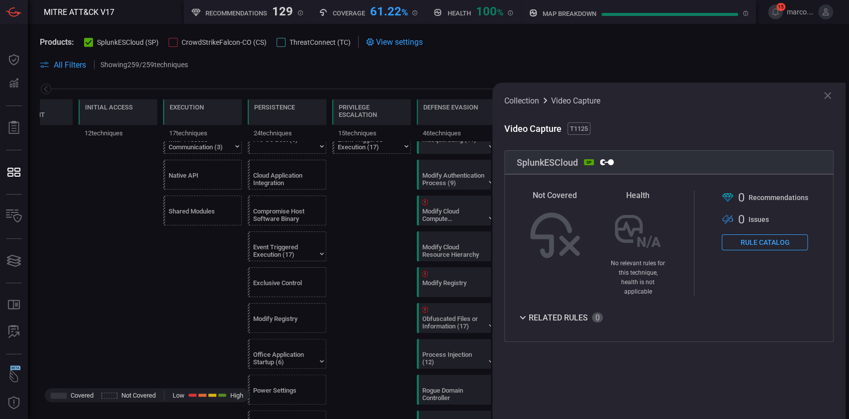
click at [826, 101] on icon at bounding box center [827, 96] width 12 height 12
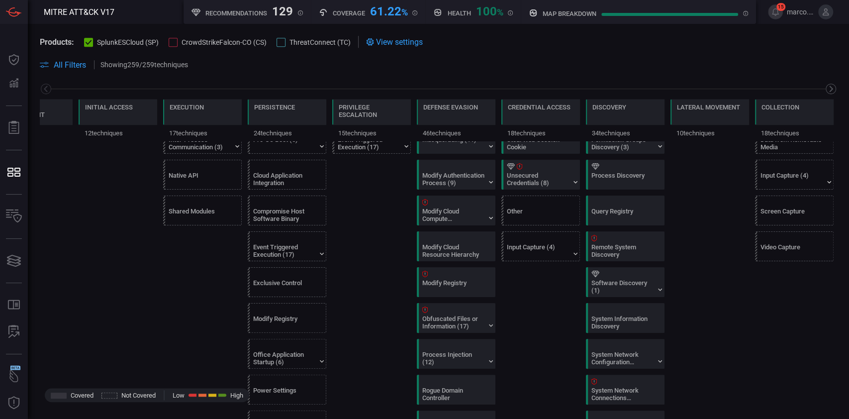
click at [824, 86] on icon at bounding box center [830, 89] width 12 height 12
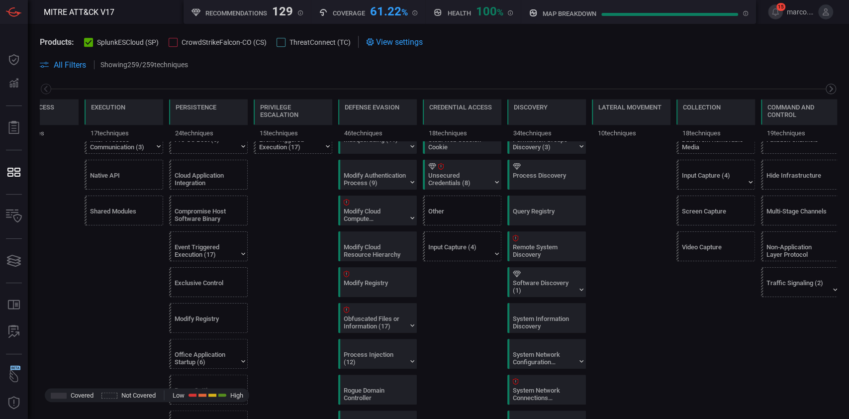
click at [824, 86] on icon at bounding box center [830, 89] width 12 height 12
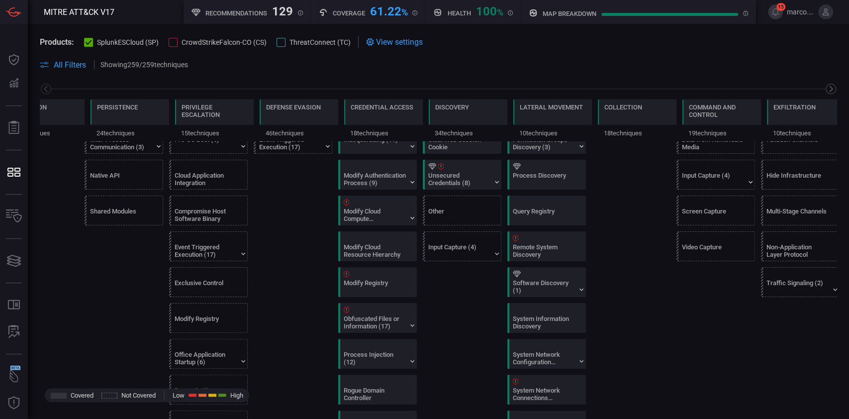
scroll to position [0, 287]
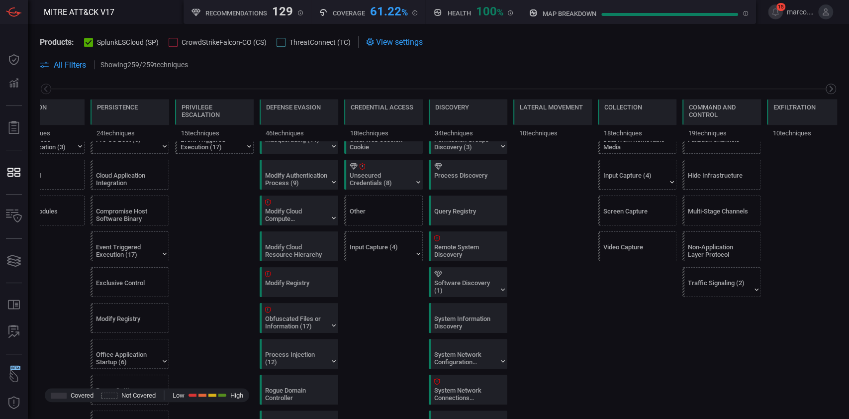
click at [824, 86] on icon at bounding box center [830, 89] width 12 height 12
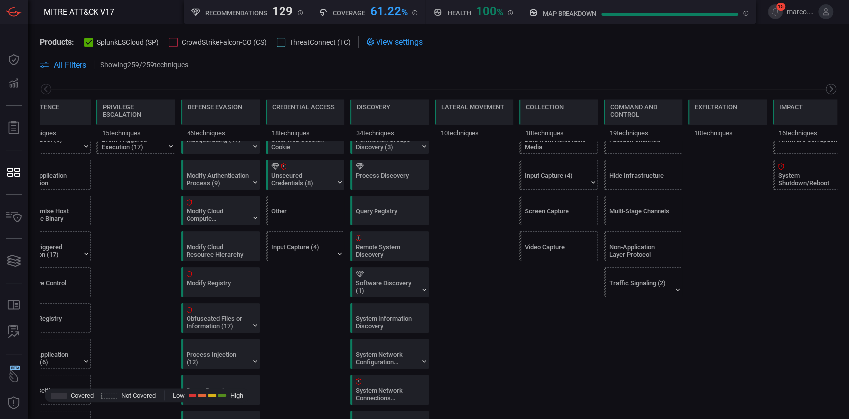
click at [824, 86] on icon at bounding box center [830, 89] width 12 height 12
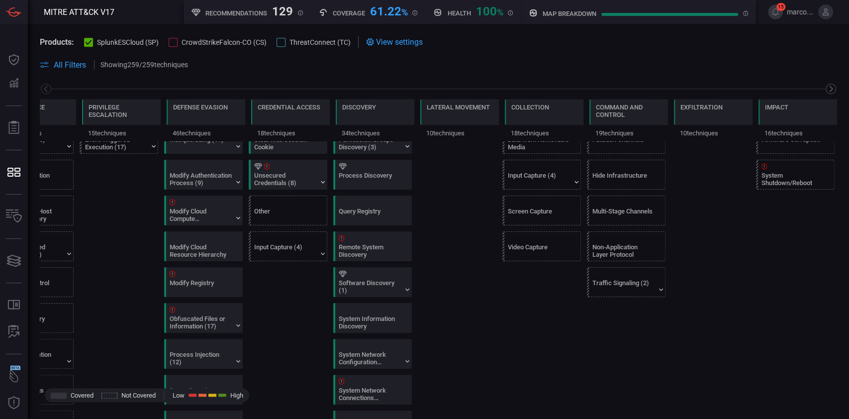
click at [824, 86] on icon at bounding box center [830, 89] width 12 height 12
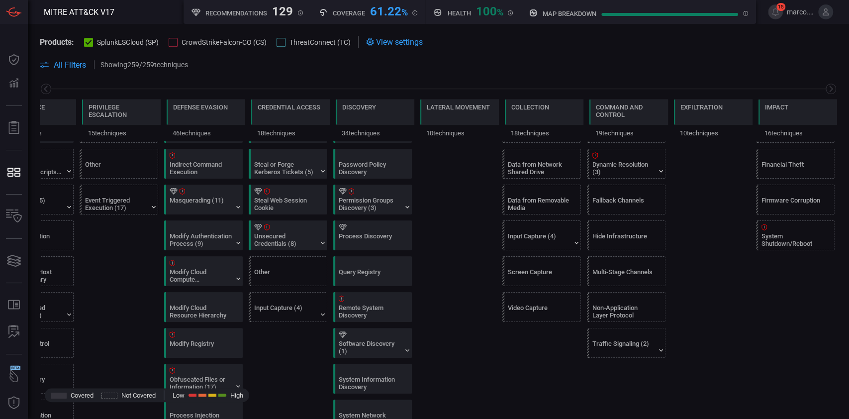
scroll to position [398, 0]
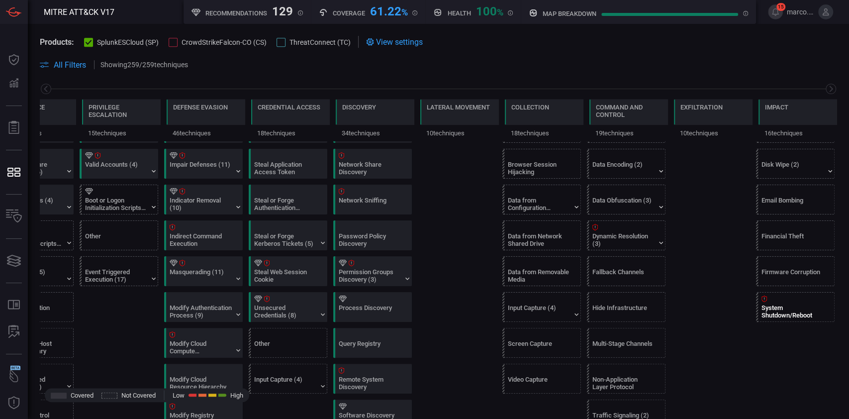
click at [781, 310] on div "System Shutdown/Reboot" at bounding box center [792, 311] width 62 height 15
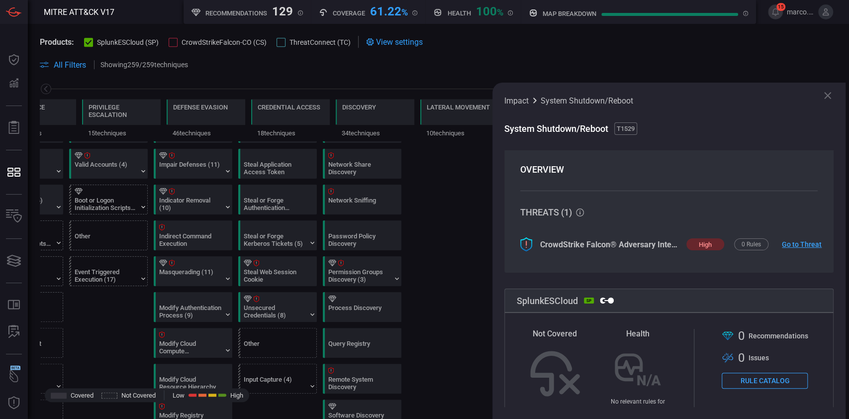
scroll to position [0, 0]
click at [824, 95] on icon at bounding box center [827, 96] width 12 height 12
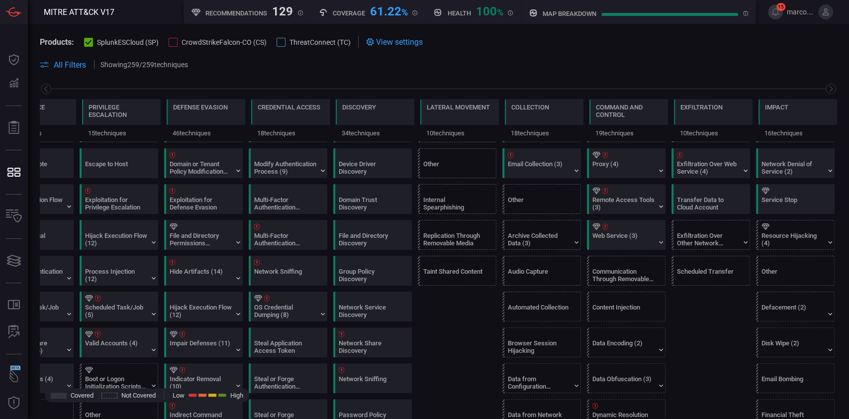
scroll to position [199, 0]
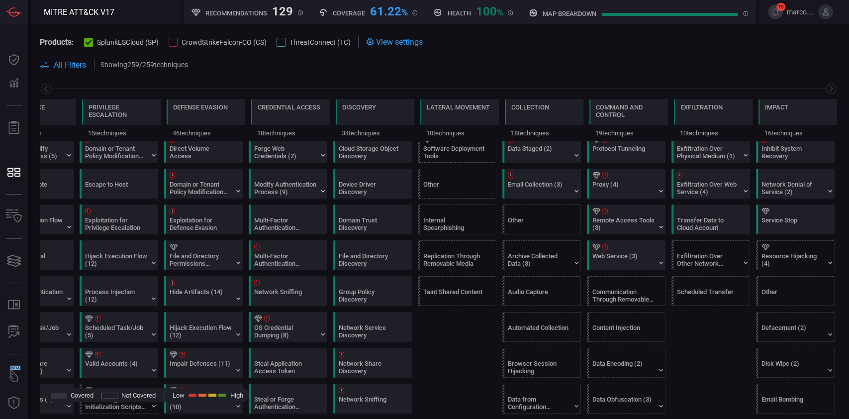
click at [799, 260] on div "Resource Hijacking (4)" at bounding box center [792, 259] width 62 height 15
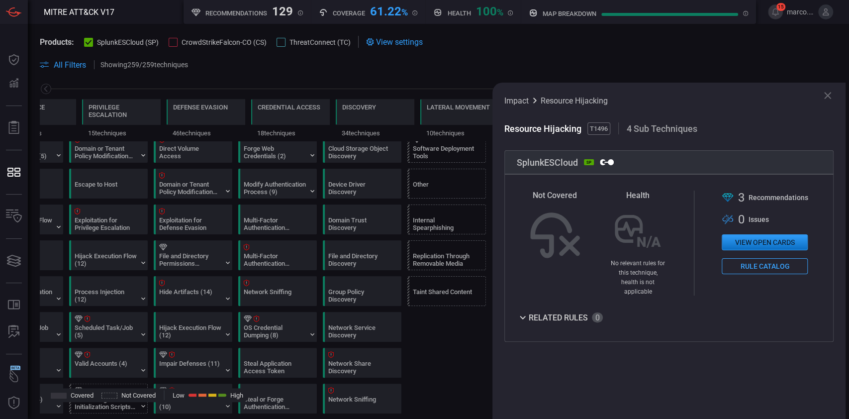
click at [782, 238] on button "View open cards" at bounding box center [765, 242] width 86 height 16
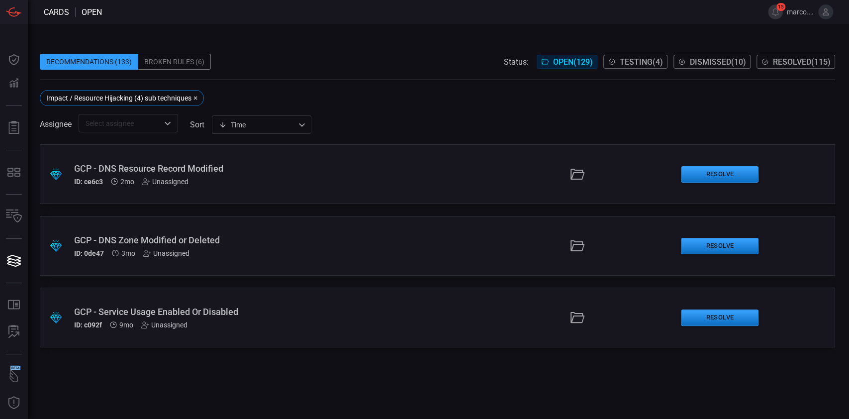
click at [225, 165] on div "GCP - DNS Resource Record Modified" at bounding box center [202, 168] width 256 height 10
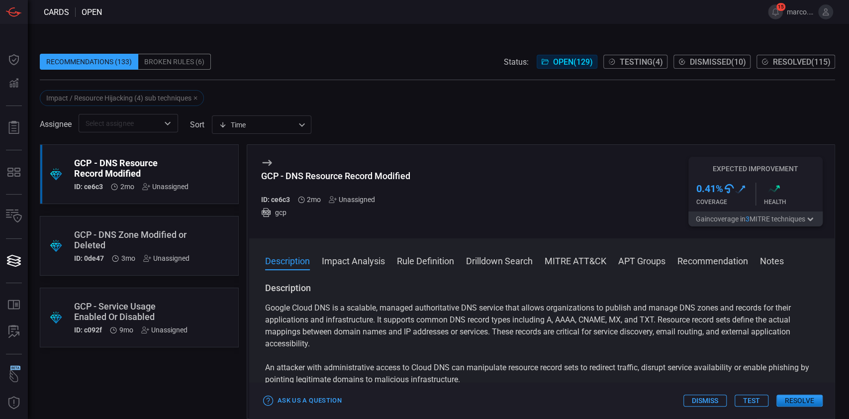
click at [142, 308] on div "GCP - Service Usage Enabled Or Disabled" at bounding box center [130, 311] width 113 height 21
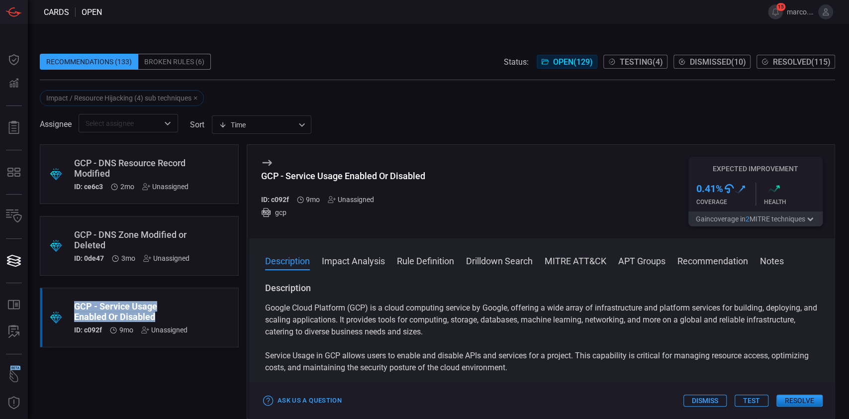
drag, startPoint x: 164, startPoint y: 314, endPoint x: 76, endPoint y: 305, distance: 88.4
click at [76, 305] on div "GCP - Service Usage Enabled Or Disabled" at bounding box center [130, 311] width 113 height 21
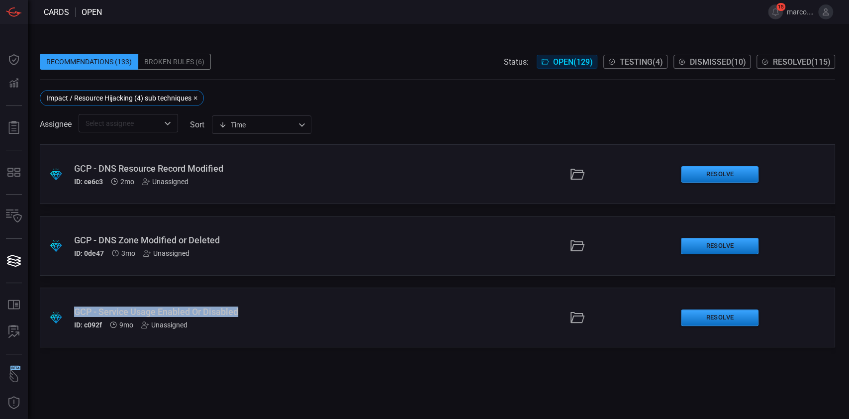
copy div "GCP - Service Usage Enabled Or Disabled"
drag, startPoint x: 248, startPoint y: 312, endPoint x: 69, endPoint y: 312, distance: 178.5
click at [69, 312] on div ".suggested_cards_icon{fill:url(#suggested_cards_icon);} GCP - Service Usage Ena…" at bounding box center [437, 317] width 795 height 60
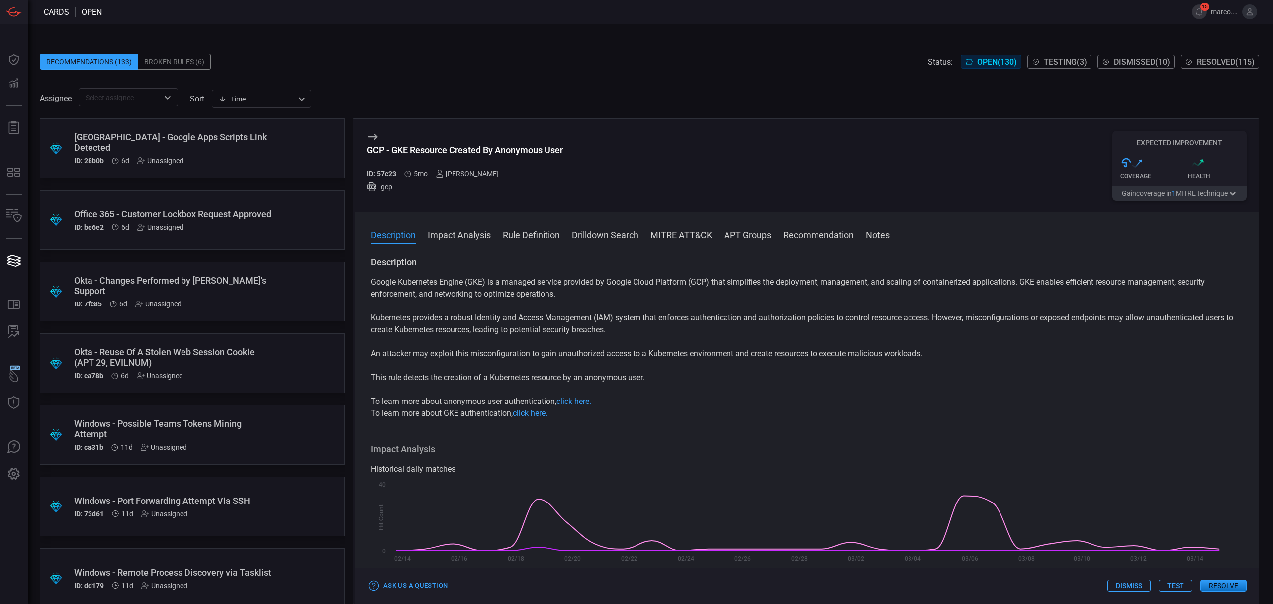
click at [989, 62] on span "Open ( 130 )" at bounding box center [997, 61] width 40 height 9
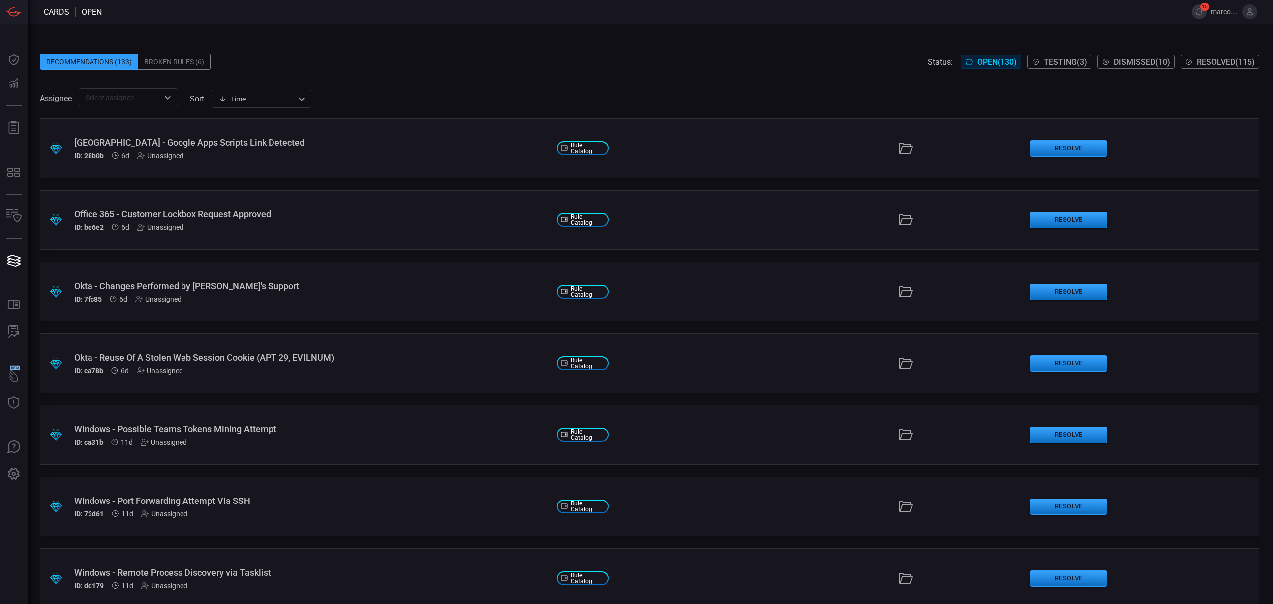
click at [982, 58] on span "Open ( 130 )" at bounding box center [997, 61] width 40 height 9
drag, startPoint x: 318, startPoint y: 142, endPoint x: 73, endPoint y: 134, distance: 245.8
click at [73, 134] on div ".suggested_cards_icon{fill:url(#suggested_cards_icon);} Palo Alto - Google Apps…" at bounding box center [649, 148] width 1219 height 60
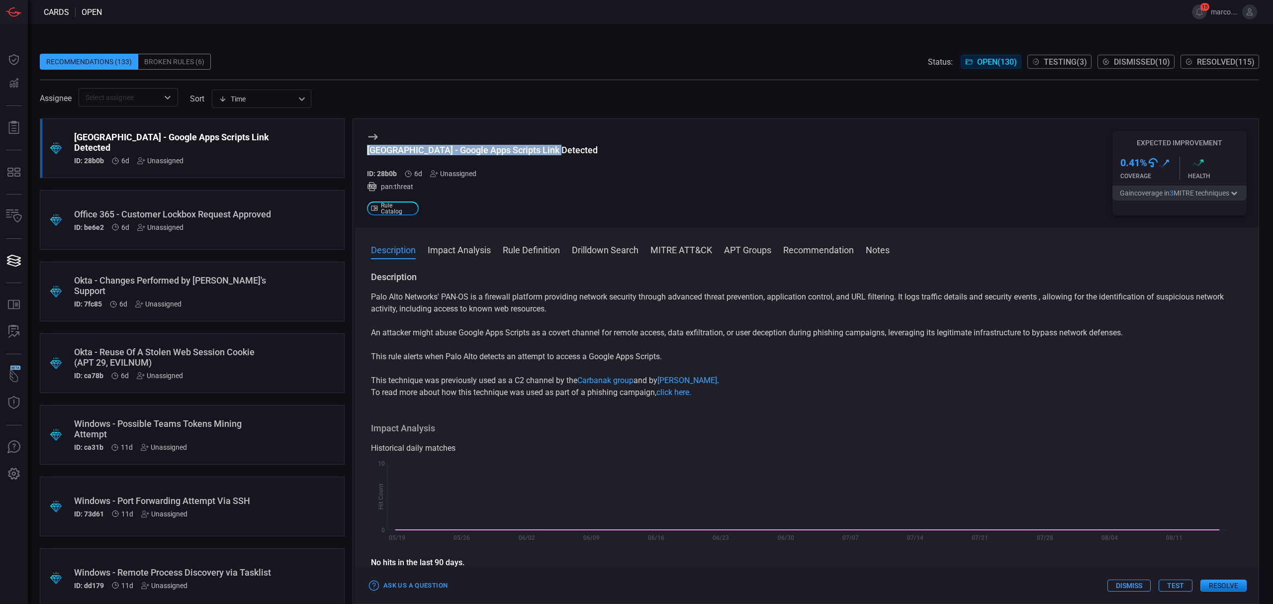
drag, startPoint x: 647, startPoint y: 153, endPoint x: 368, endPoint y: 148, distance: 279.0
click at [368, 148] on div "Palo Alto - Google Apps Scripts Link Detected ID: 28b0b 6d Unassigned pan:threa…" at bounding box center [806, 173] width 903 height 108
copy div "[GEOGRAPHIC_DATA] - Google Apps Scripts Link Detected"
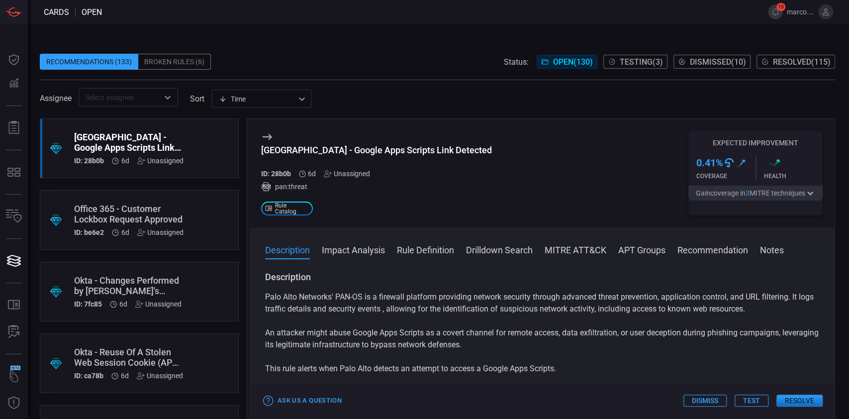
click at [160, 217] on div "Office 365 - Customer Lockbox Request Approved" at bounding box center [128, 213] width 109 height 21
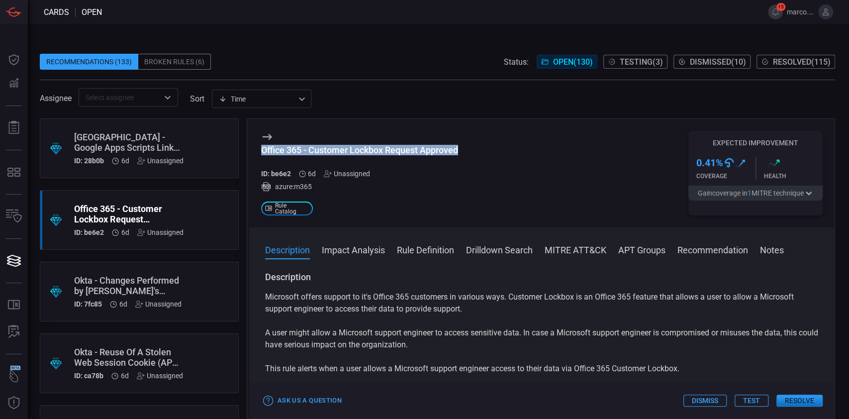
drag, startPoint x: 477, startPoint y: 152, endPoint x: 249, endPoint y: 152, distance: 228.2
click at [249, 152] on div "Office 365 - Customer Lockbox Request Approved ID: be6e2 6d Unassigned azure:m3…" at bounding box center [541, 173] width 585 height 108
copy div "Office 365 - Customer Lockbox Request Approved"
click at [159, 275] on div "Okta - Changes Performed by [PERSON_NAME]'s Support" at bounding box center [127, 285] width 107 height 21
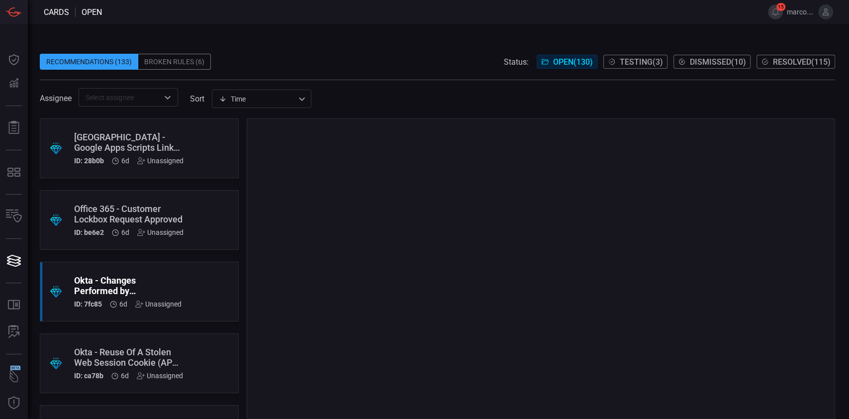
scroll to position [66, 0]
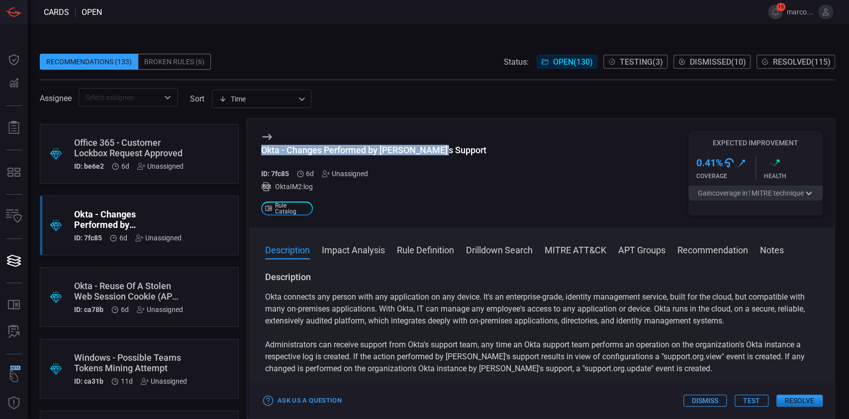
drag, startPoint x: 452, startPoint y: 150, endPoint x: 258, endPoint y: 149, distance: 194.4
click at [258, 149] on div "Okta - Changes Performed by Okta's Support ID: 7fc85 6d Unassigned OktaIM2:log …" at bounding box center [541, 173] width 585 height 108
copy div "Okta - Changes Performed by [PERSON_NAME]'s Support"
click at [130, 269] on div ".suggested_cards_icon{fill:url(#suggested_cards_icon);} Okta - Reuse Of A Stole…" at bounding box center [139, 297] width 199 height 60
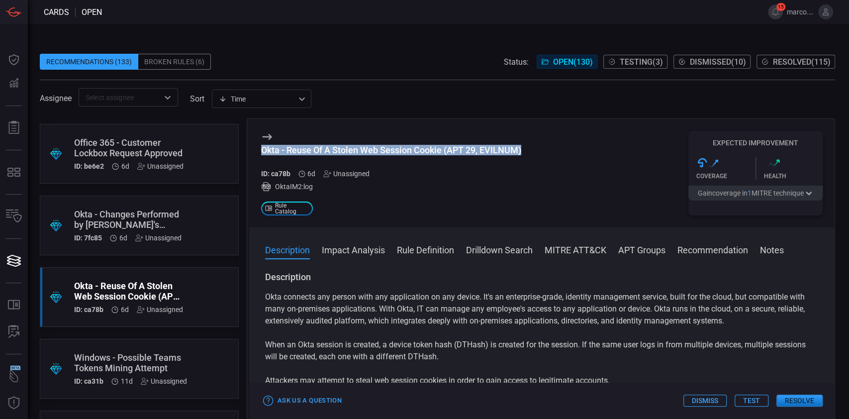
drag, startPoint x: 543, startPoint y: 157, endPoint x: 254, endPoint y: 152, distance: 289.9
click at [254, 152] on div "Okta - Reuse Of A Stolen Web Session Cookie (APT 29, EVILNUM) ID: ca78b 6d Unas…" at bounding box center [541, 173] width 585 height 108
copy div "Okta - Reuse Of A Stolen Web Session Cookie (APT 29, EVILNUM)"
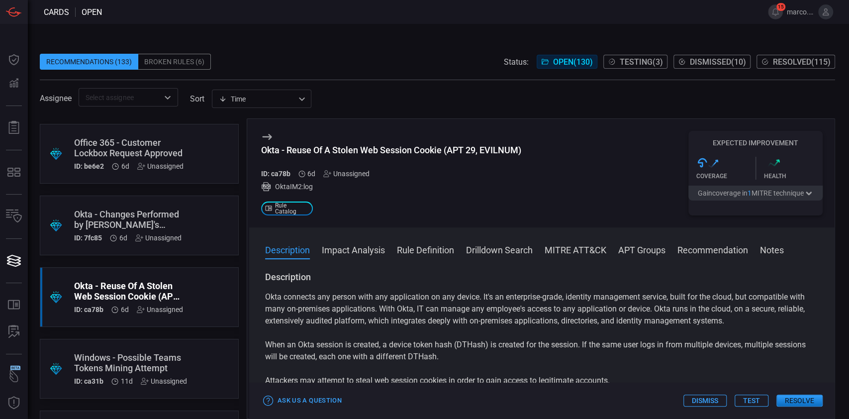
click at [130, 361] on div "Windows - Possible Teams Tokens Mining Attempt" at bounding box center [130, 362] width 113 height 21
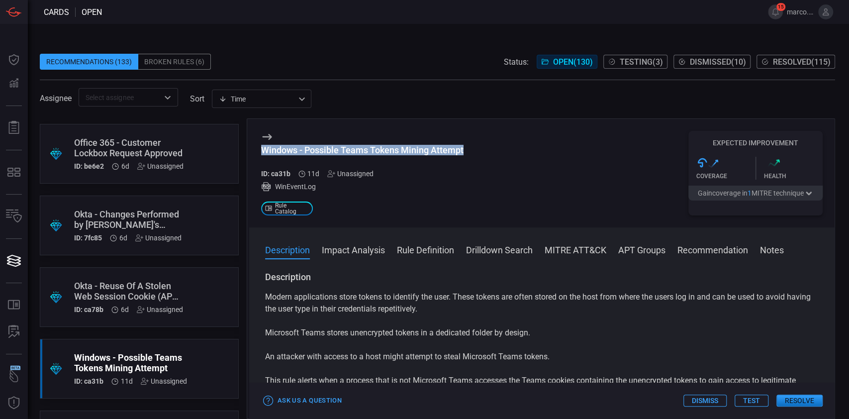
drag, startPoint x: 487, startPoint y: 148, endPoint x: 243, endPoint y: 152, distance: 244.2
click at [243, 152] on div ".suggested_cards_icon{fill:url(#suggested_cards_icon);} Palo Alto - Google Apps…" at bounding box center [437, 268] width 795 height 300
copy div "Windows - Possible Teams Tokens Mining Attempt"
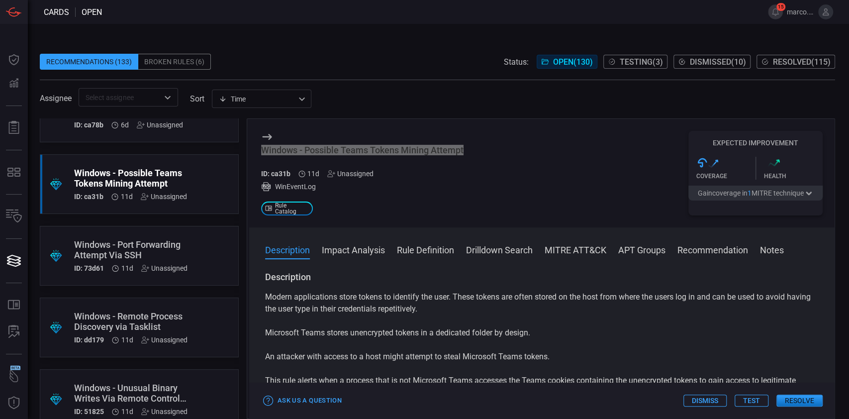
scroll to position [331, 0]
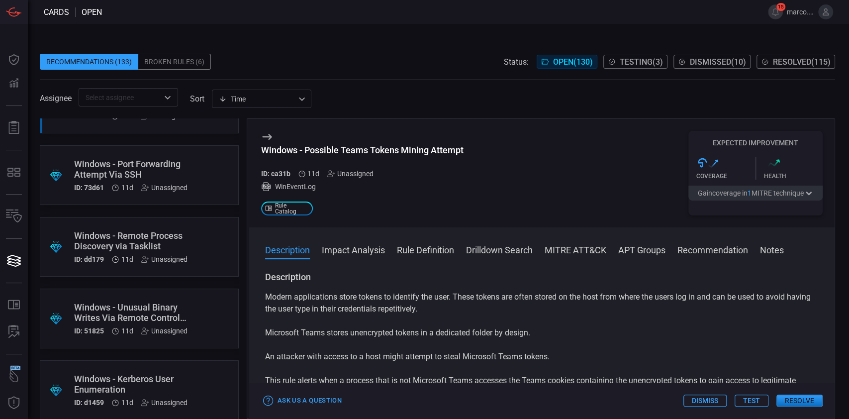
click at [134, 167] on div "Windows - Port Forwarding Attempt Via SSH" at bounding box center [130, 169] width 113 height 21
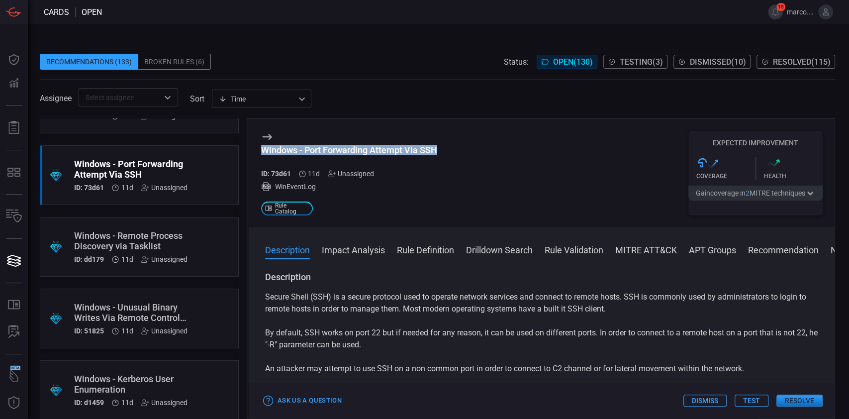
drag, startPoint x: 466, startPoint y: 152, endPoint x: 248, endPoint y: 153, distance: 217.8
click at [248, 153] on div "Windows - Port Forwarding Attempt Via SSH ID: 73d61 11d Unassigned WinEventLog …" at bounding box center [541, 268] width 588 height 300
copy div "Windows - Port Forwarding Attempt Via SSH"
click at [131, 239] on div "Windows - Remote Process Discovery via Tasklist" at bounding box center [130, 240] width 113 height 21
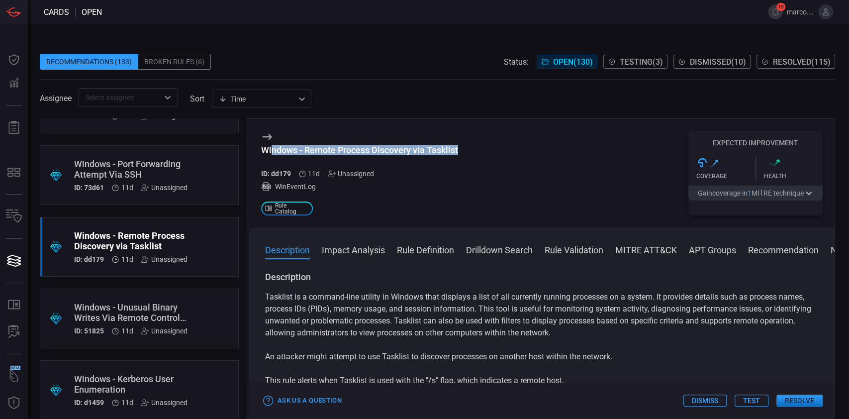
drag, startPoint x: 470, startPoint y: 151, endPoint x: 271, endPoint y: 152, distance: 198.4
click at [271, 152] on div "Windows - Remote Process Discovery via Tasklist ID: dd179 11d Unassigned WinEve…" at bounding box center [541, 173] width 585 height 108
click at [259, 152] on div "Windows - Remote Process Discovery via Tasklist ID: dd179 11d Unassigned WinEve…" at bounding box center [541, 173] width 585 height 108
click at [261, 152] on div "Windows - Remote Process Discovery via Tasklist" at bounding box center [359, 150] width 197 height 10
drag, startPoint x: 261, startPoint y: 152, endPoint x: 470, endPoint y: 149, distance: 208.9
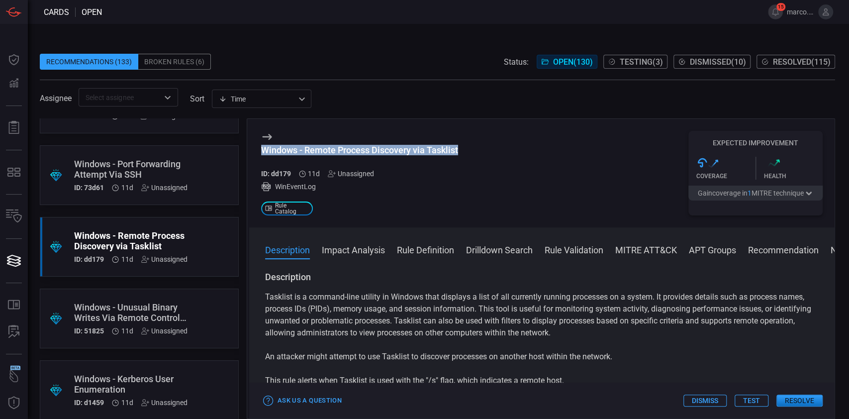
click at [470, 149] on div "Windows - Remote Process Discovery via Tasklist ID: dd179 11d Unassigned WinEve…" at bounding box center [541, 173] width 585 height 108
copy div "Windows - Remote Process Discovery via Tasklist"
click at [165, 305] on div "Windows - Unusual Binary Writes Via Remote Control Tools" at bounding box center [130, 312] width 113 height 21
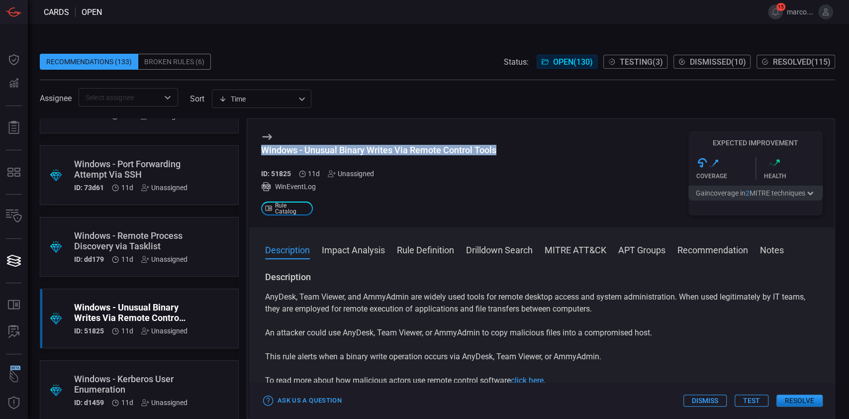
drag, startPoint x: 507, startPoint y: 149, endPoint x: 252, endPoint y: 155, distance: 255.6
click at [252, 155] on div "Windows - Unusual Binary Writes Via Remote Control Tools ID: 51825 11d Unassign…" at bounding box center [541, 173] width 585 height 108
copy div "Windows - Unusual Binary Writes Via Remote Control Tools"
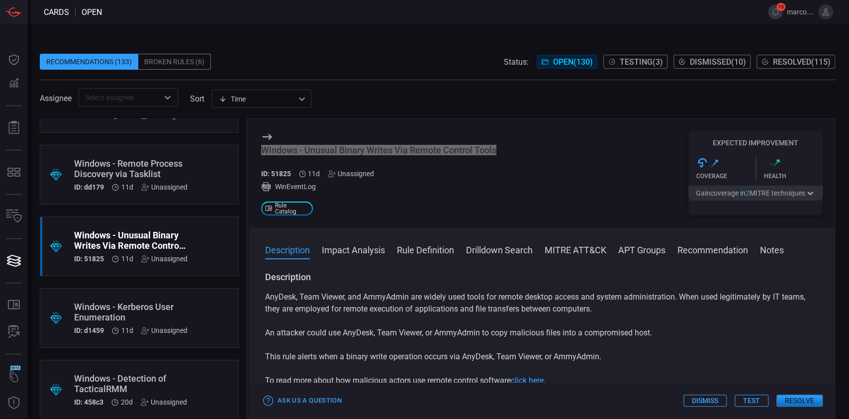
scroll to position [464, 0]
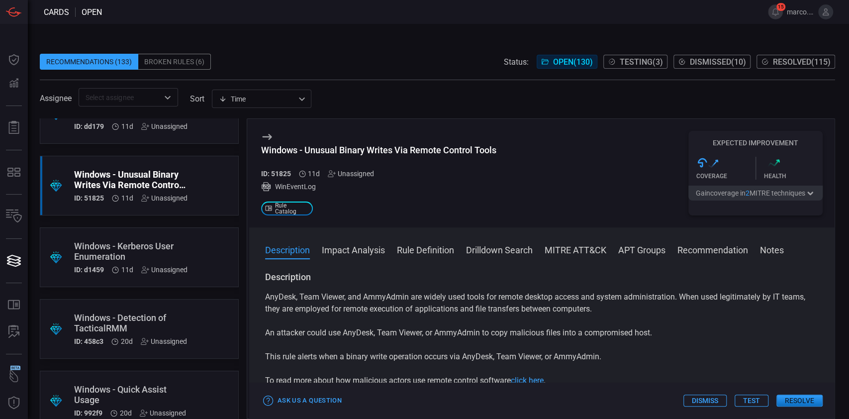
click at [133, 246] on div "Windows - Kerberos User Enumeration" at bounding box center [130, 251] width 113 height 21
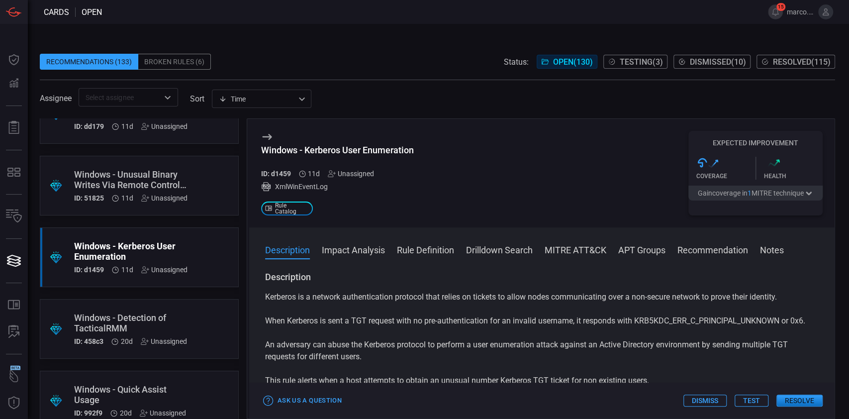
click at [376, 146] on div "Windows - Kerberos User Enumeration" at bounding box center [337, 150] width 153 height 10
drag, startPoint x: 378, startPoint y: 148, endPoint x: 416, endPoint y: 149, distance: 37.3
click at [416, 149] on div "Windows - Kerberos User Enumeration ID: d1459 11d Unassigned XmlWinEventLog .st…" at bounding box center [541, 173] width 585 height 108
copy div "Windows - Kerberos User Enumeration"
click at [124, 315] on div "Windows - Detection of TacticalRMM" at bounding box center [130, 322] width 113 height 21
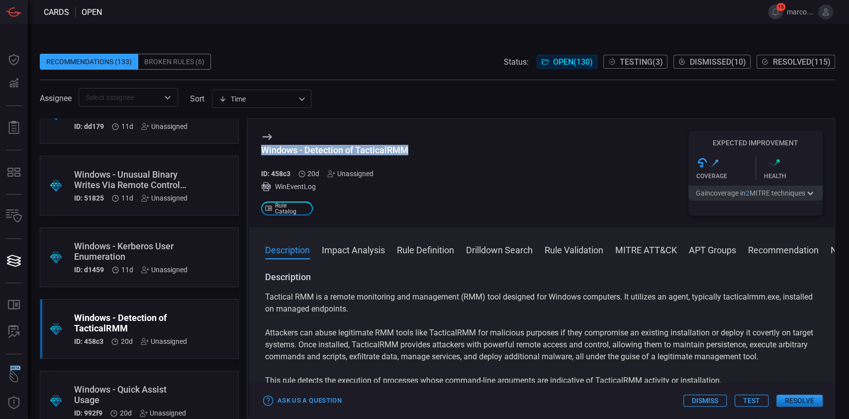
drag, startPoint x: 423, startPoint y: 149, endPoint x: 245, endPoint y: 155, distance: 178.1
click at [245, 155] on div ".suggested_cards_icon{fill:url(#suggested_cards_icon);} Palo Alto - Google Apps…" at bounding box center [437, 268] width 795 height 300
copy div "Windows - Detection of TacticalRMM"
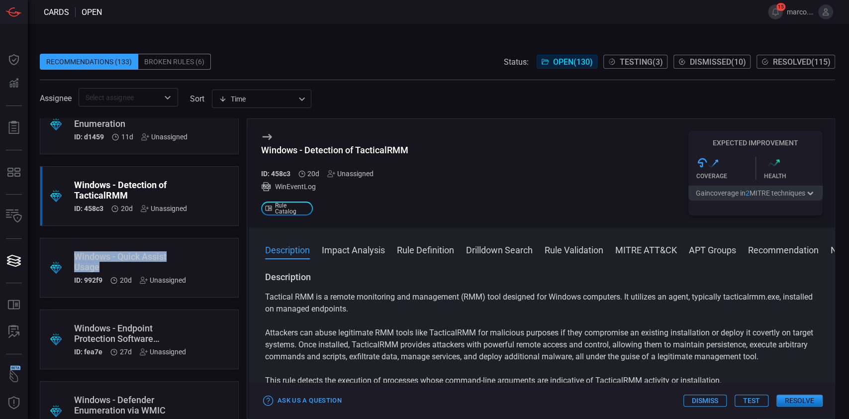
drag, startPoint x: 149, startPoint y: 266, endPoint x: 60, endPoint y: 249, distance: 90.2
click at [60, 249] on div ".suggested_cards_icon{fill:url(#suggested_cards_icon);} Windows - Quick Assist …" at bounding box center [139, 268] width 199 height 60
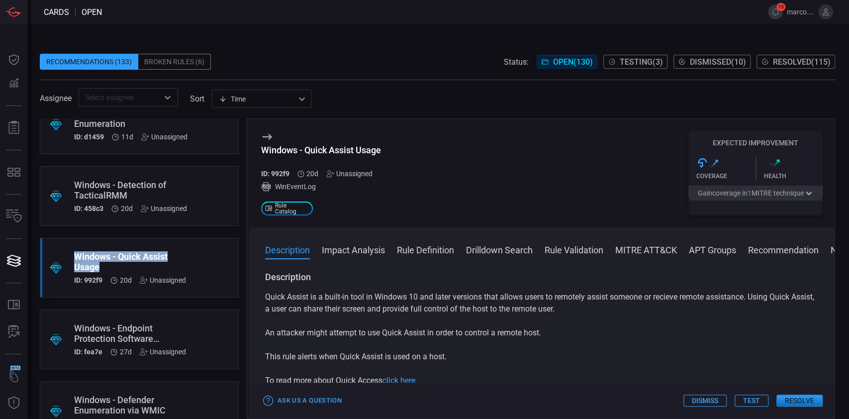
drag, startPoint x: 121, startPoint y: 268, endPoint x: 70, endPoint y: 253, distance: 53.3
click at [70, 253] on div ".suggested_cards_icon{fill:url(#suggested_cards_icon);} Windows - Quick Assist …" at bounding box center [139, 268] width 199 height 60
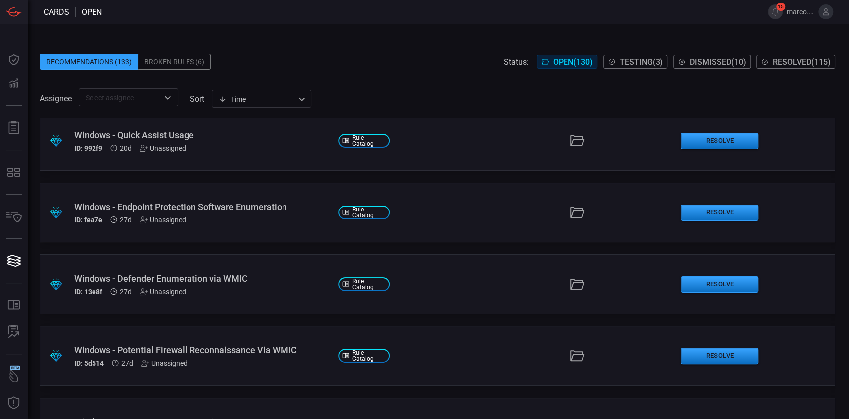
scroll to position [729, 0]
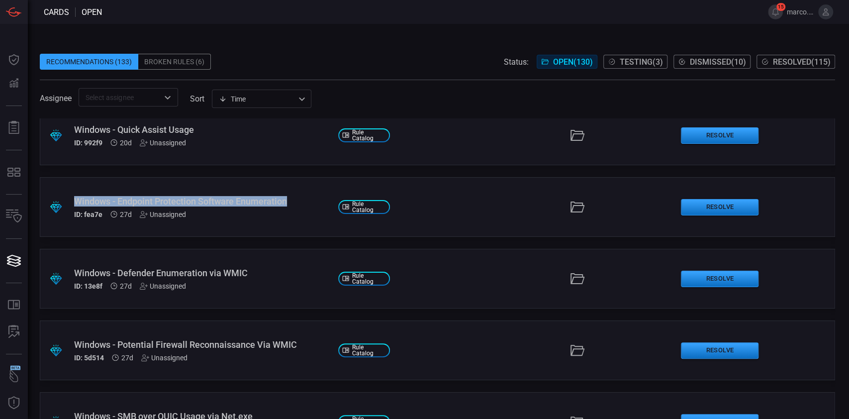
drag, startPoint x: 309, startPoint y: 199, endPoint x: 58, endPoint y: 196, distance: 251.1
click at [58, 196] on div ".suggested_cards_icon{fill:url(#suggested_cards_icon);} Windows - Endpoint Prot…" at bounding box center [437, 207] width 795 height 60
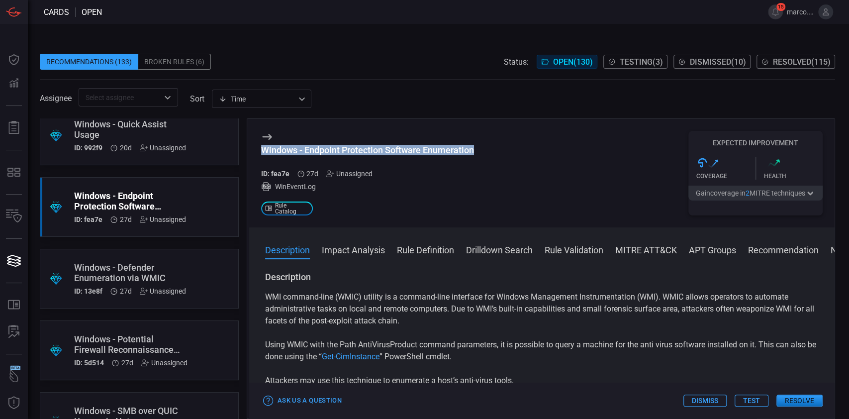
drag, startPoint x: 497, startPoint y: 151, endPoint x: 257, endPoint y: 148, distance: 239.7
click at [257, 148] on div "Windows - Endpoint Protection Software Enumeration ID: fea7e 27d Unassigned Win…" at bounding box center [541, 173] width 585 height 108
